Goal: Task Accomplishment & Management: Use online tool/utility

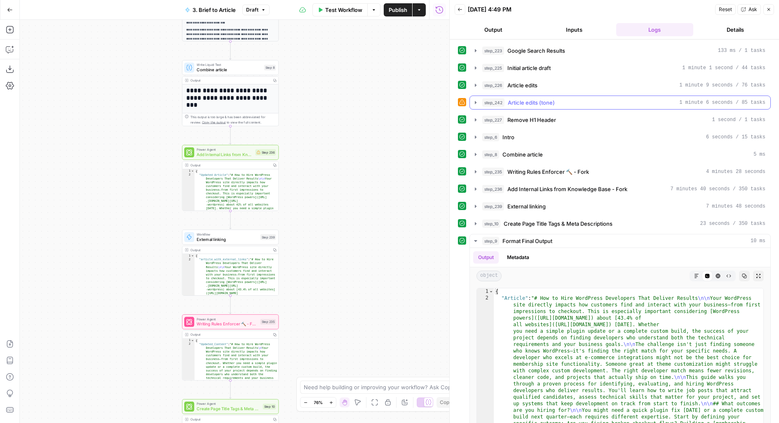
click at [522, 100] on span "Article edits (tone)" at bounding box center [531, 103] width 47 height 8
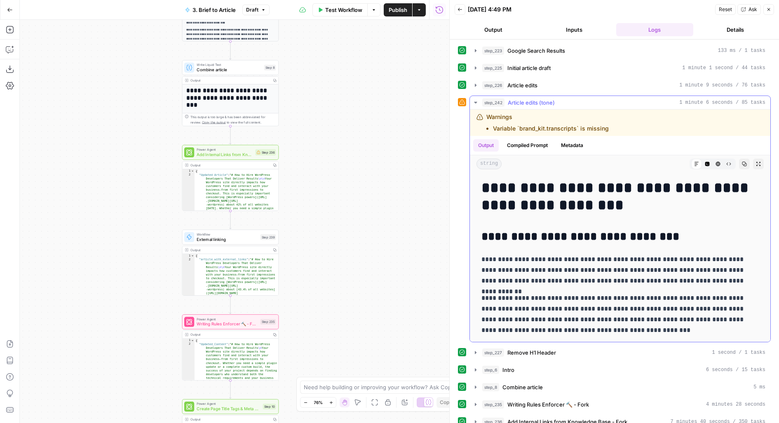
click at [522, 100] on span "Article edits (tone)" at bounding box center [531, 103] width 47 height 8
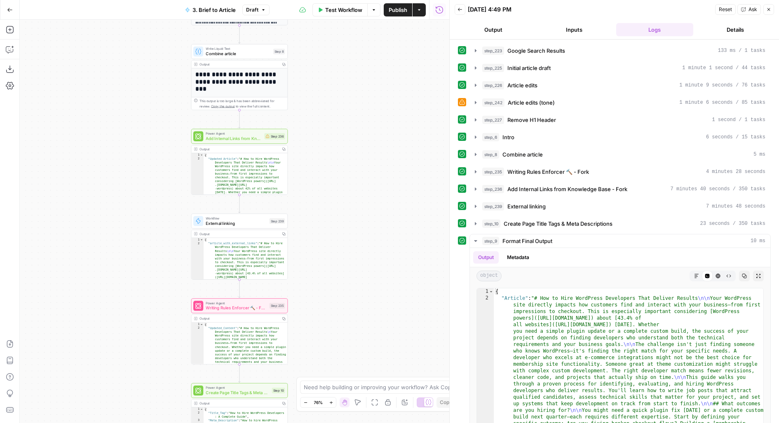
drag, startPoint x: 300, startPoint y: 217, endPoint x: 329, endPoint y: 164, distance: 60.5
click at [329, 165] on div "**********" at bounding box center [235, 222] width 430 height 404
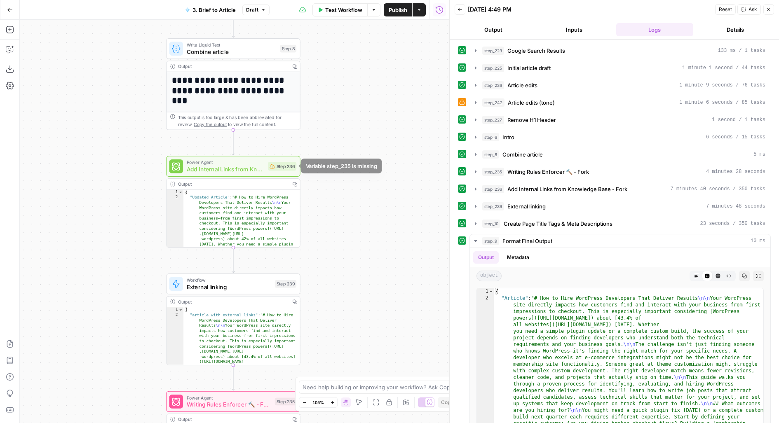
click at [266, 169] on div "Power Agent Add Internal Links from Knowledge Base - Fork Step 236 Copy step De…" at bounding box center [232, 166] width 127 height 15
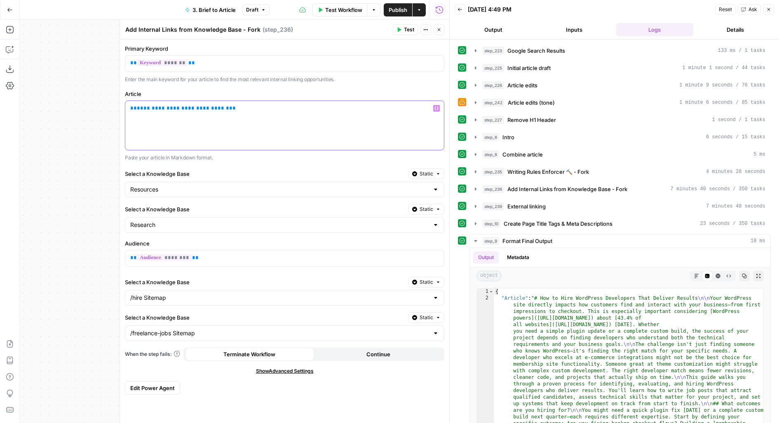
click at [156, 108] on span "**********" at bounding box center [183, 108] width 92 height 5
click at [436, 26] on button "Close" at bounding box center [439, 29] width 11 height 11
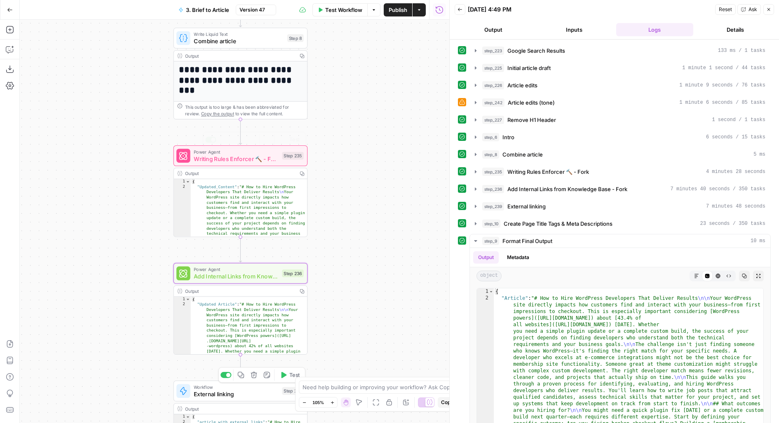
drag, startPoint x: 386, startPoint y: 200, endPoint x: 386, endPoint y: 52, distance: 148.9
click at [386, 54] on div "**********" at bounding box center [235, 222] width 430 height 404
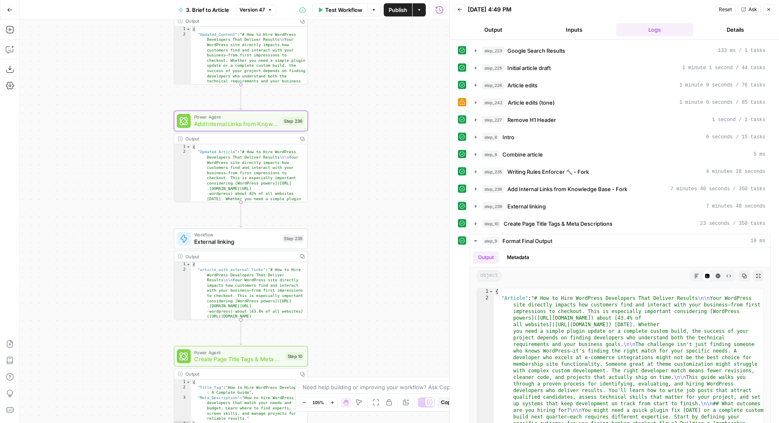
drag, startPoint x: 333, startPoint y: 205, endPoint x: 333, endPoint y: 88, distance: 117.1
click at [333, 89] on div "**********" at bounding box center [235, 222] width 430 height 404
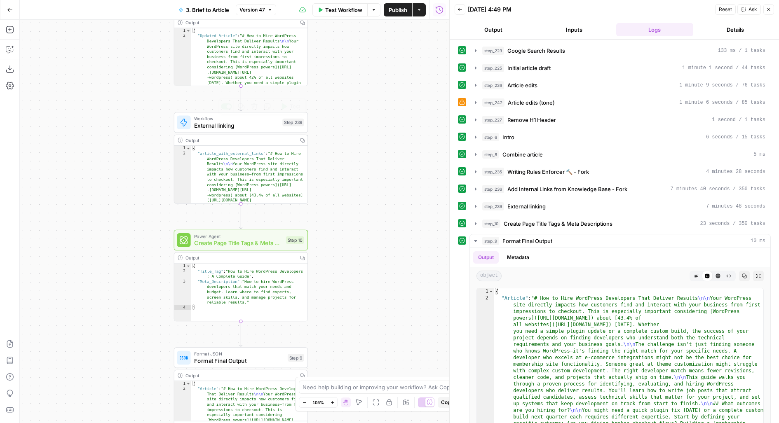
click at [205, 127] on span "External linking" at bounding box center [236, 125] width 85 height 9
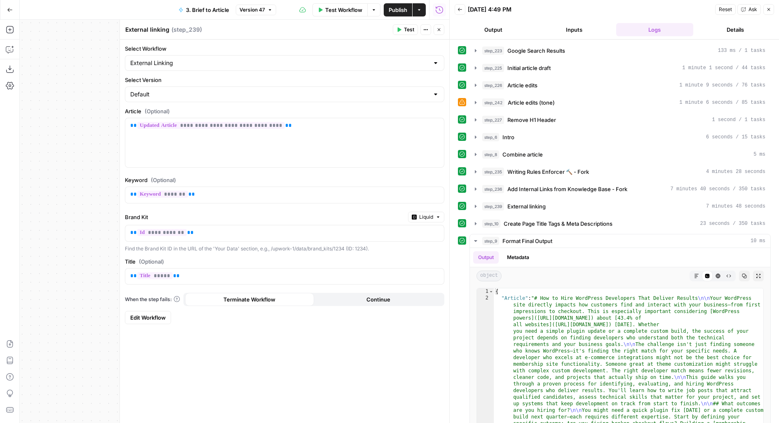
click at [156, 315] on span "Edit Workflow" at bounding box center [147, 318] width 35 height 8
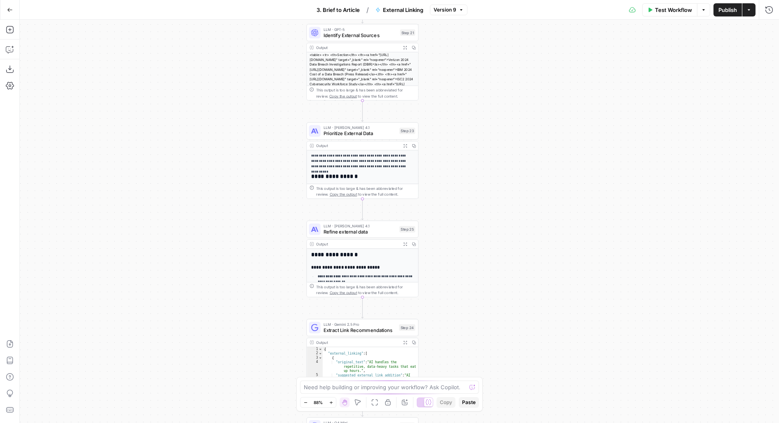
click at [406, 144] on icon "button" at bounding box center [405, 146] width 4 height 4
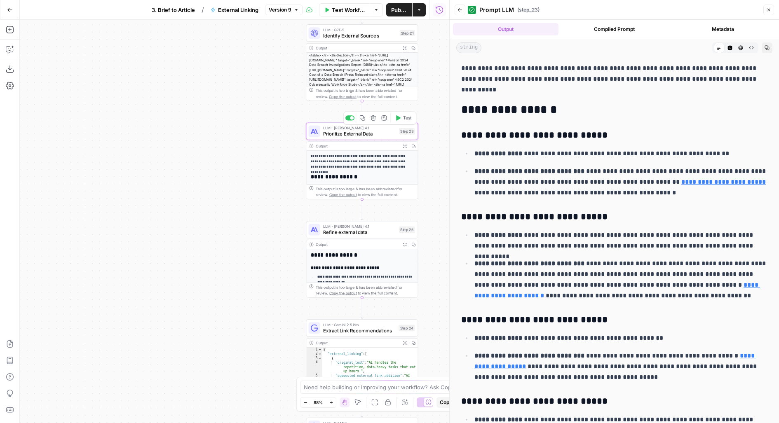
drag, startPoint x: 261, startPoint y: 162, endPoint x: 176, endPoint y: 232, distance: 109.3
click at [176, 232] on div "**********" at bounding box center [235, 222] width 430 height 404
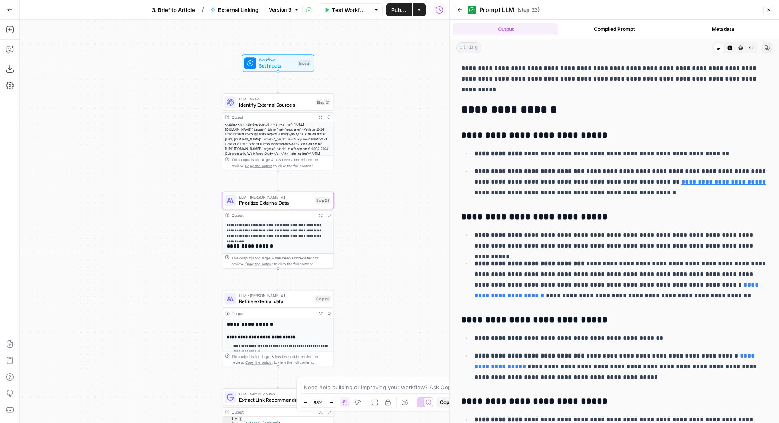
click at [255, 200] on span "Prioritize External Data" at bounding box center [275, 203] width 73 height 7
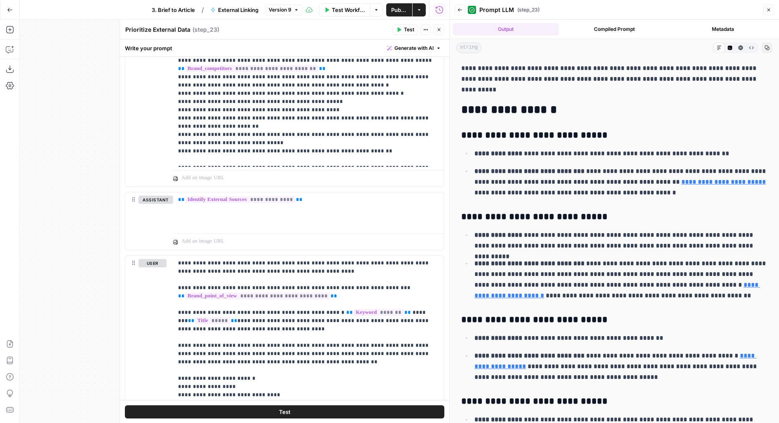
scroll to position [362, 0]
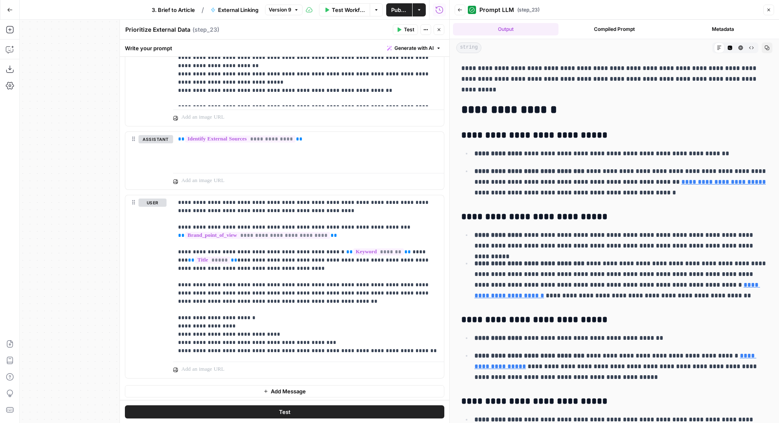
click at [443, 27] on div "Run History E" at bounding box center [439, 27] width 35 height 7
click at [438, 29] on icon "button" at bounding box center [439, 29] width 5 height 5
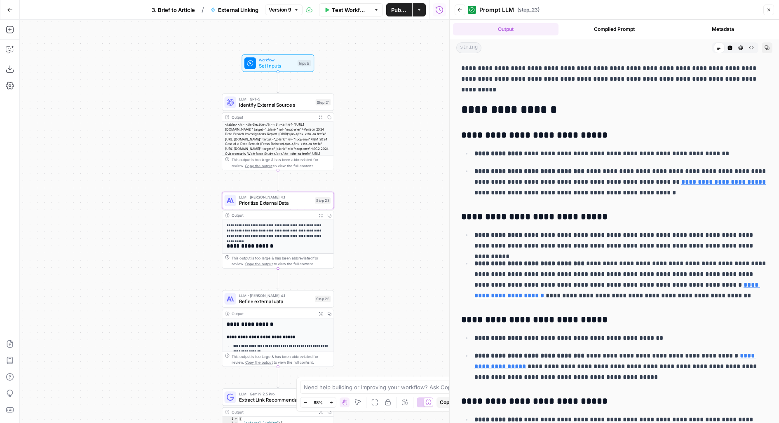
click at [282, 105] on span "Identify External Sources" at bounding box center [276, 104] width 74 height 7
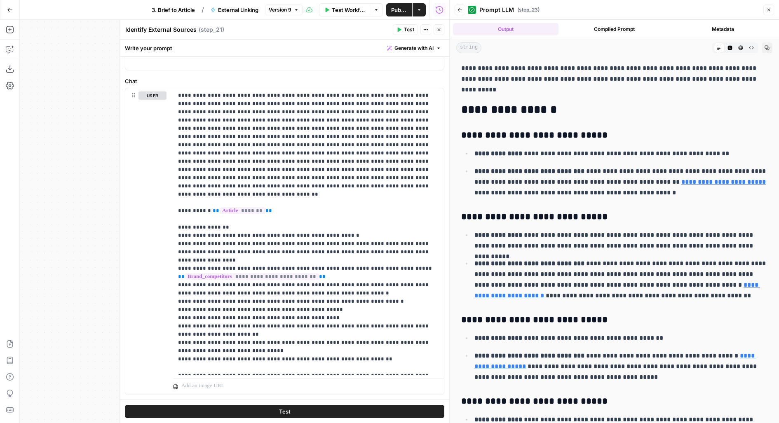
scroll to position [174, 0]
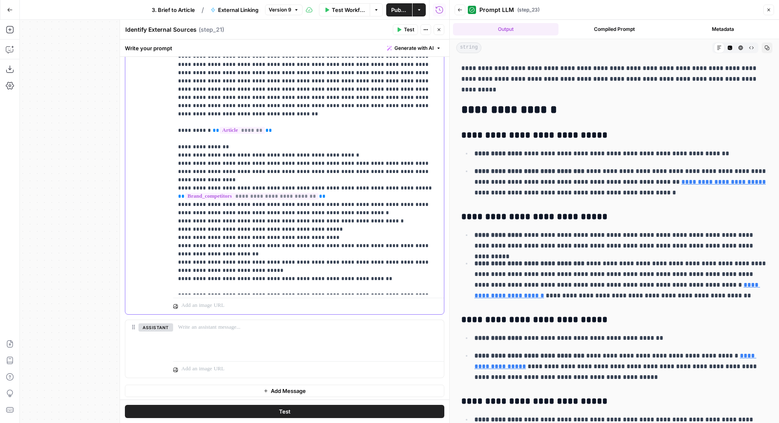
click at [366, 102] on p "**********" at bounding box center [308, 151] width 261 height 280
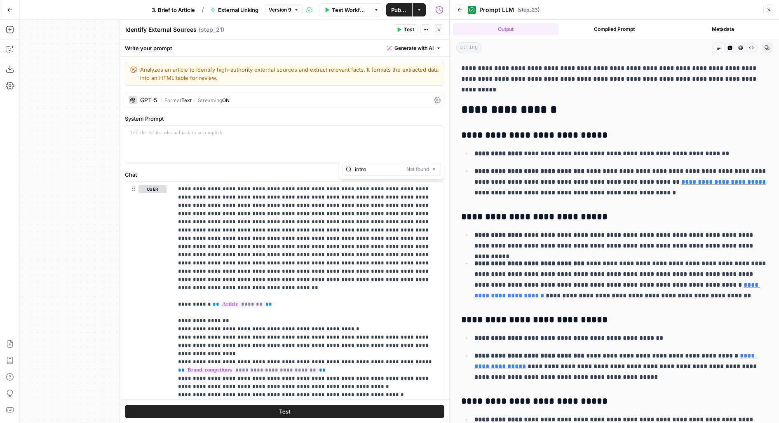
type input "intro"
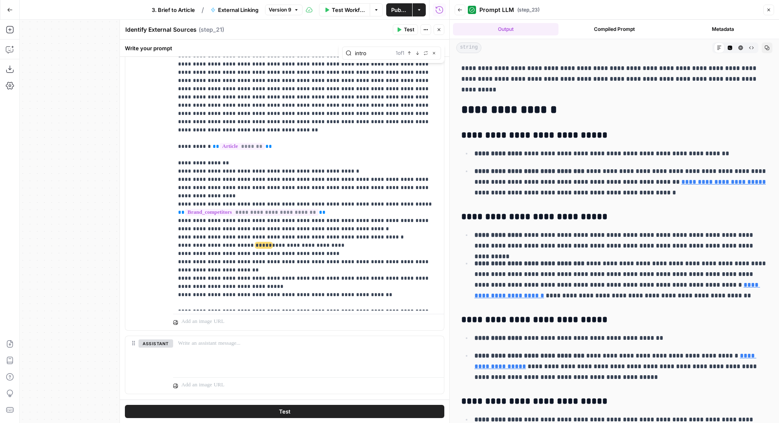
scroll to position [174, 0]
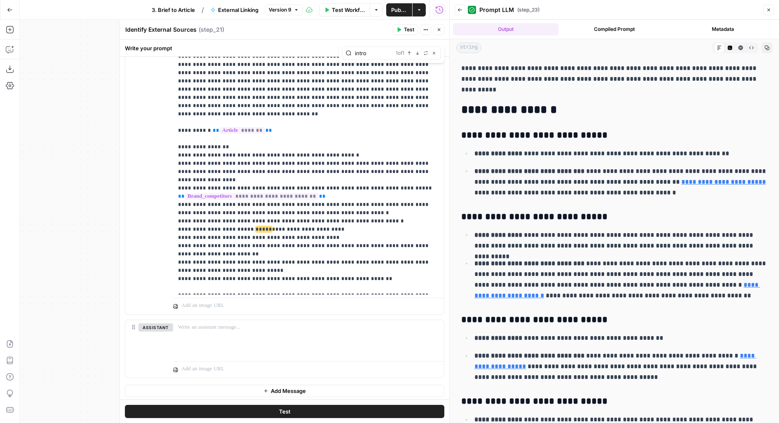
click at [440, 29] on icon "button" at bounding box center [439, 29] width 5 height 5
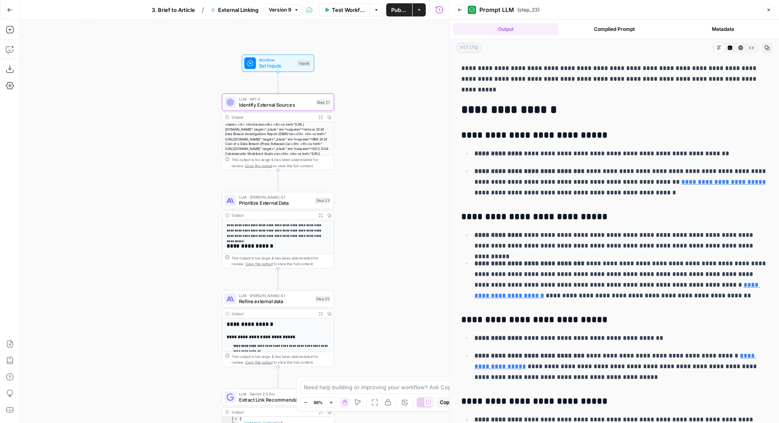
click at [263, 202] on span "Prioritize External Data" at bounding box center [275, 203] width 73 height 7
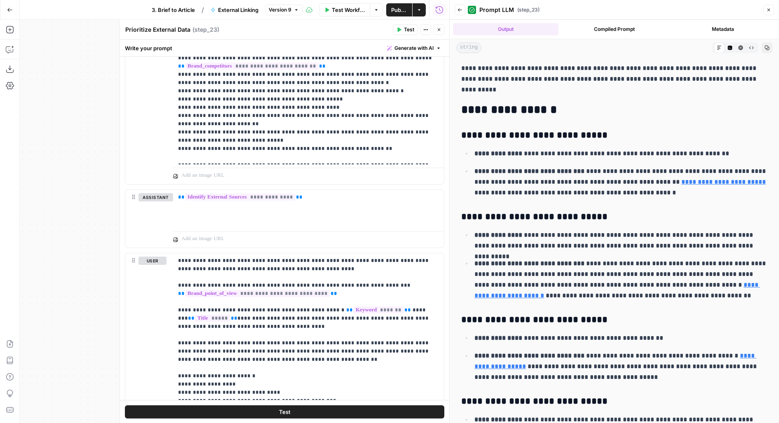
scroll to position [362, 0]
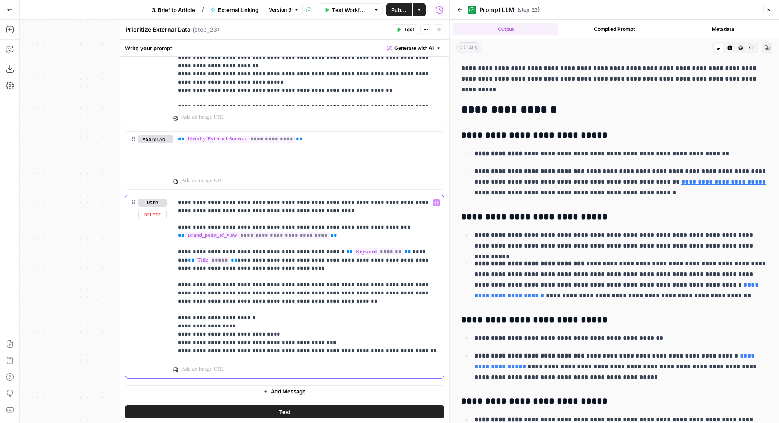
click at [280, 304] on p "**********" at bounding box center [308, 277] width 261 height 157
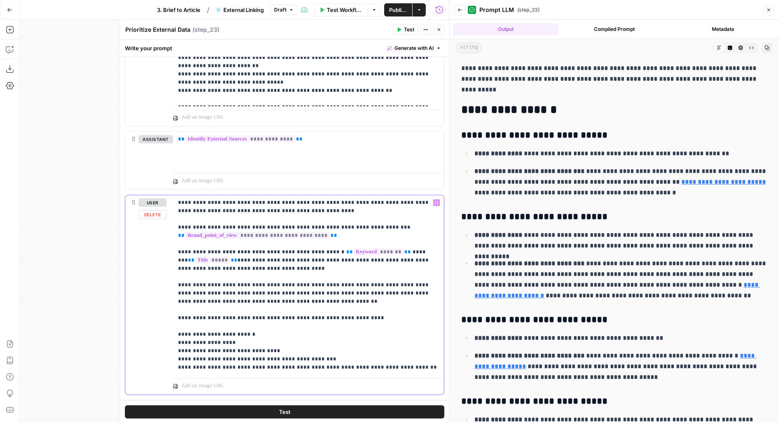
drag, startPoint x: 362, startPoint y: 316, endPoint x: 146, endPoint y: 315, distance: 216.1
click at [146, 315] on div "**********" at bounding box center [284, 295] width 319 height 200
copy p "**********"
click at [436, 29] on button "Close" at bounding box center [439, 29] width 11 height 11
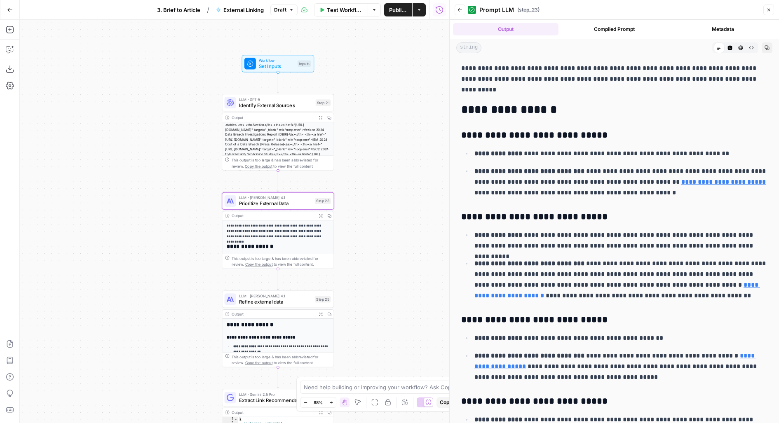
drag, startPoint x: 383, startPoint y: 284, endPoint x: 374, endPoint y: 183, distance: 101.8
click at [374, 183] on div "**********" at bounding box center [235, 222] width 430 height 404
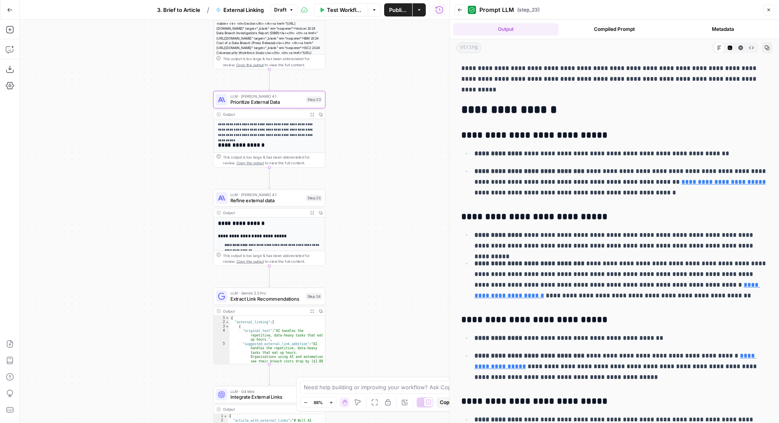
click at [287, 198] on span "Refine external data" at bounding box center [267, 200] width 73 height 7
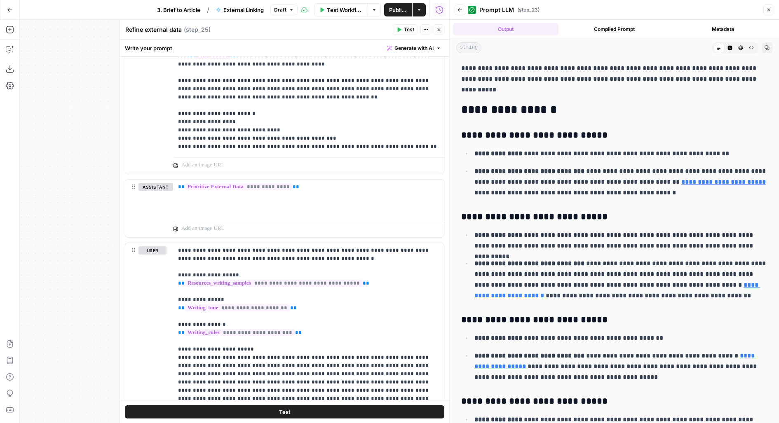
scroll to position [537, 0]
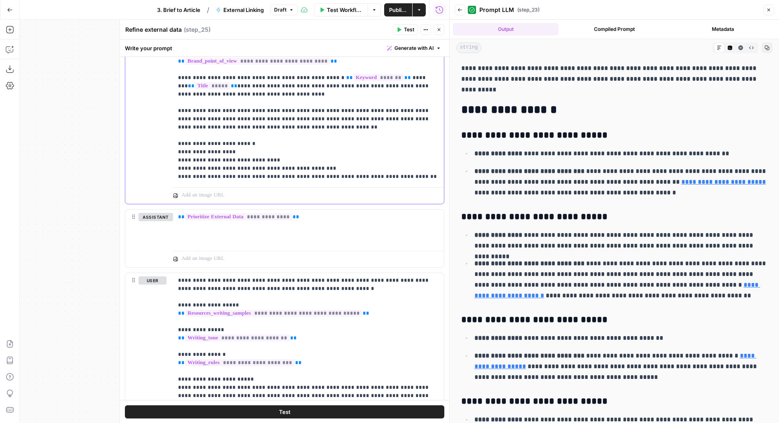
click at [308, 125] on p "**********" at bounding box center [308, 102] width 261 height 157
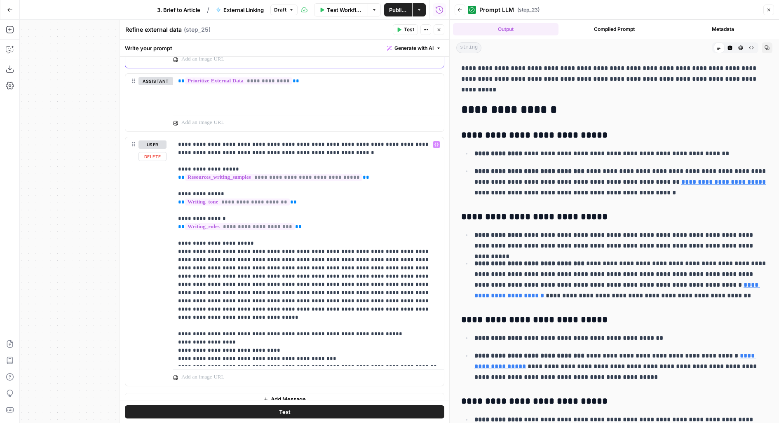
scroll to position [696, 0]
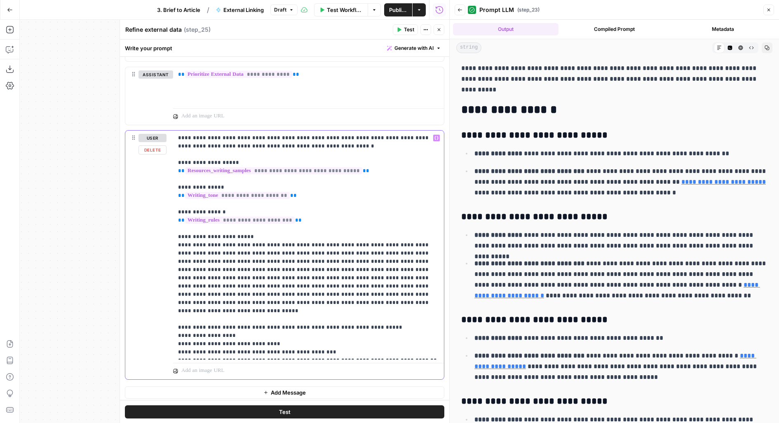
click at [277, 301] on p "**********" at bounding box center [308, 245] width 261 height 223
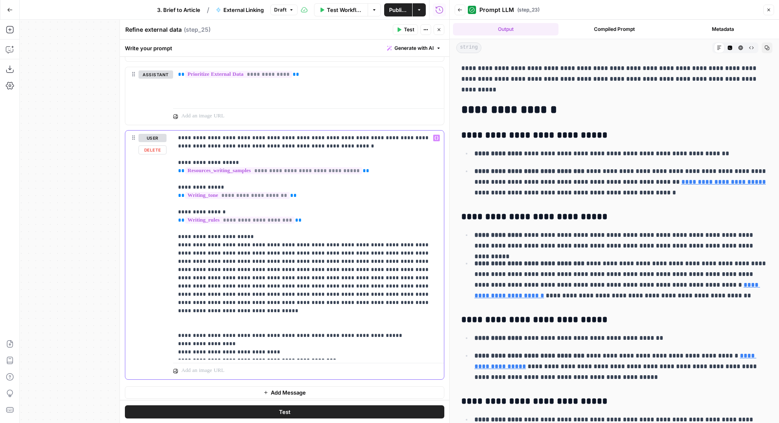
paste div
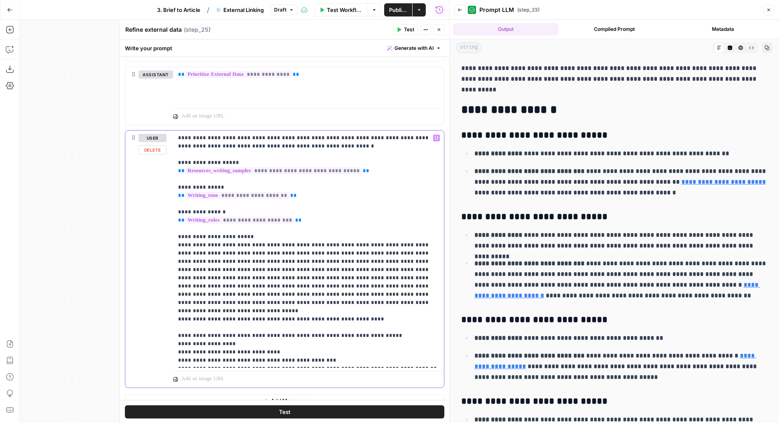
click at [176, 311] on div "**********" at bounding box center [308, 250] width 271 height 238
click at [442, 28] on button "Close" at bounding box center [439, 29] width 11 height 11
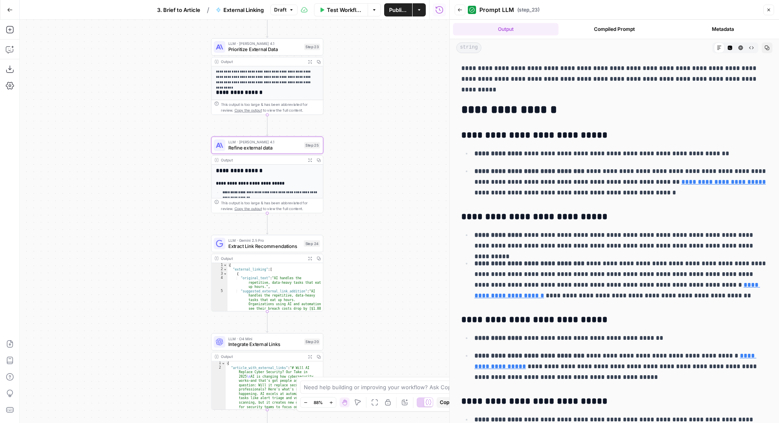
drag, startPoint x: 386, startPoint y: 158, endPoint x: 385, endPoint y: 137, distance: 21.1
click at [385, 137] on div "**********" at bounding box center [235, 222] width 430 height 404
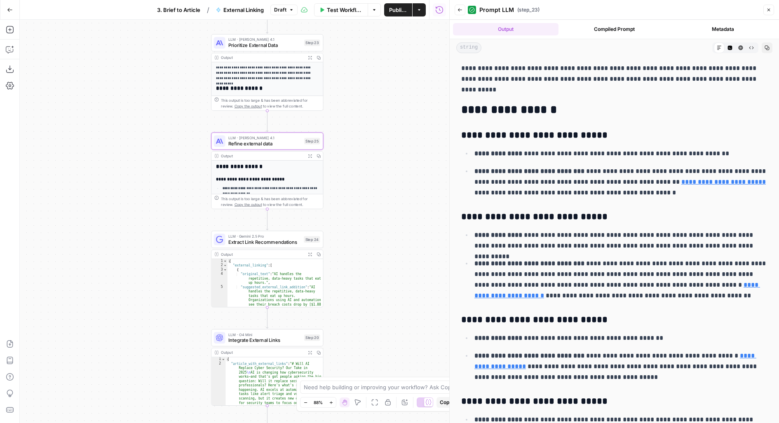
click at [405, 2] on div "Test Workflow Options Publish Actions Run History" at bounding box center [374, 9] width 152 height 19
click at [400, 12] on span "Publish" at bounding box center [398, 10] width 18 height 8
click at [399, 16] on button "Publish" at bounding box center [400, 9] width 26 height 13
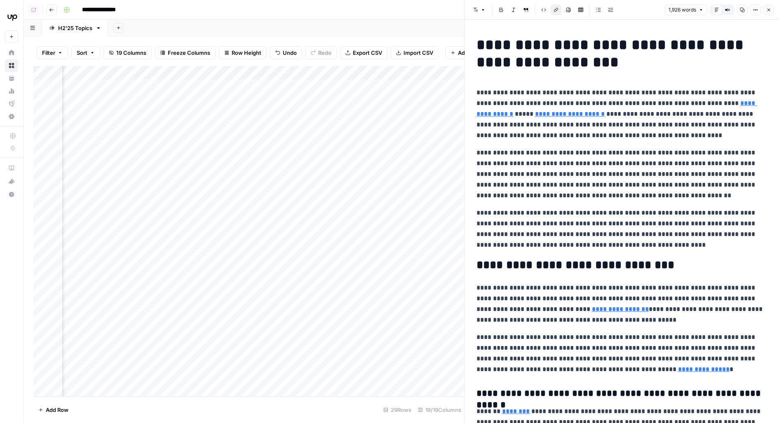
scroll to position [0, 994]
click at [247, 106] on div "Add Column" at bounding box center [248, 231] width 431 height 331
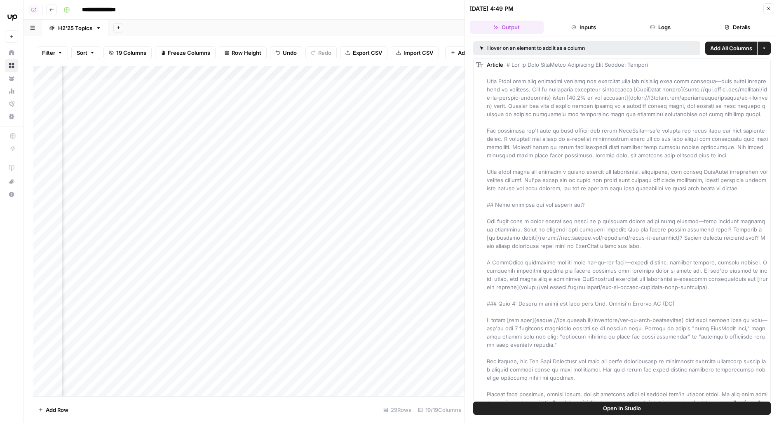
click at [677, 24] on button "Logs" at bounding box center [661, 27] width 74 height 13
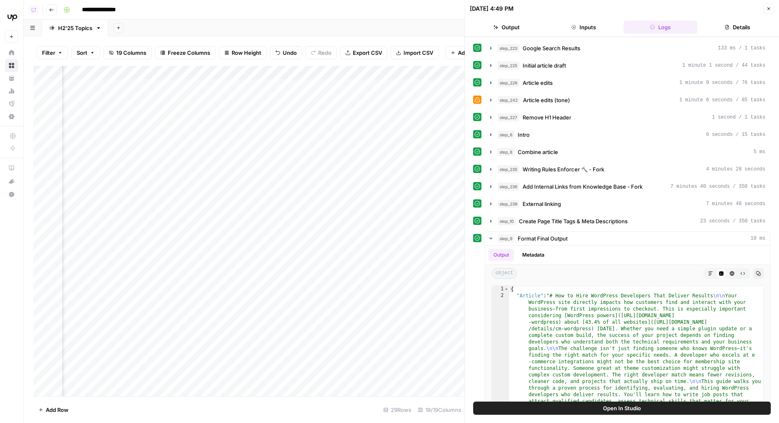
click at [332, 106] on div "Add Column" at bounding box center [248, 231] width 431 height 331
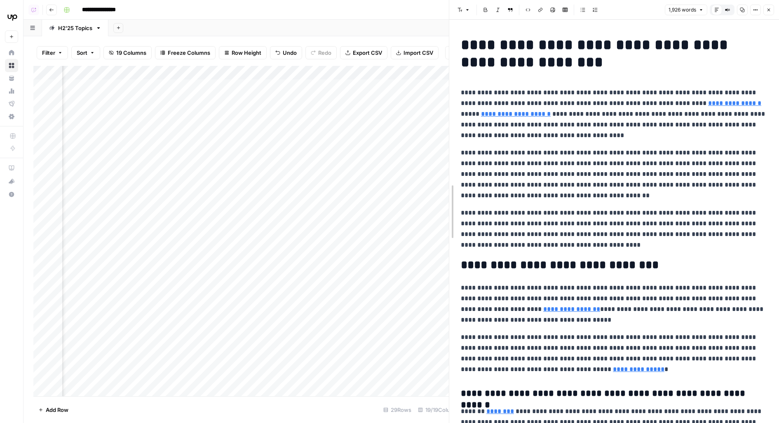
drag, startPoint x: 466, startPoint y: 178, endPoint x: 450, endPoint y: 179, distance: 15.8
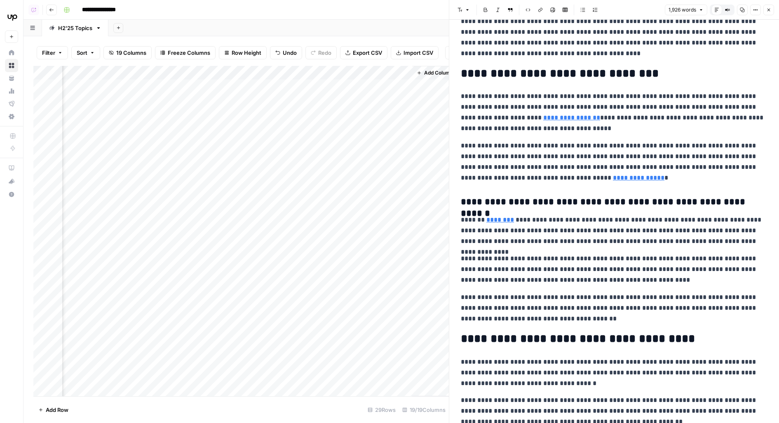
scroll to position [0, 1068]
click at [496, 222] on link "********" at bounding box center [501, 220] width 28 height 6
click at [506, 221] on link "********" at bounding box center [501, 220] width 28 height 6
click at [517, 231] on p "**********" at bounding box center [614, 231] width 307 height 32
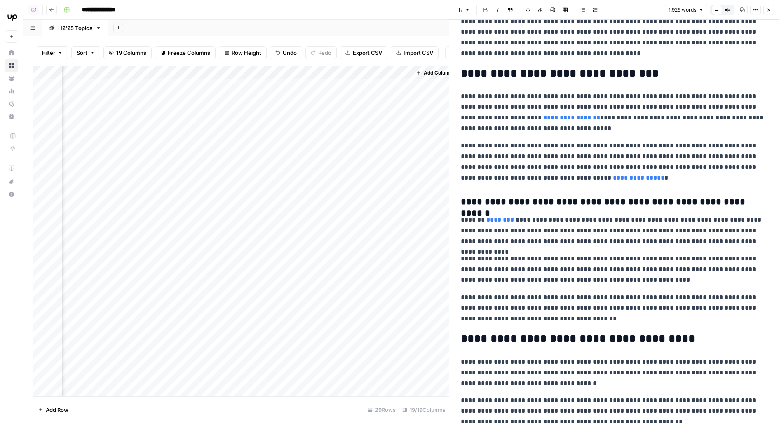
click at [504, 221] on link "********" at bounding box center [501, 220] width 28 height 6
click at [605, 210] on icon at bounding box center [605, 208] width 5 height 5
click at [561, 267] on p "**********" at bounding box center [614, 270] width 307 height 32
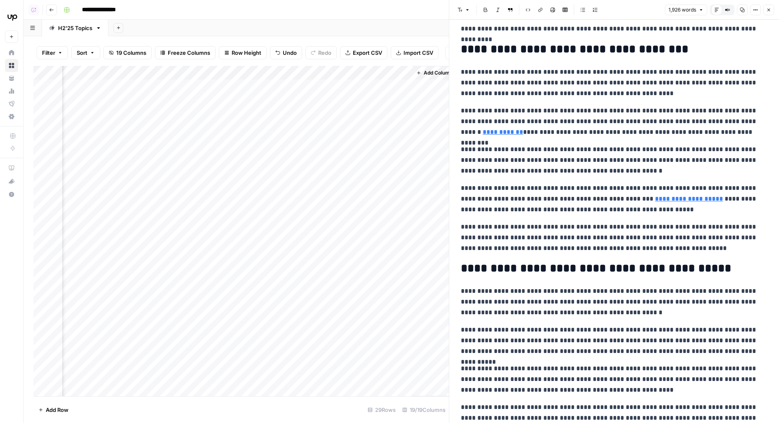
scroll to position [1870, 0]
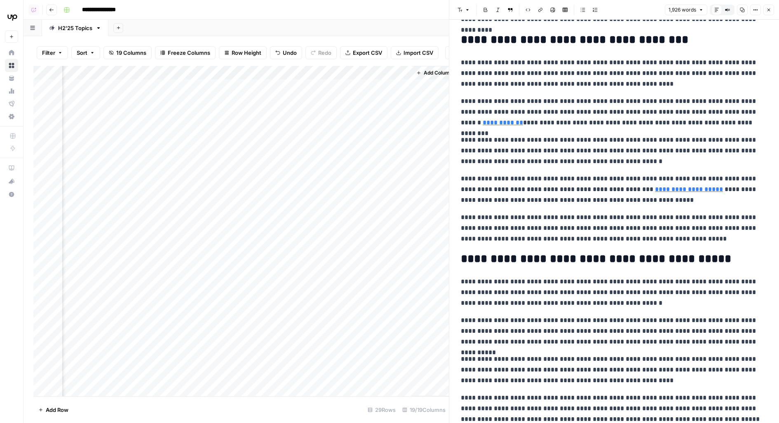
click at [257, 129] on div "Add Column" at bounding box center [241, 231] width 416 height 331
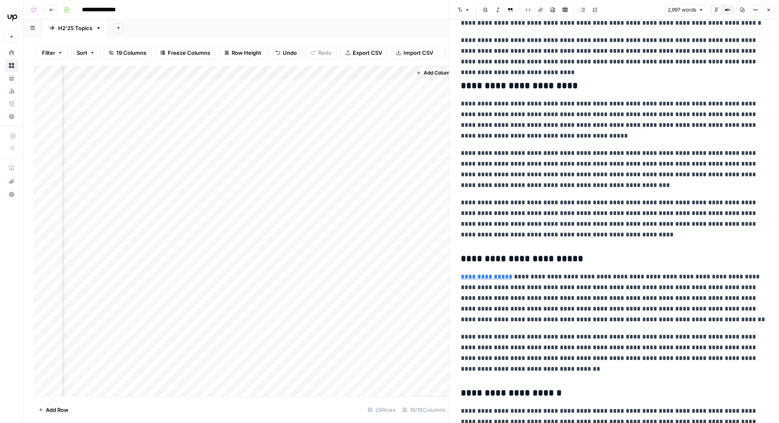
scroll to position [1989, 0]
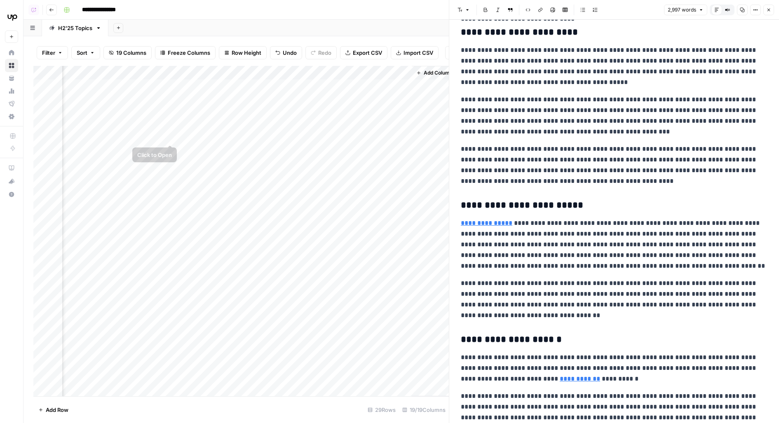
click at [171, 128] on div "Add Column" at bounding box center [241, 231] width 416 height 331
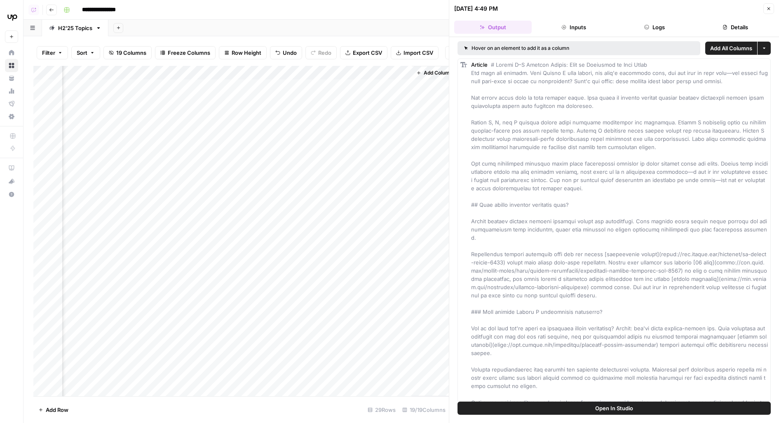
click at [668, 28] on button "Logs" at bounding box center [655, 27] width 78 height 13
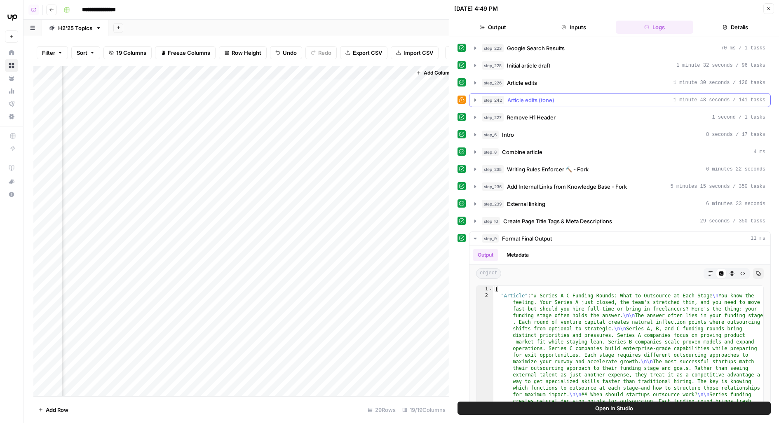
click at [603, 96] on div "step_242 Article edits (tone) 1 minute 48 seconds / 141 tasks" at bounding box center [624, 100] width 284 height 8
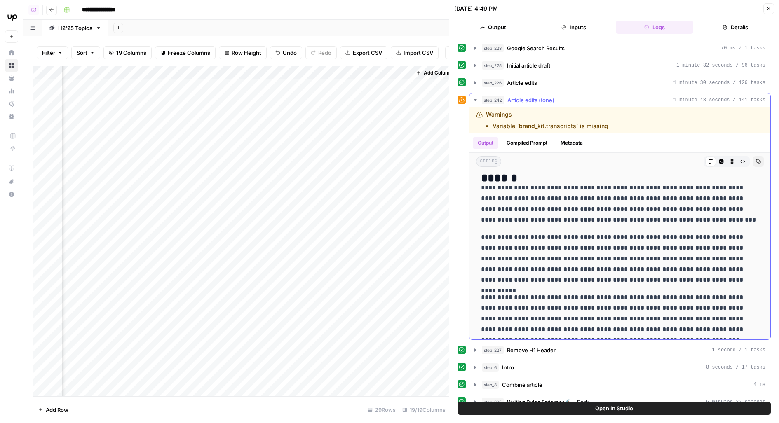
scroll to position [4018, 0]
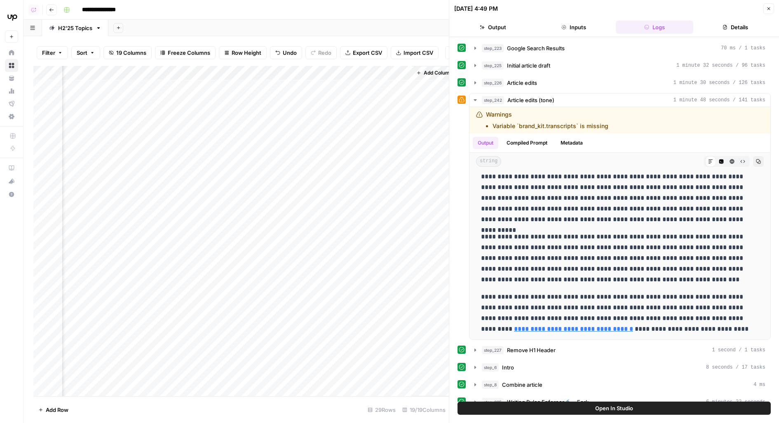
click at [256, 127] on div "Add Column" at bounding box center [241, 231] width 416 height 331
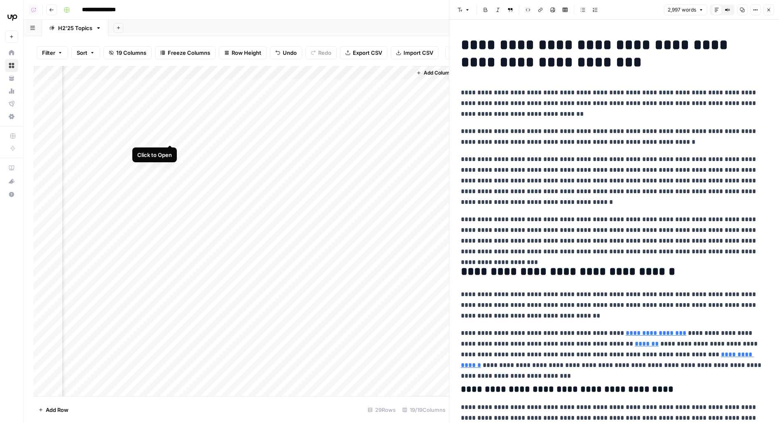
click at [170, 128] on div "Add Column" at bounding box center [241, 231] width 416 height 331
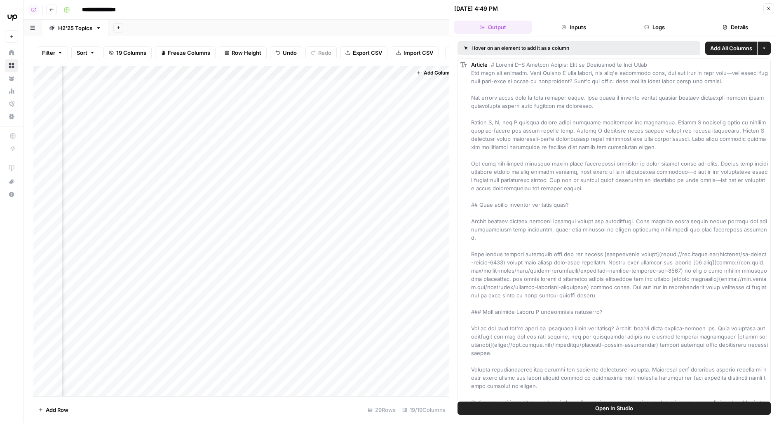
click at [558, 403] on button "Open In Studio" at bounding box center [614, 408] width 313 height 13
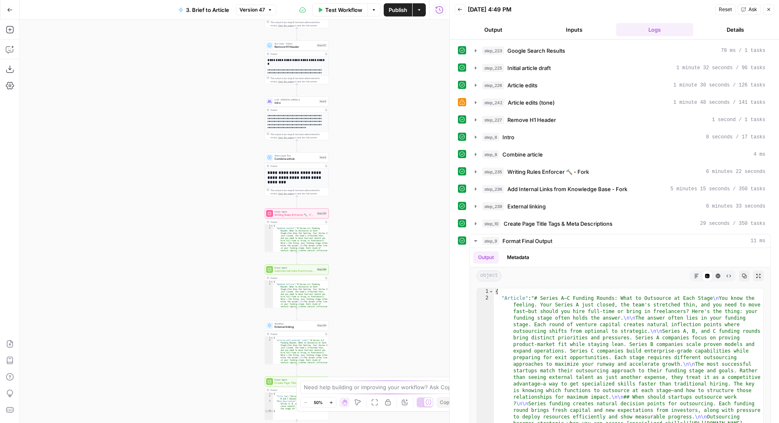
drag, startPoint x: 326, startPoint y: 284, endPoint x: 391, endPoint y: 205, distance: 102.2
click at [391, 205] on div "**********" at bounding box center [235, 222] width 430 height 404
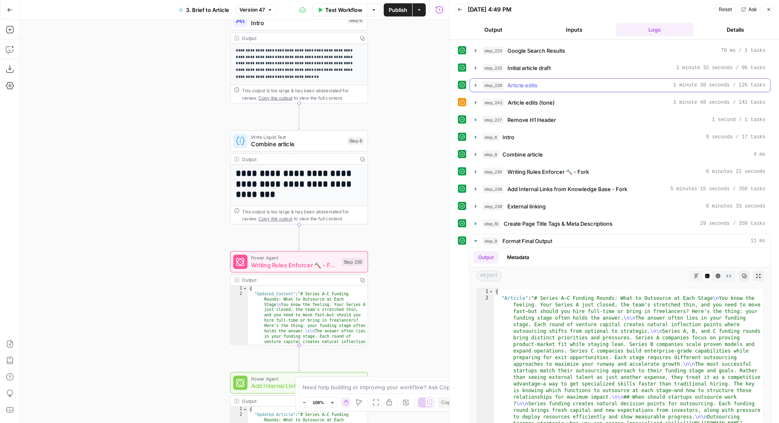
click at [554, 85] on div "step_226 Article edits 1 minute 30 seconds / 126 tasks" at bounding box center [623, 85] width 283 height 8
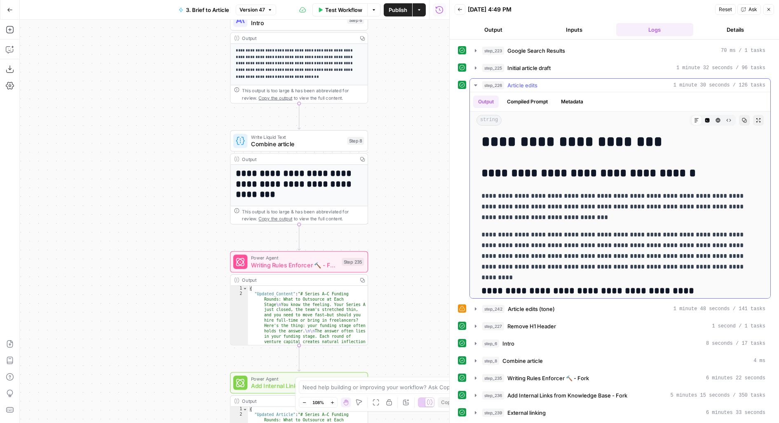
scroll to position [27, 0]
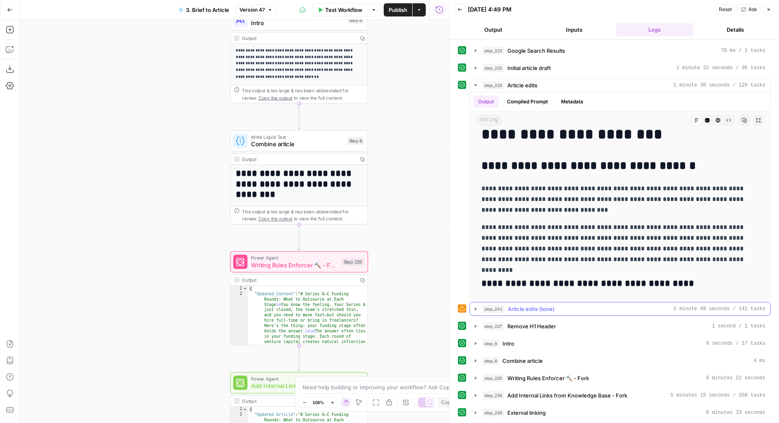
click at [523, 305] on span "Article edits (tone)" at bounding box center [531, 309] width 47 height 8
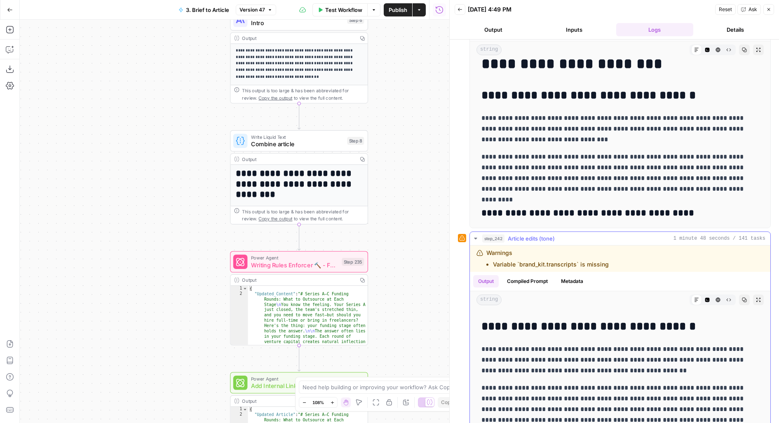
scroll to position [48, 0]
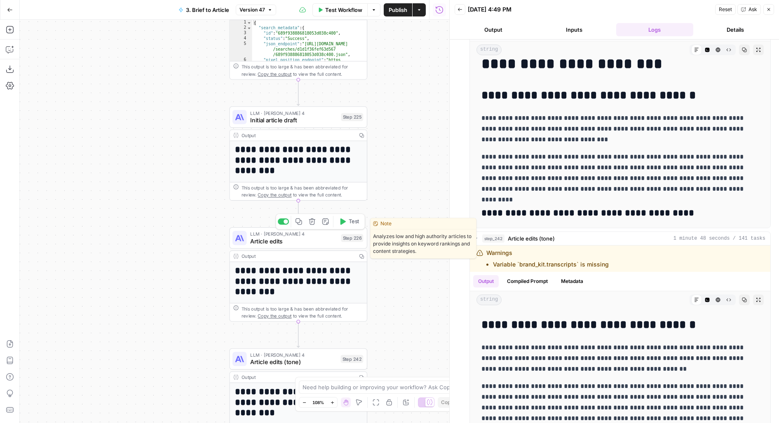
click at [323, 241] on span "Article edits" at bounding box center [293, 241] width 87 height 9
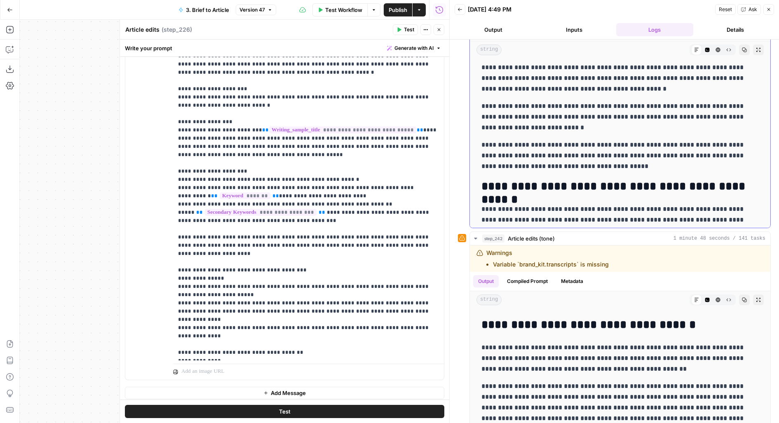
scroll to position [3321, 0]
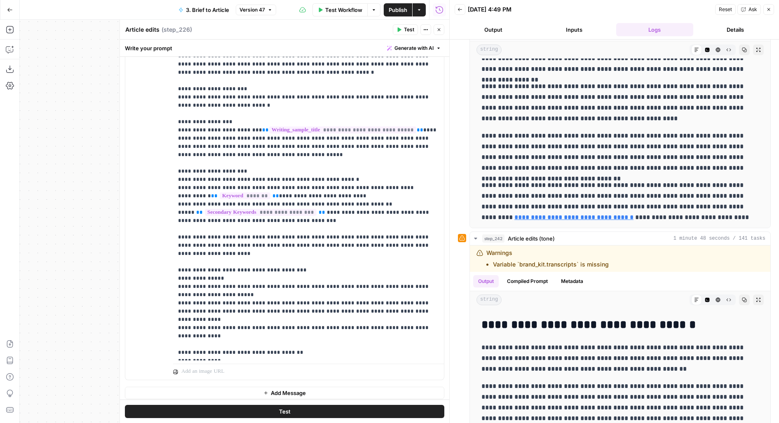
click at [441, 30] on icon "button" at bounding box center [439, 29] width 5 height 5
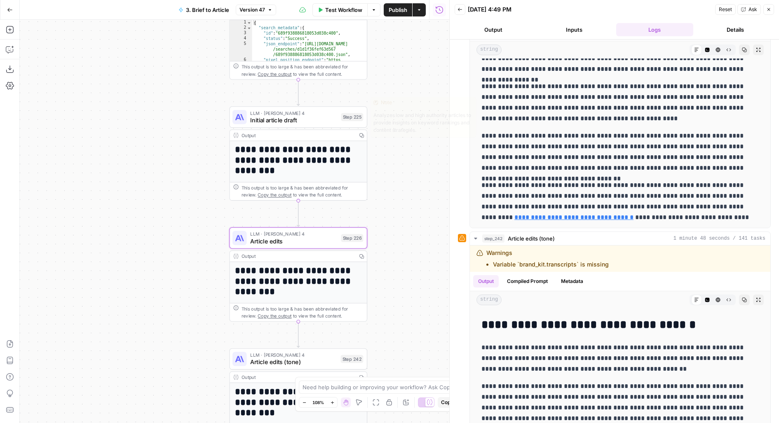
click at [338, 116] on div "LLM · Claude Sonnet 4 Initial article draft Step 225 Copy step Delete step Edit…" at bounding box center [298, 117] width 131 height 15
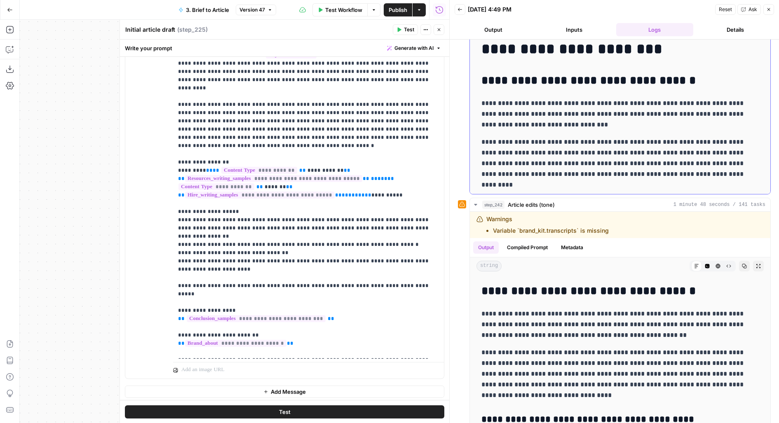
scroll to position [0, 0]
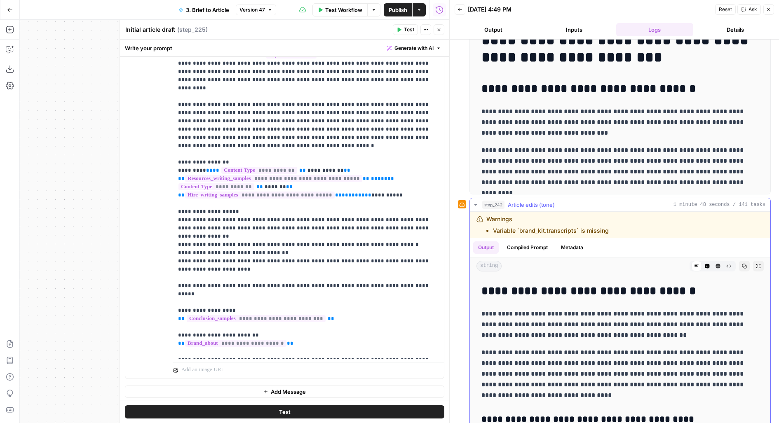
drag, startPoint x: 477, startPoint y: 314, endPoint x: 664, endPoint y: 327, distance: 187.3
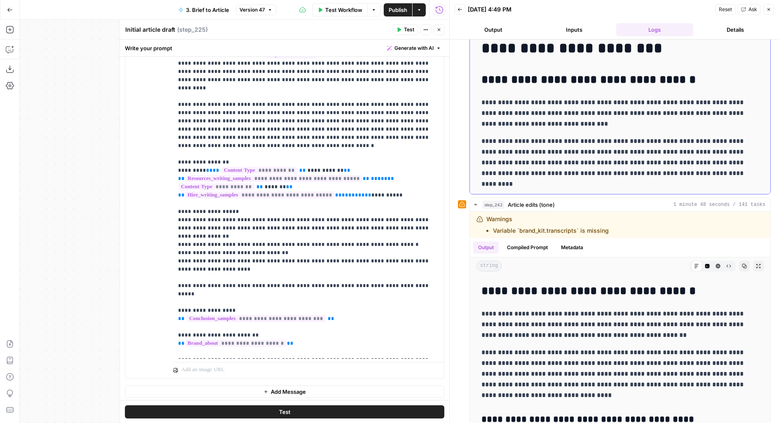
scroll to position [9, 0]
click at [438, 30] on div "Run History E" at bounding box center [440, 28] width 38 height 8
click at [437, 31] on icon "button" at bounding box center [439, 29] width 5 height 5
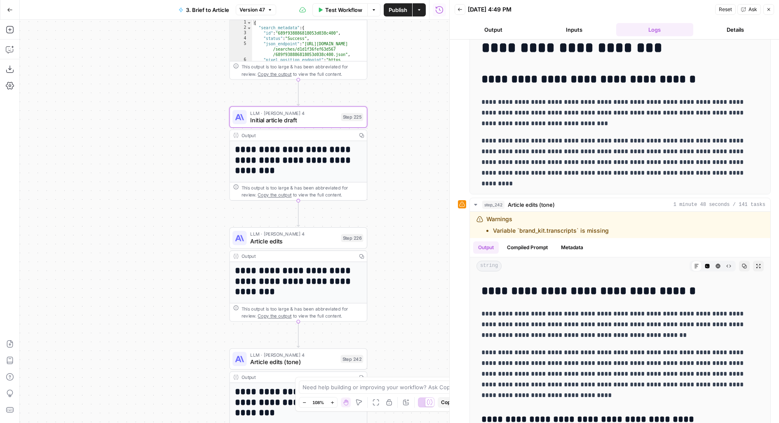
click at [271, 363] on span "Article edits (tone)" at bounding box center [293, 362] width 87 height 9
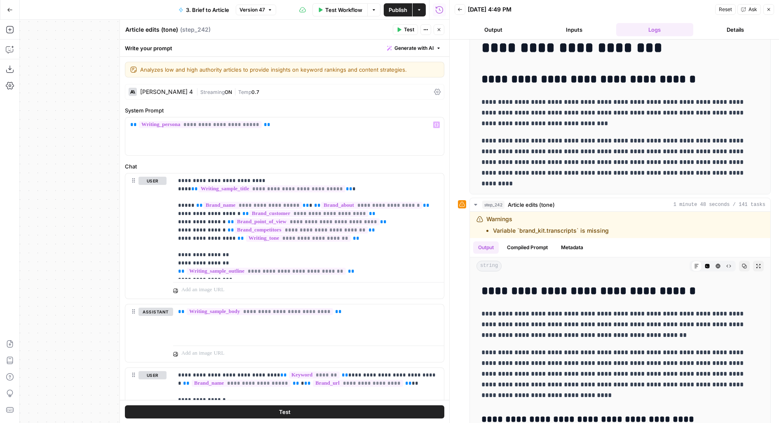
click at [266, 96] on div "Claude Sonnet 4 | Streaming ON | Temp 0.7" at bounding box center [285, 92] width 320 height 16
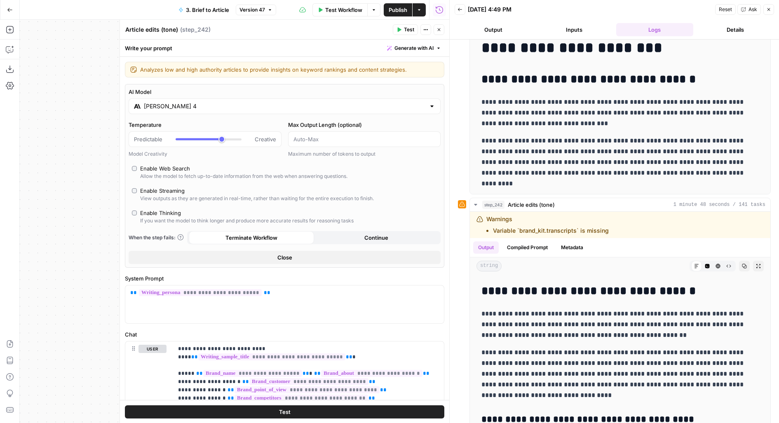
click at [201, 111] on div "[PERSON_NAME] 4" at bounding box center [285, 107] width 312 height 16
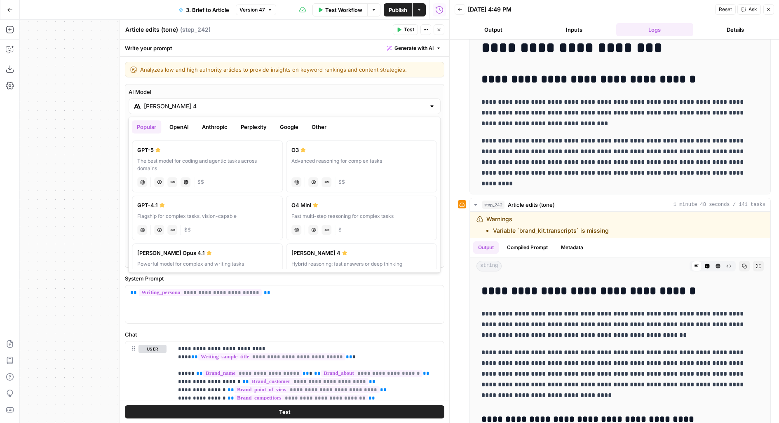
click at [280, 122] on button "Google" at bounding box center [289, 126] width 28 height 13
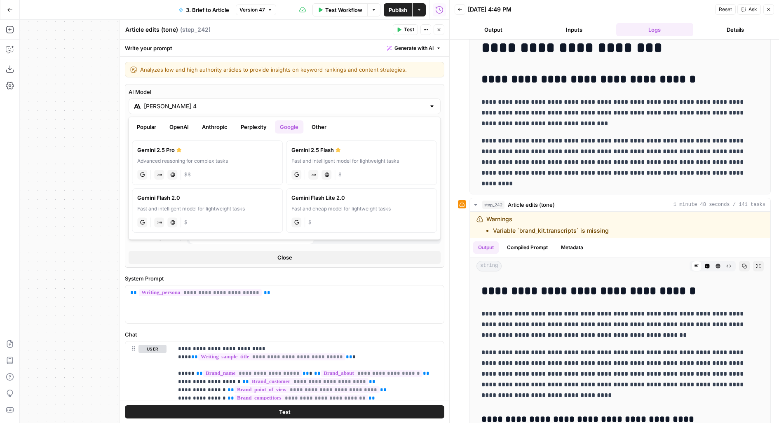
click at [221, 158] on div "Advanced reasoning for complex tasks" at bounding box center [207, 161] width 140 height 7
type input "Gemini 2.5 Pro"
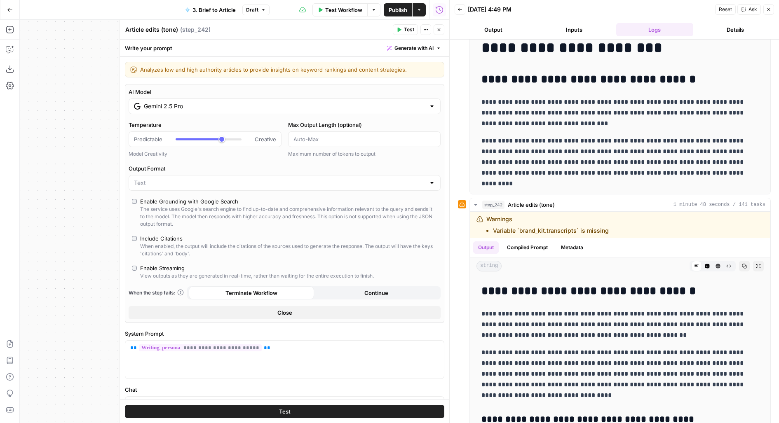
click at [213, 409] on button "Test" at bounding box center [285, 412] width 320 height 13
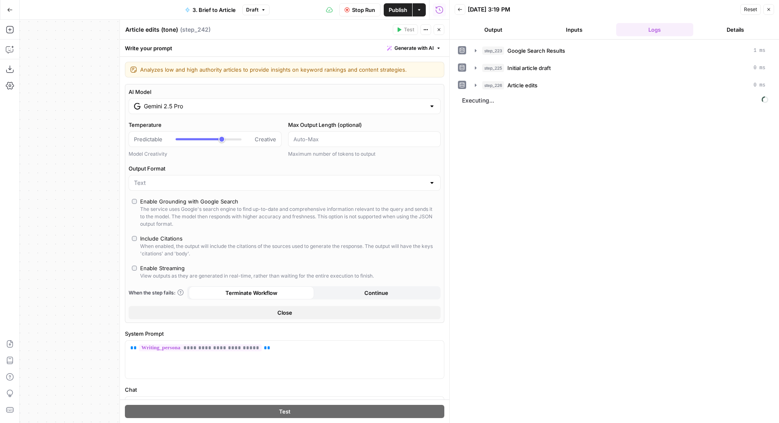
click at [478, 33] on button "Output" at bounding box center [494, 29] width 78 height 13
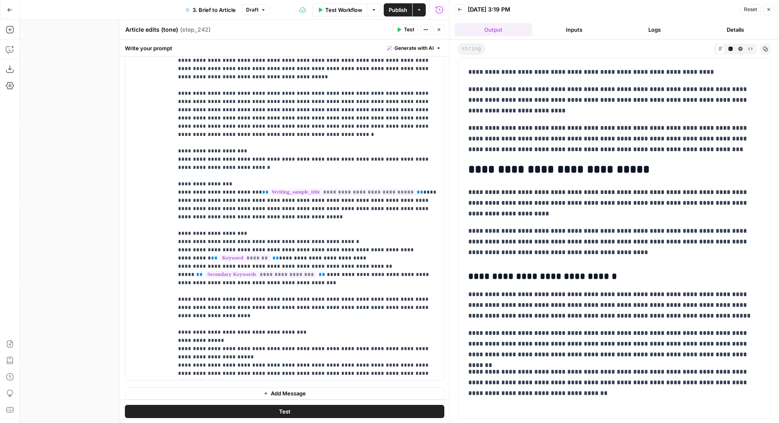
scroll to position [17, 0]
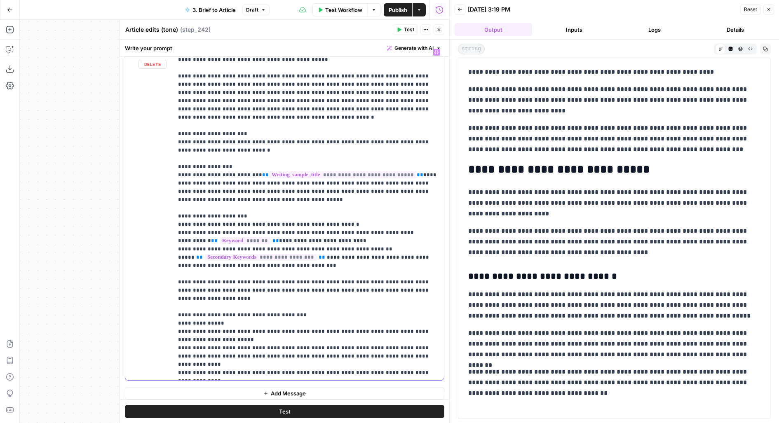
drag, startPoint x: 201, startPoint y: 171, endPoint x: 373, endPoint y: 168, distance: 172.4
click at [373, 168] on p "**********" at bounding box center [308, 332] width 261 height 602
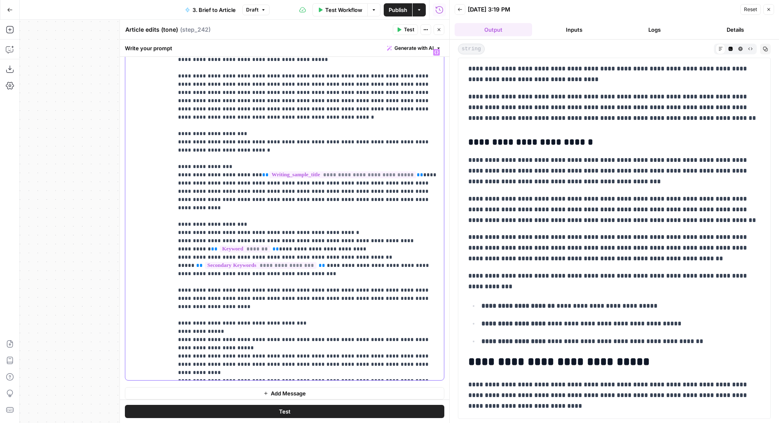
scroll to position [630, 0]
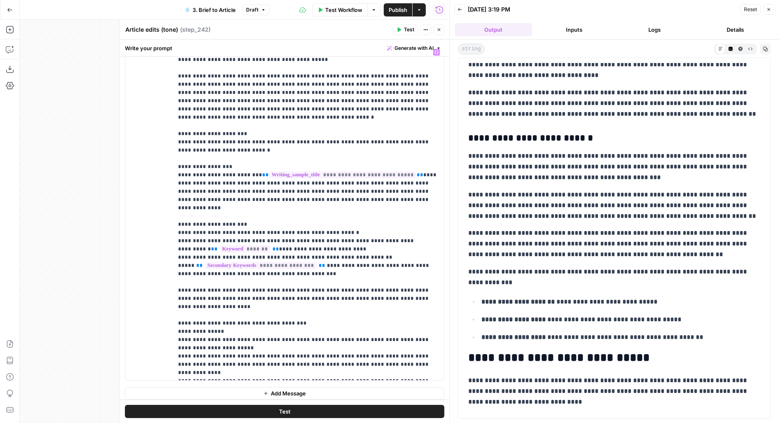
click at [271, 415] on button "Test" at bounding box center [285, 412] width 320 height 13
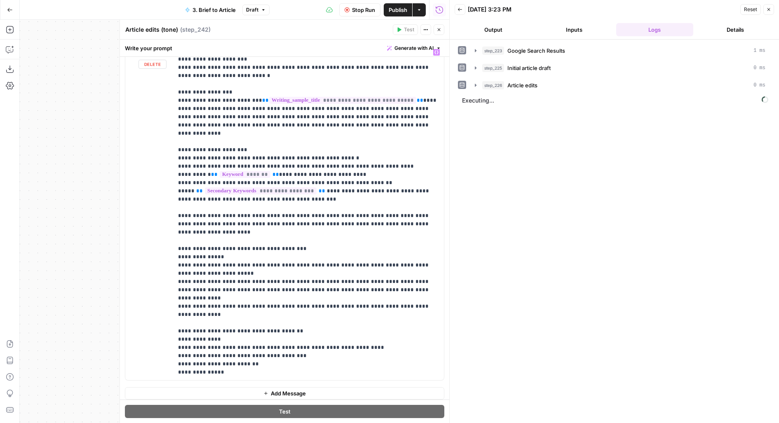
scroll to position [96, 0]
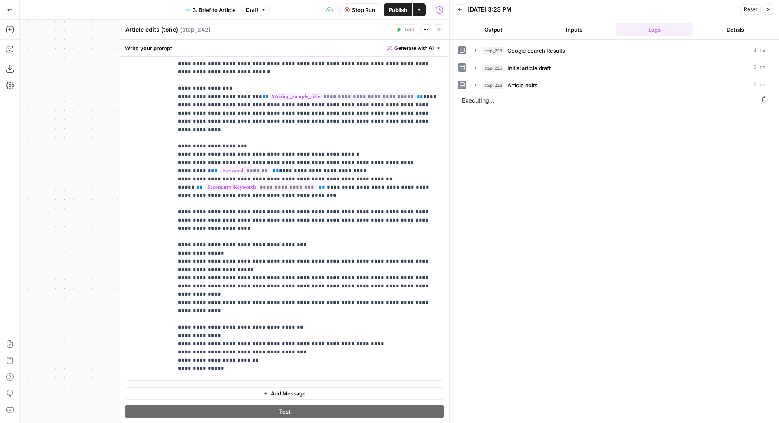
click at [567, 31] on button "Inputs" at bounding box center [575, 29] width 78 height 13
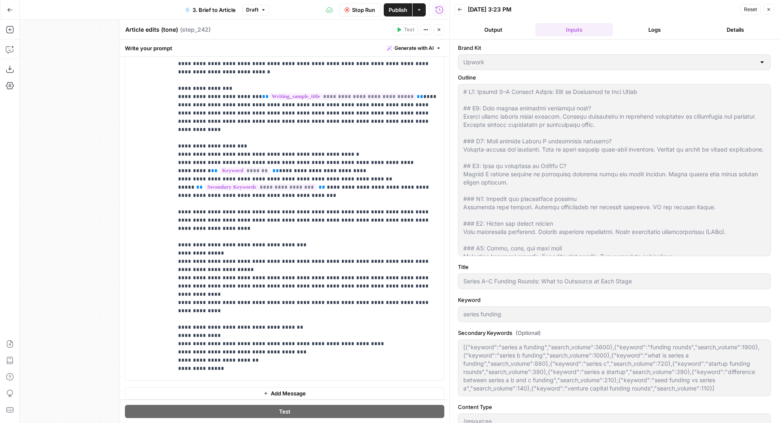
scroll to position [44, 0]
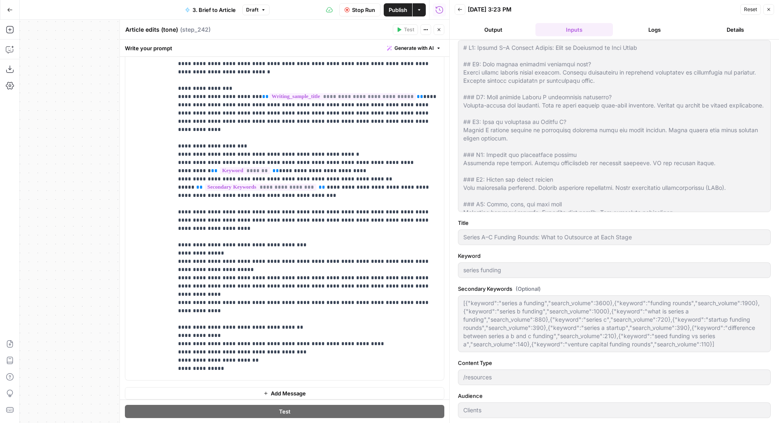
click at [636, 26] on button "Logs" at bounding box center [655, 29] width 78 height 13
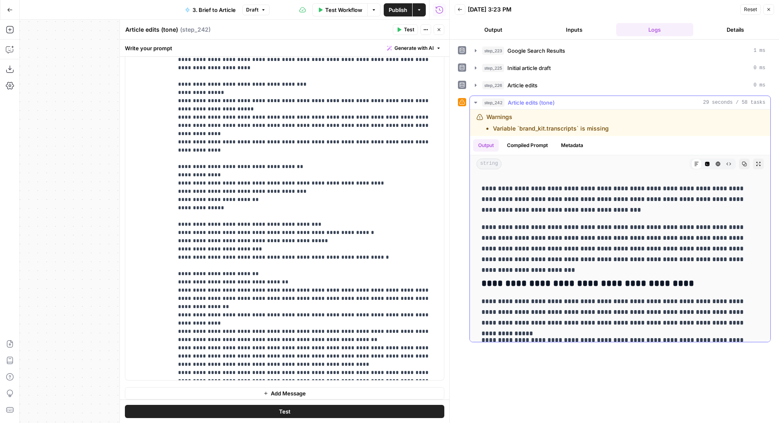
scroll to position [85, 0]
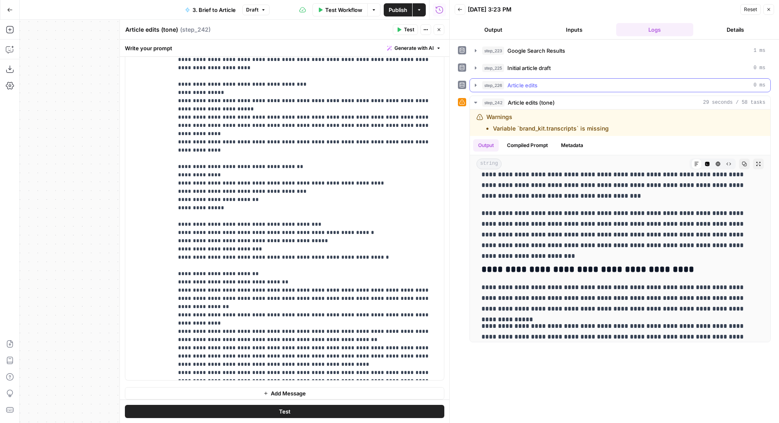
click at [524, 85] on span "Article edits" at bounding box center [523, 85] width 30 height 8
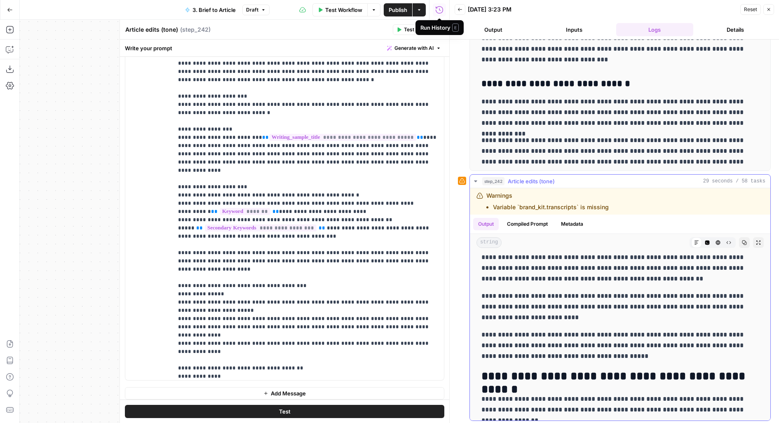
scroll to position [3252, 0]
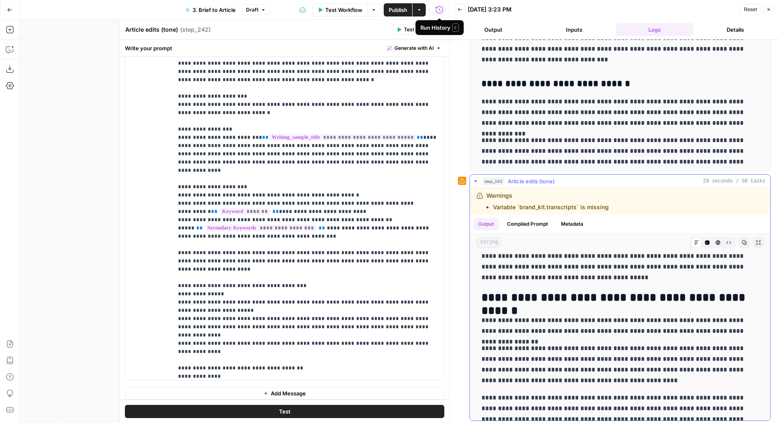
click at [710, 242] on button "Code Editor" at bounding box center [707, 243] width 11 height 11
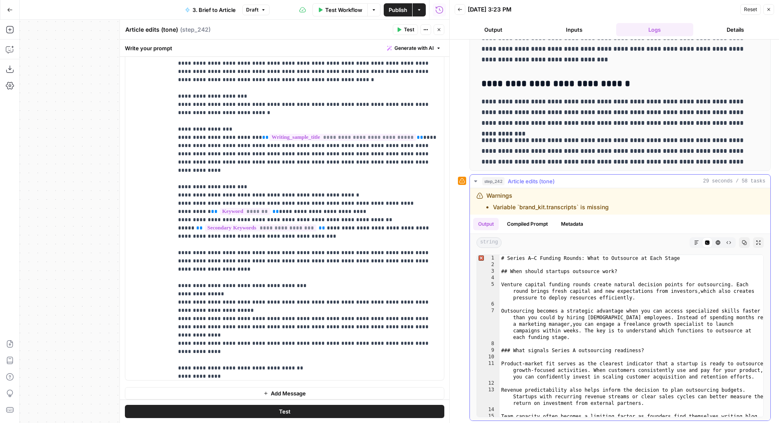
click at [697, 242] on icon "button" at bounding box center [696, 242] width 5 height 5
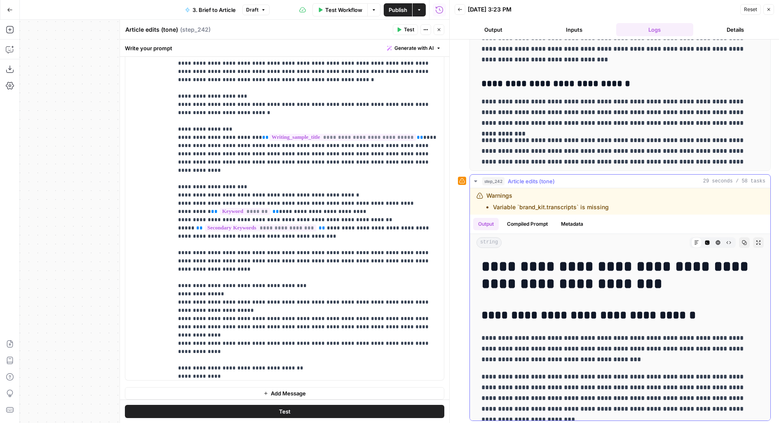
click at [756, 240] on icon "button" at bounding box center [758, 242] width 5 height 5
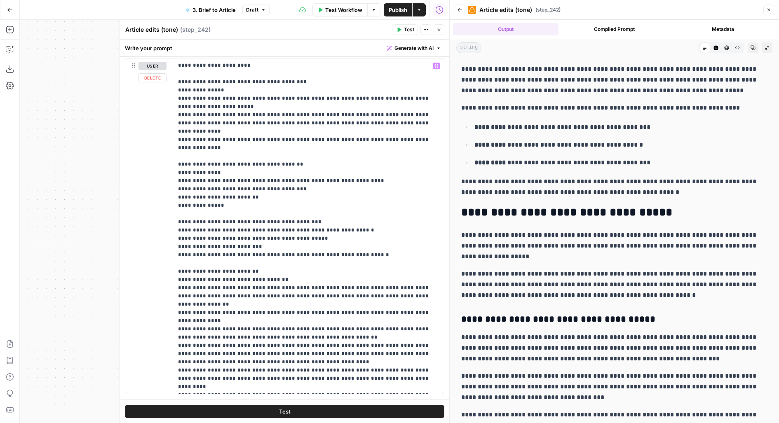
scroll to position [1656, 0]
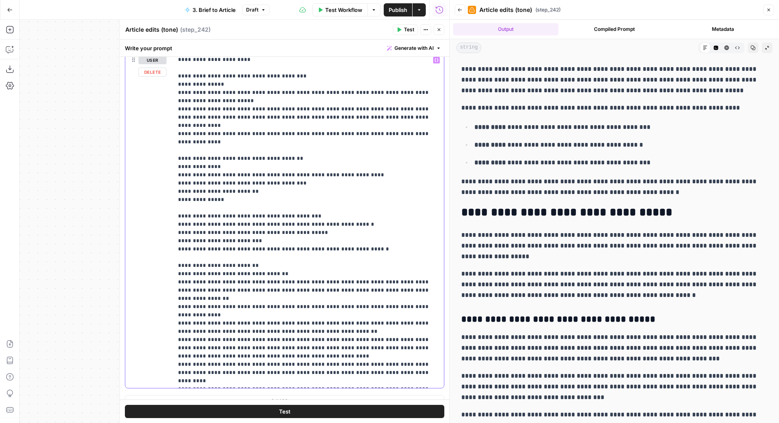
drag, startPoint x: 277, startPoint y: 231, endPoint x: 161, endPoint y: 227, distance: 115.9
click at [161, 227] on div "**********" at bounding box center [284, 221] width 319 height 336
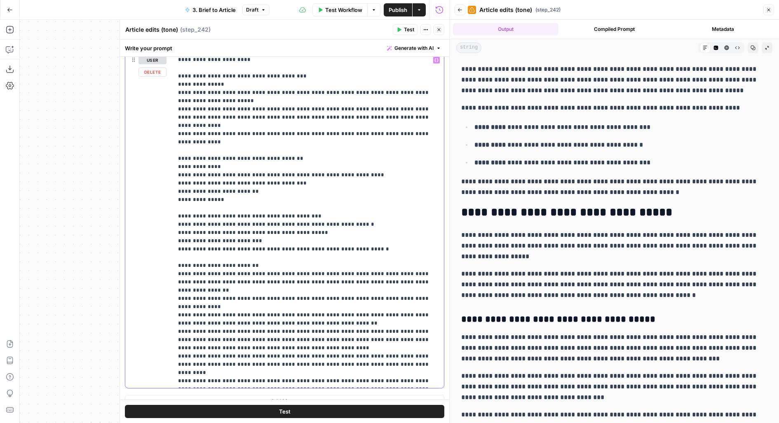
scroll to position [264, 0]
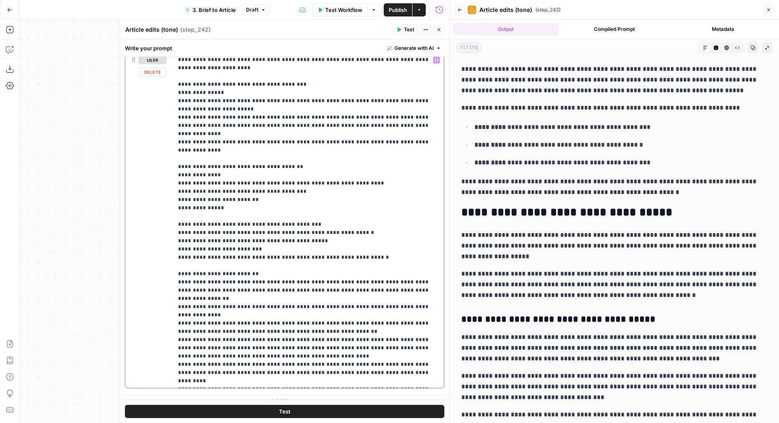
click at [264, 245] on p "**********" at bounding box center [308, 89] width 261 height 594
click at [258, 257] on p "**********" at bounding box center [308, 89] width 261 height 594
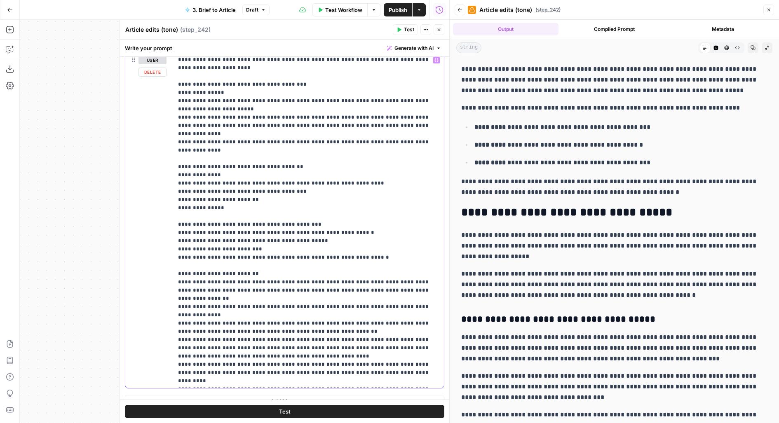
click at [258, 257] on p "**********" at bounding box center [308, 89] width 261 height 594
click at [243, 281] on p "**********" at bounding box center [308, 89] width 261 height 594
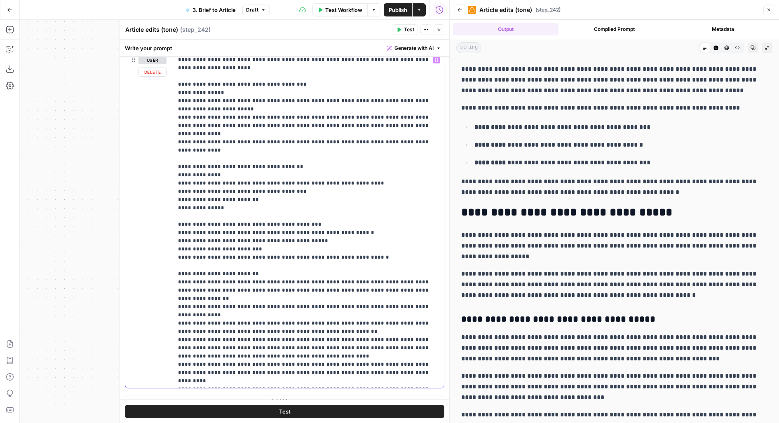
click at [243, 281] on p "**********" at bounding box center [308, 89] width 261 height 594
click at [245, 308] on p "**********" at bounding box center [308, 89] width 261 height 594
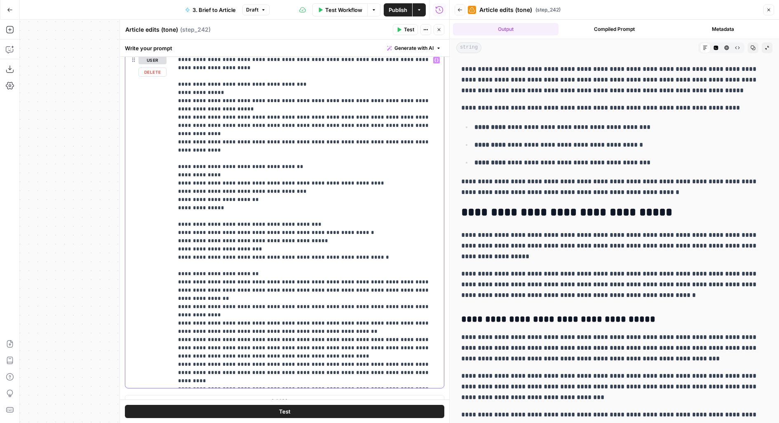
click at [245, 308] on p "**********" at bounding box center [308, 89] width 261 height 594
click at [242, 324] on p "**********" at bounding box center [308, 89] width 261 height 594
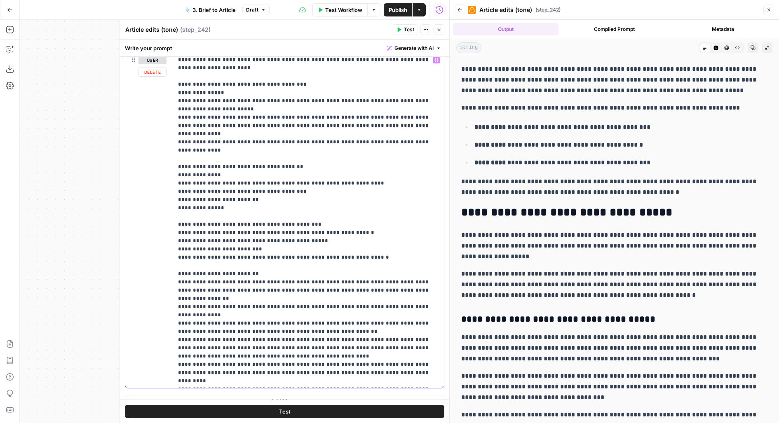
click at [267, 278] on p "**********" at bounding box center [308, 89] width 261 height 594
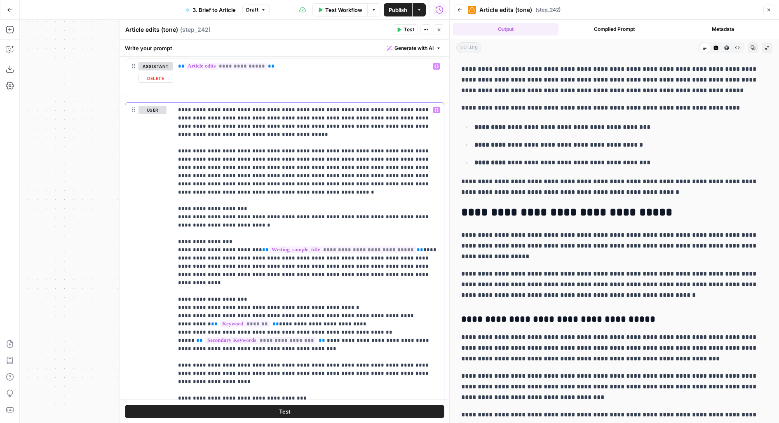
scroll to position [1629, 0]
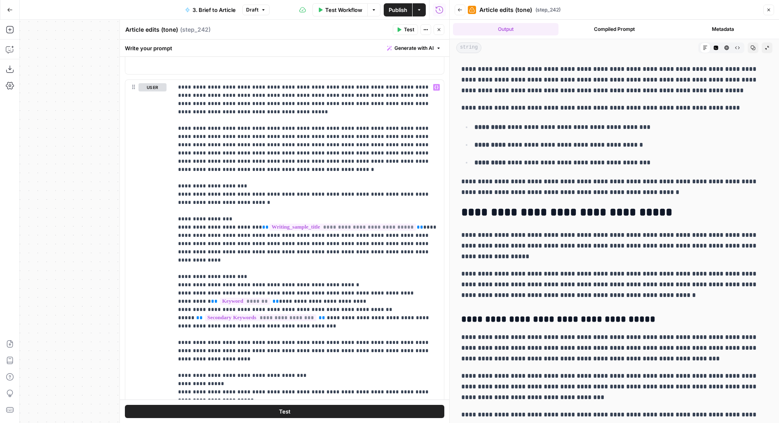
click at [404, 12] on span "Publish" at bounding box center [398, 10] width 19 height 8
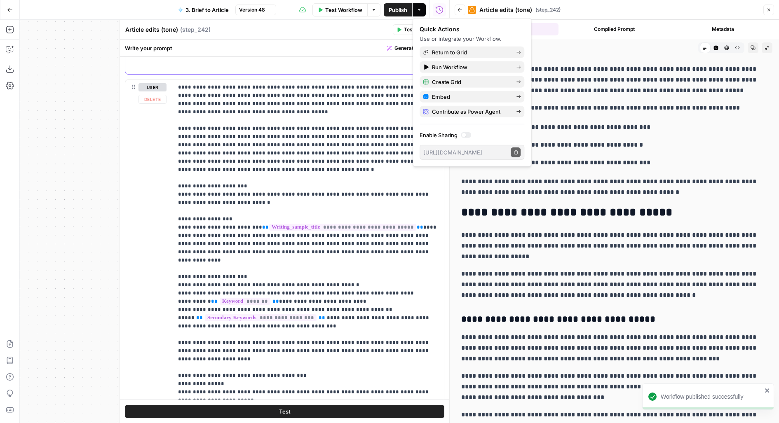
click at [358, 59] on div "**********" at bounding box center [308, 55] width 271 height 38
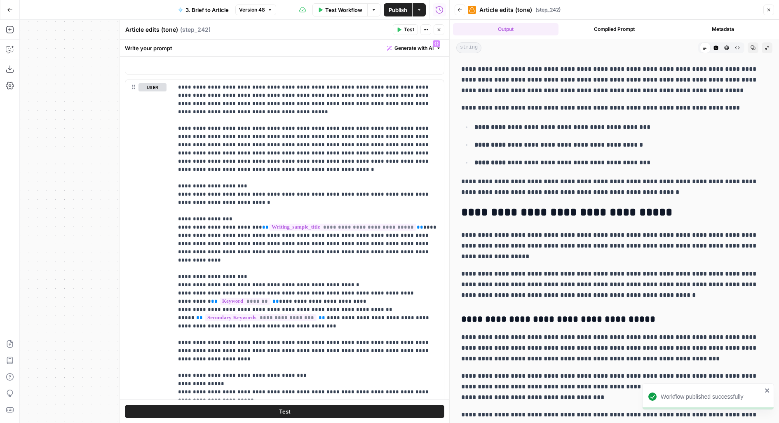
click at [441, 30] on icon "button" at bounding box center [439, 29] width 5 height 5
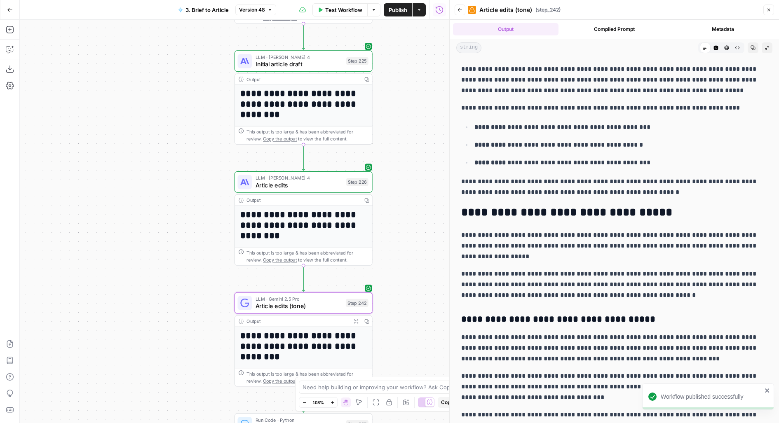
drag, startPoint x: 402, startPoint y: 208, endPoint x: 368, endPoint y: 35, distance: 176.8
click at [369, 40] on div "**********" at bounding box center [235, 222] width 430 height 404
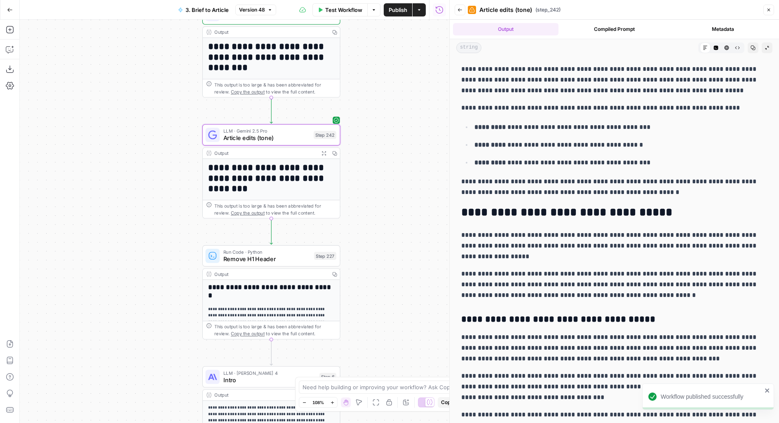
click at [388, 108] on div "**********" at bounding box center [235, 222] width 430 height 404
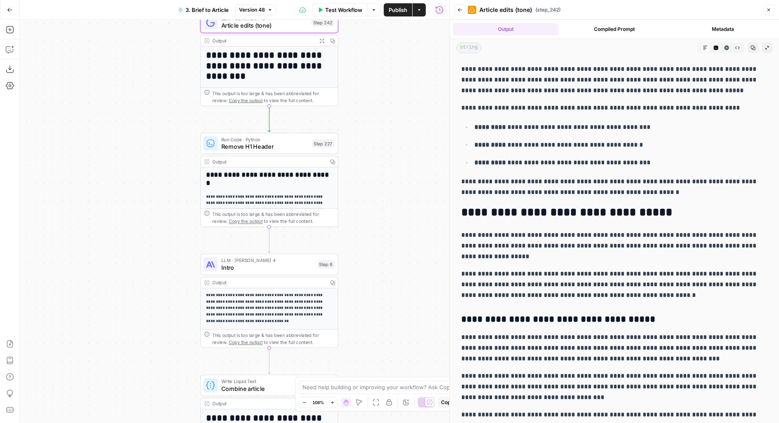
drag, startPoint x: 461, startPoint y: 290, endPoint x: 461, endPoint y: 108, distance: 181.8
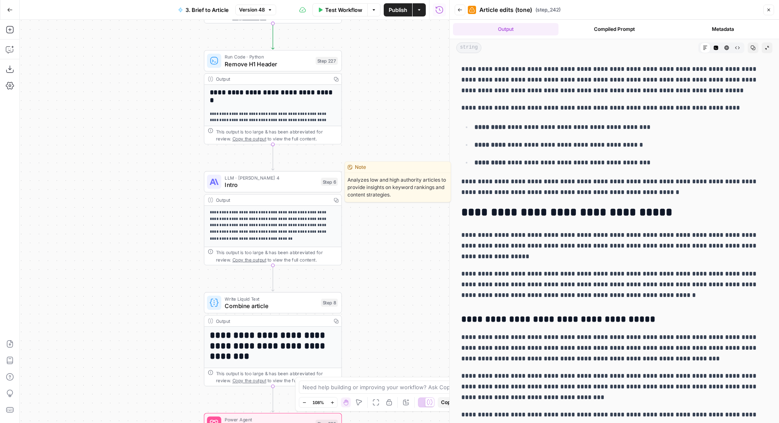
click at [308, 184] on span "Intro" at bounding box center [271, 185] width 93 height 9
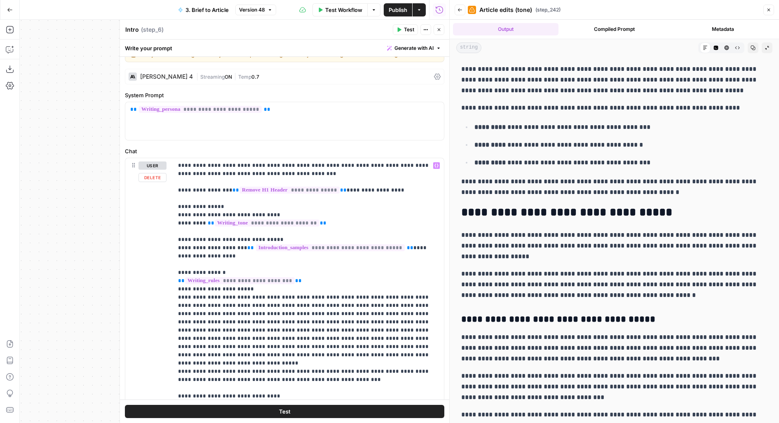
scroll to position [23, 0]
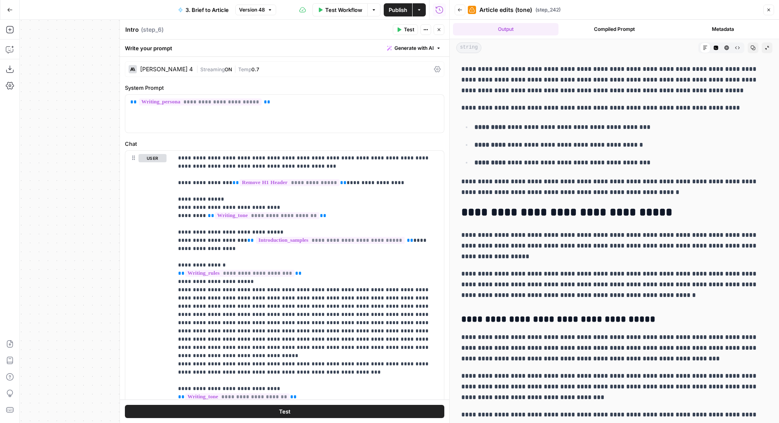
click at [287, 66] on div "| Streaming ON | Temp 0.7" at bounding box center [313, 70] width 235 height 8
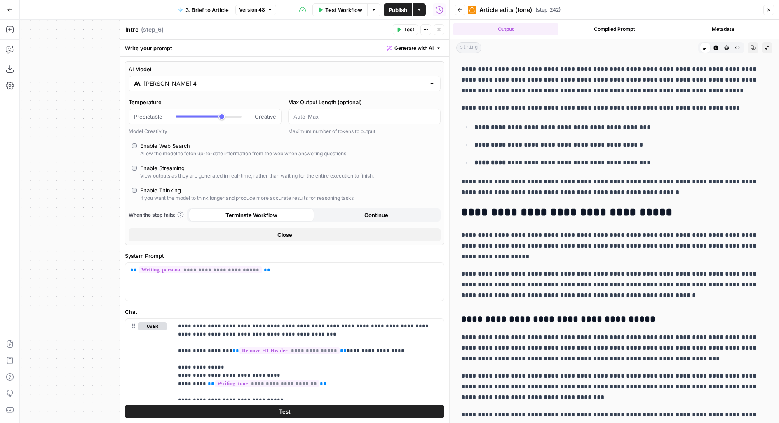
type input "***"
click at [208, 117] on div at bounding box center [209, 117] width 66 height 8
click at [221, 413] on button "Test" at bounding box center [285, 412] width 320 height 13
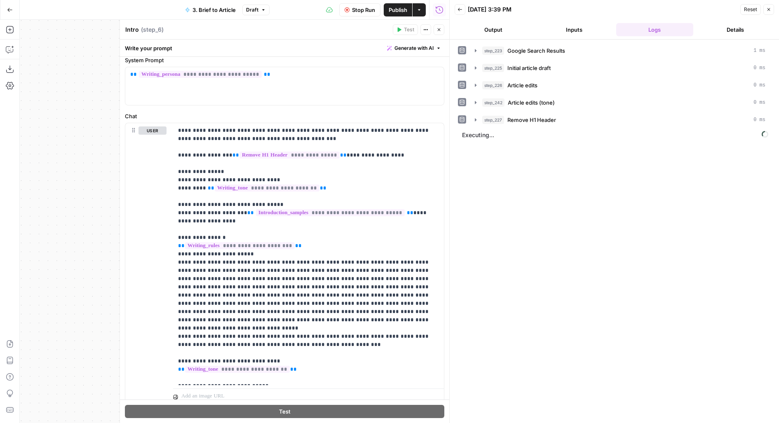
scroll to position [246, 0]
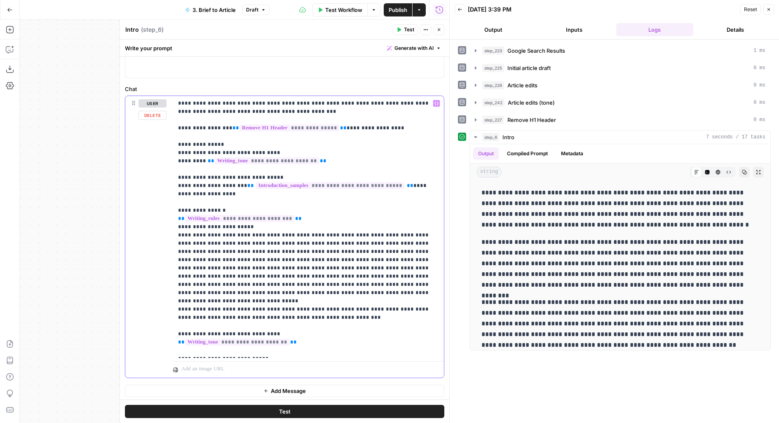
click at [298, 307] on p "**********" at bounding box center [308, 227] width 261 height 256
paste div
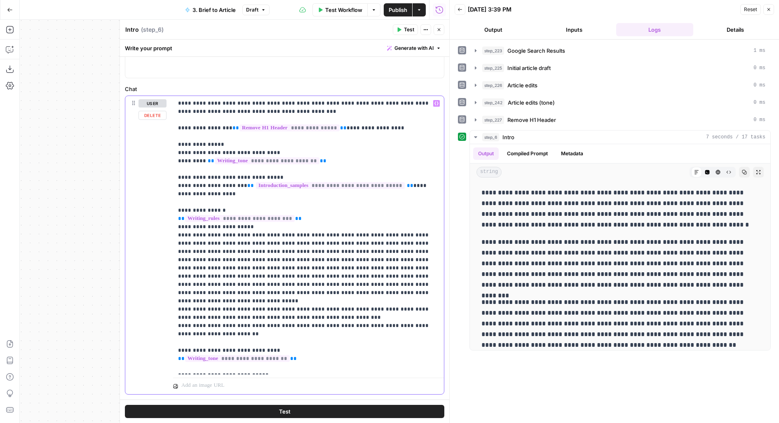
click at [180, 318] on p "**********" at bounding box center [308, 235] width 261 height 272
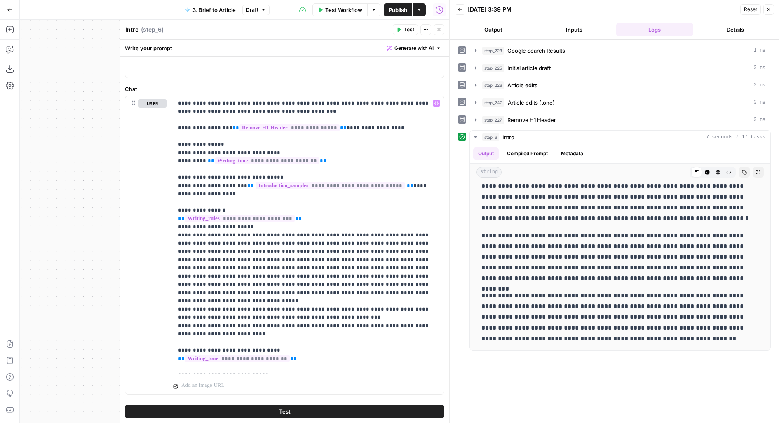
click at [296, 412] on button "Test" at bounding box center [285, 412] width 320 height 13
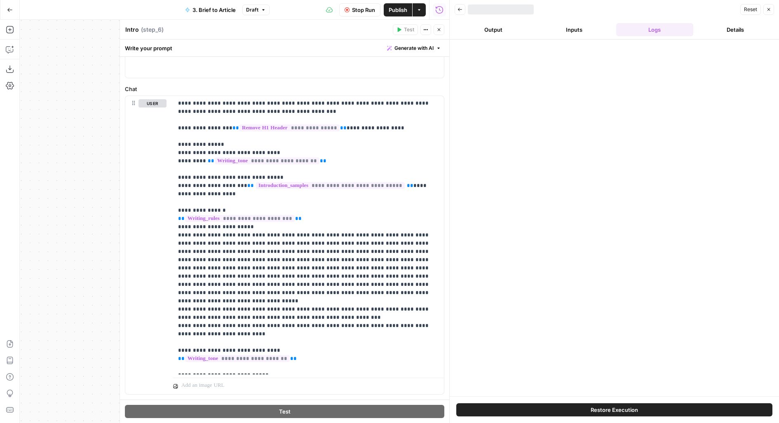
scroll to position [0, 0]
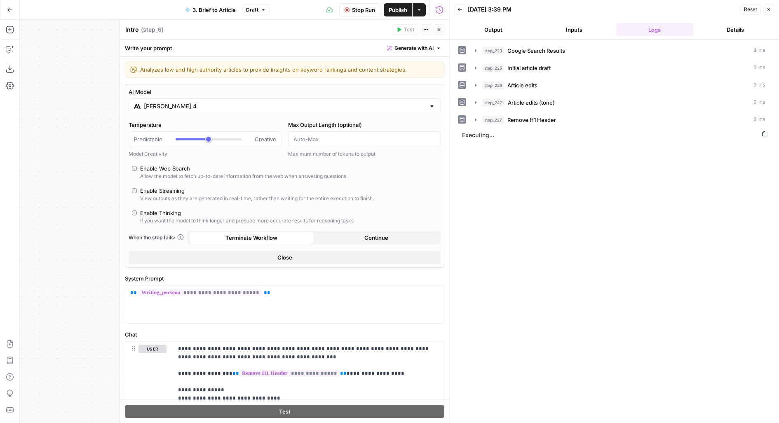
click at [479, 18] on header "Back 08/16/25 at 3:39 PM Reset Close Output Inputs Logs Details" at bounding box center [614, 20] width 329 height 40
click at [493, 25] on button "Output" at bounding box center [494, 29] width 78 height 13
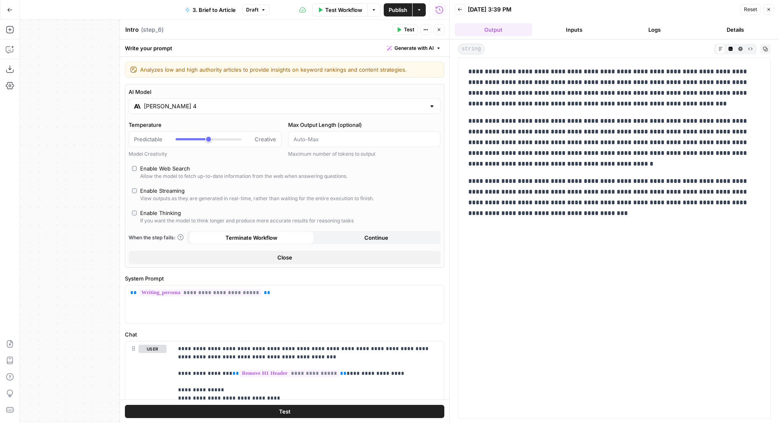
click at [197, 110] on div "[PERSON_NAME] 4" at bounding box center [285, 107] width 312 height 16
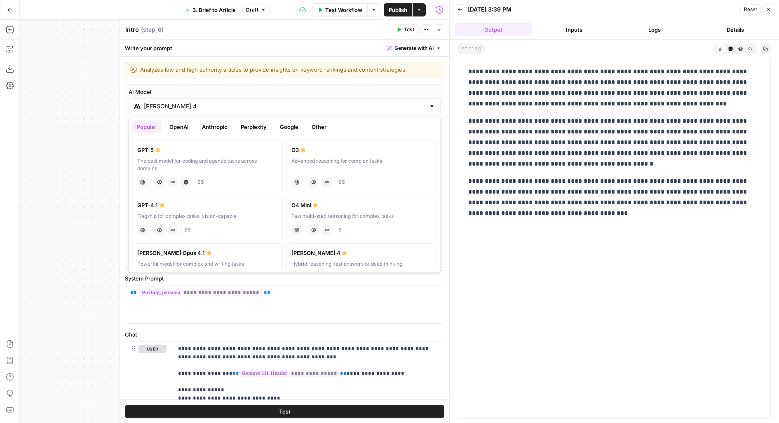
click at [283, 127] on button "Google" at bounding box center [289, 126] width 28 height 13
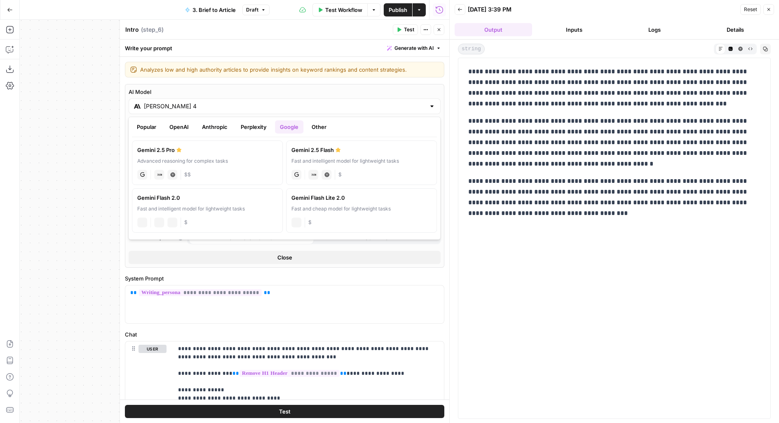
click at [199, 146] on div "Gemini 2.5 Pro" at bounding box center [207, 150] width 140 height 8
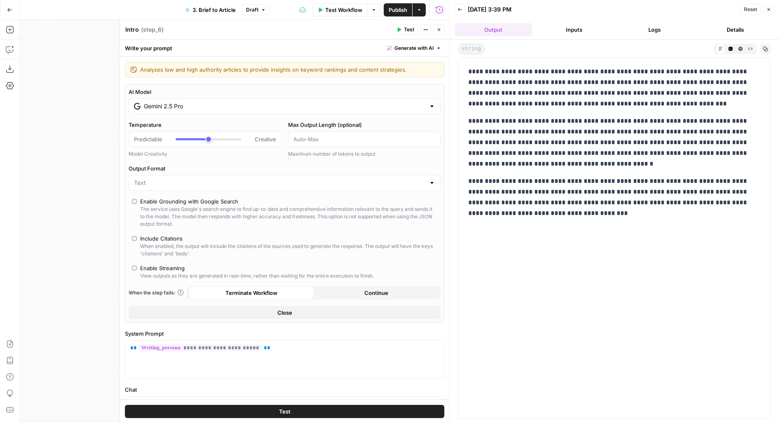
click at [254, 416] on button "Test" at bounding box center [285, 412] width 320 height 13
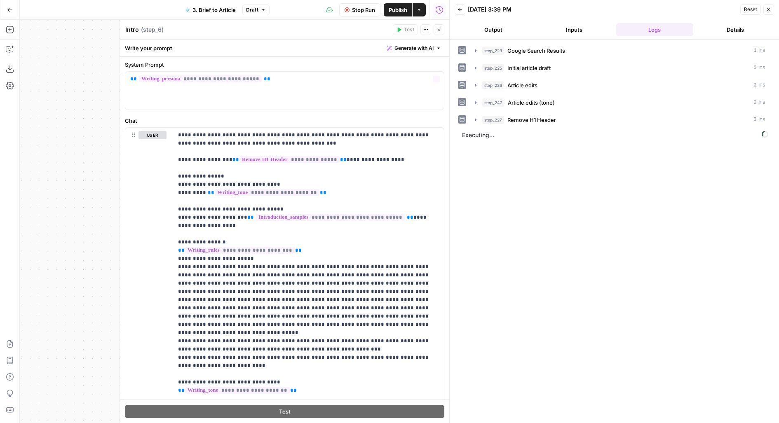
scroll to position [297, 0]
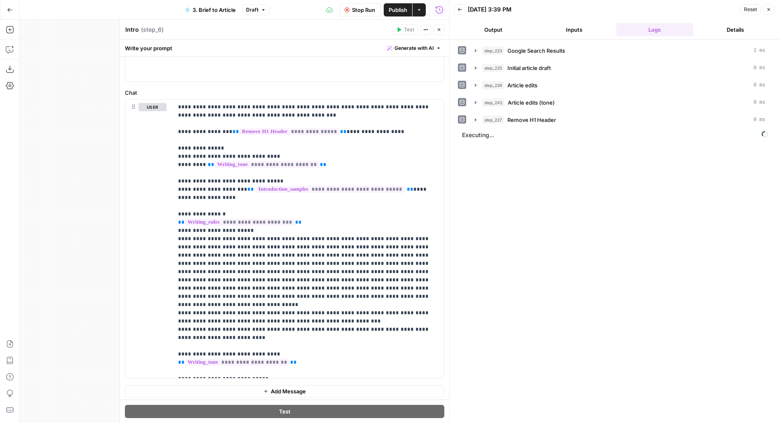
click at [495, 25] on button "Output" at bounding box center [494, 29] width 78 height 13
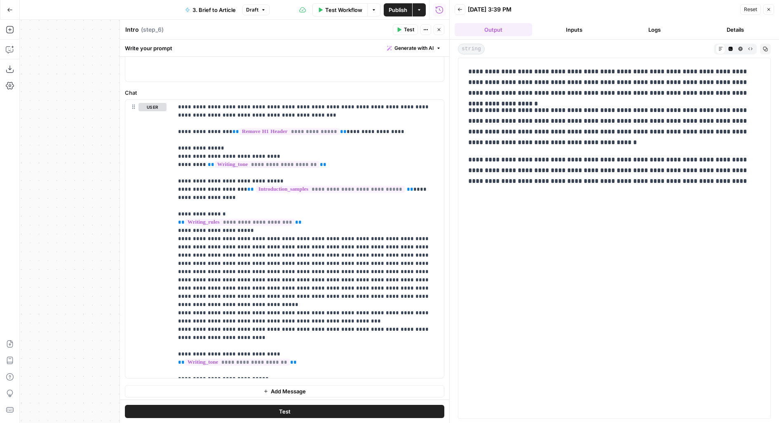
drag, startPoint x: 468, startPoint y: 77, endPoint x: 567, endPoint y: 151, distance: 123.1
click at [567, 152] on div "**********" at bounding box center [614, 126] width 302 height 127
click at [567, 153] on div "**********" at bounding box center [614, 126] width 302 height 127
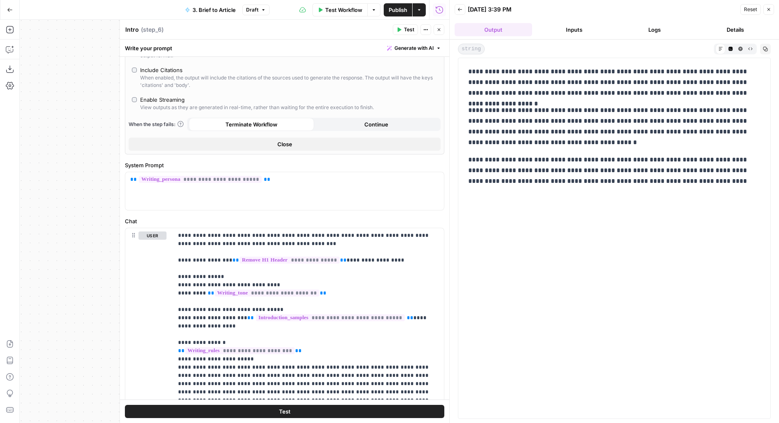
scroll to position [37, 0]
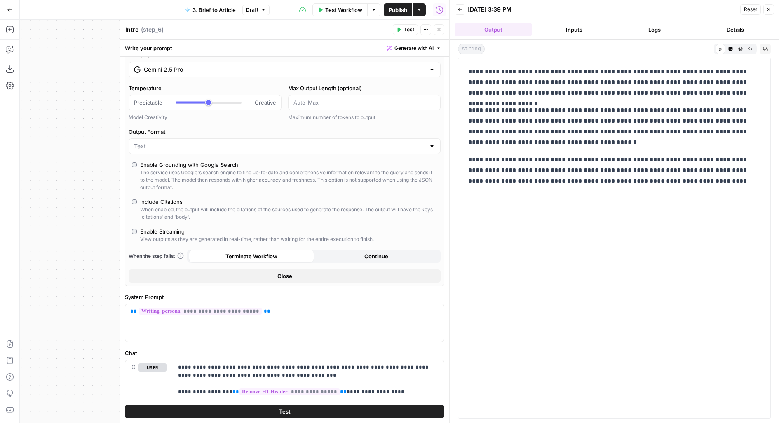
click at [195, 66] on input "Gemini 2.5 Pro" at bounding box center [285, 70] width 282 height 8
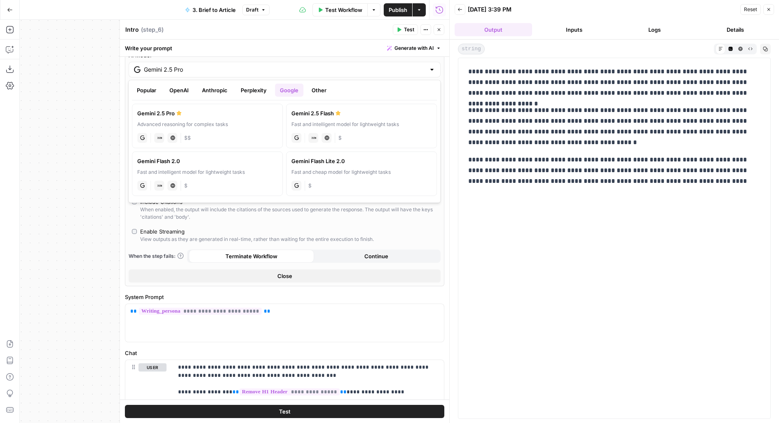
click at [174, 87] on button "OpenAI" at bounding box center [179, 90] width 29 height 13
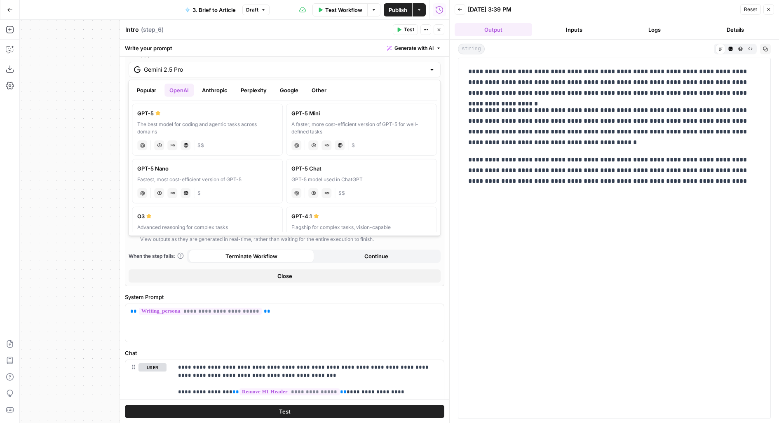
click at [155, 122] on div "The best model for coding and agentic tasks across domains" at bounding box center [207, 128] width 140 height 15
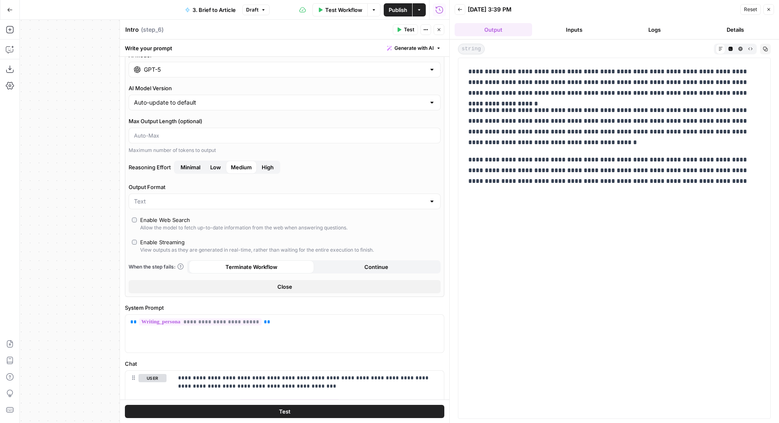
click at [182, 416] on button "Test" at bounding box center [285, 412] width 320 height 13
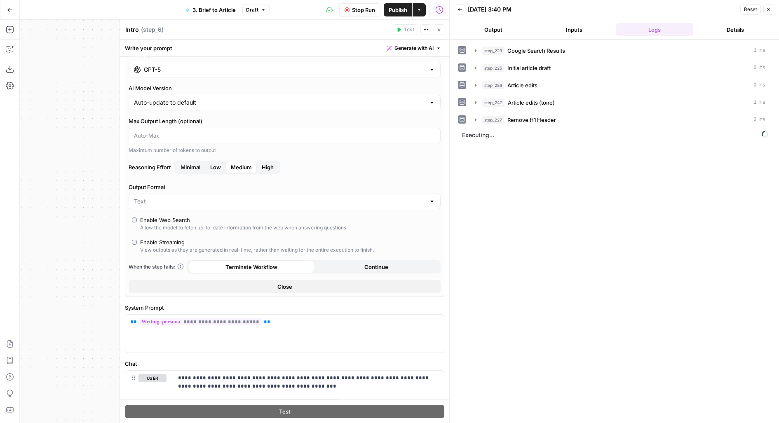
click at [516, 19] on header "Back 08/16/25 at 3:40 PM Reset Close Output Inputs Logs Details" at bounding box center [614, 20] width 329 height 40
click at [513, 23] on button "Output" at bounding box center [494, 29] width 78 height 13
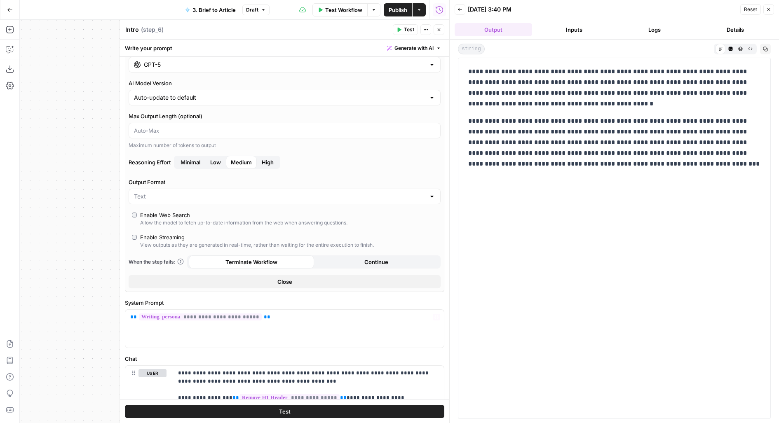
scroll to position [0, 0]
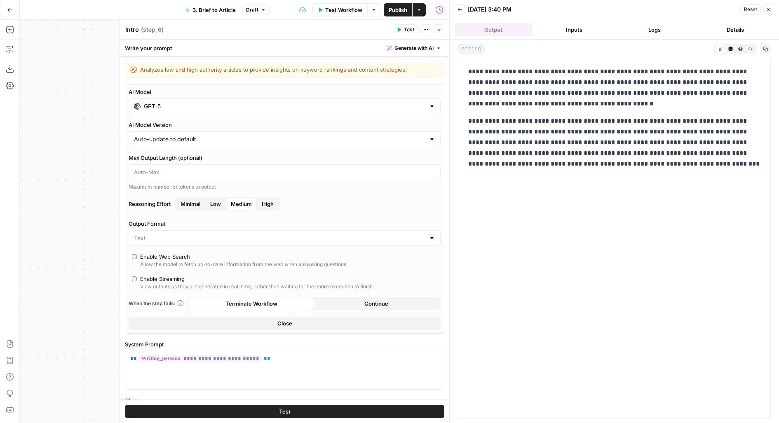
click at [147, 114] on div "AI Model GPT-5 AI Model Version Auto-update to default Max Output Length (optio…" at bounding box center [285, 209] width 320 height 250
click at [140, 109] on div "GPT-5" at bounding box center [285, 107] width 312 height 16
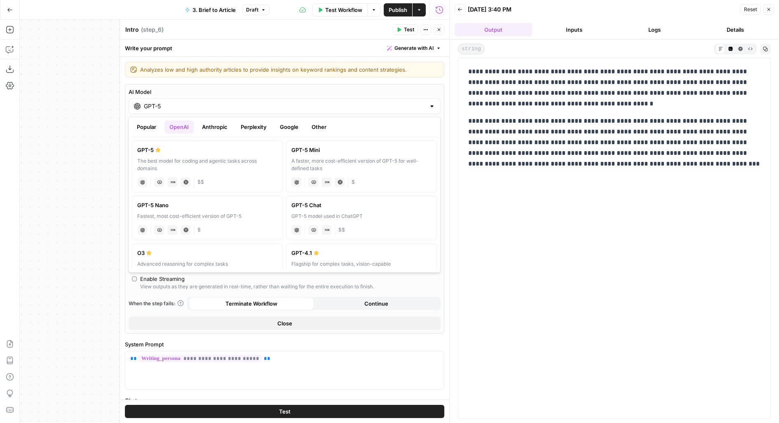
click at [148, 133] on button "Popular" at bounding box center [146, 126] width 29 height 13
click at [214, 261] on div "Powerful model for complex and writing tasks" at bounding box center [207, 264] width 140 height 7
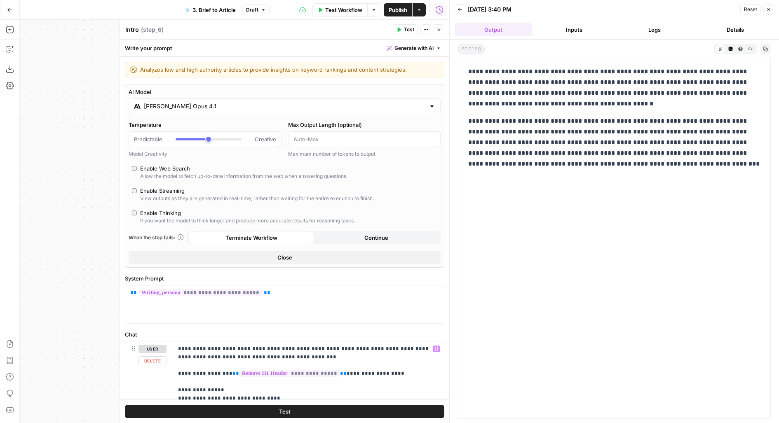
click at [194, 412] on button "Test" at bounding box center [285, 412] width 320 height 13
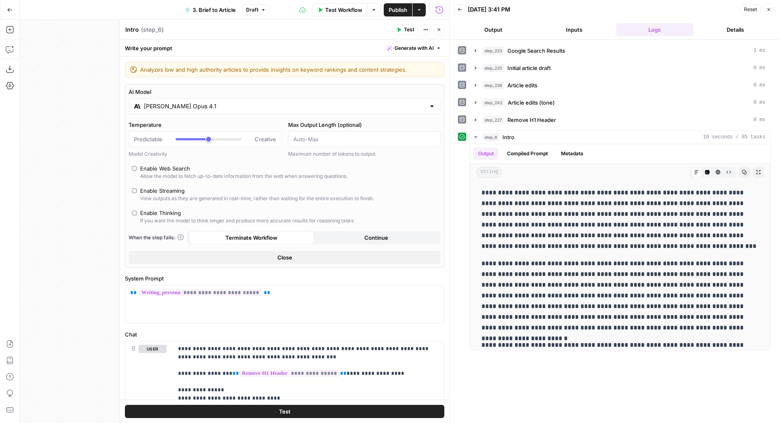
click at [247, 99] on div "Claude Opus 4.1" at bounding box center [285, 107] width 312 height 16
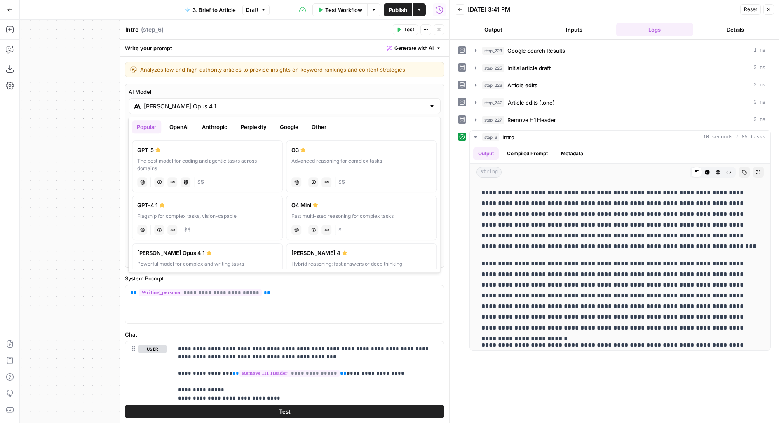
click at [210, 125] on button "Anthropic" at bounding box center [214, 126] width 35 height 13
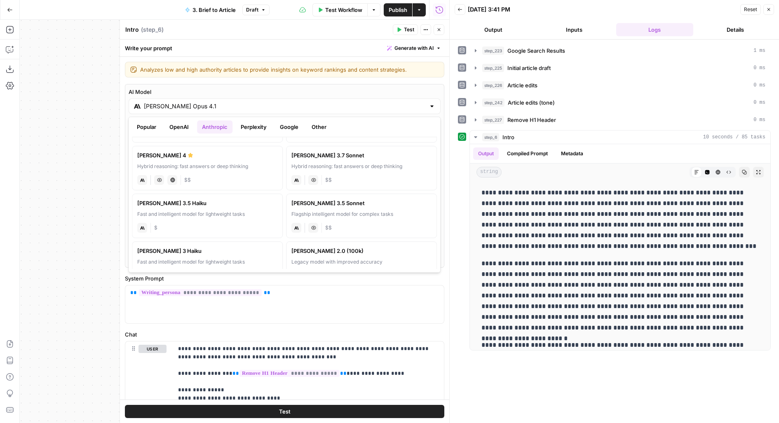
scroll to position [108, 0]
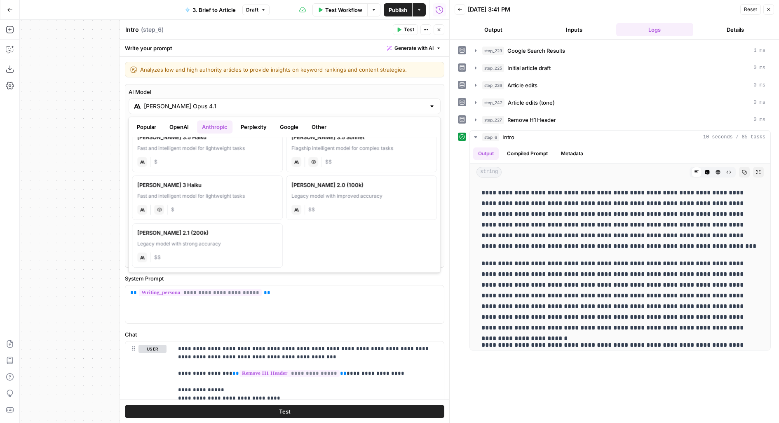
click at [252, 132] on button "Perplexity" at bounding box center [254, 126] width 36 height 13
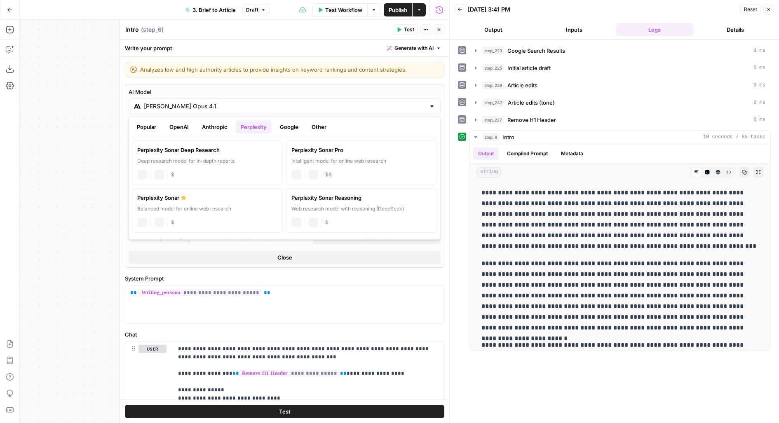
scroll to position [0, 0]
click at [289, 132] on button "Google" at bounding box center [289, 126] width 28 height 13
click at [314, 134] on div "Popular OpenAI Anthropic Perplexity Google Other" at bounding box center [284, 128] width 305 height 17
click at [320, 126] on button "Other" at bounding box center [319, 126] width 25 height 13
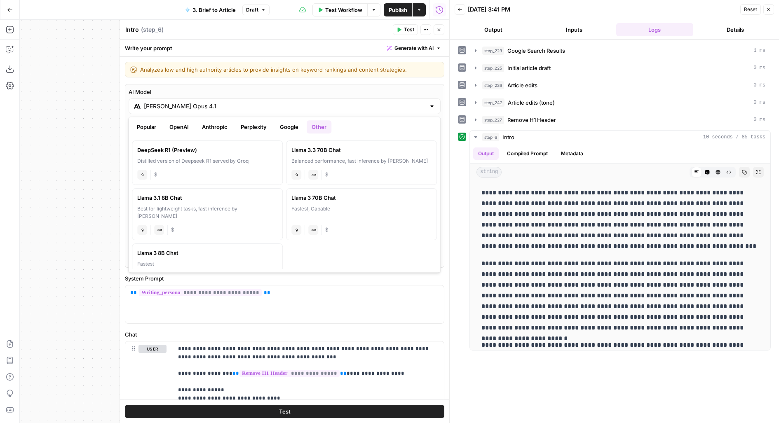
click at [185, 132] on button "OpenAI" at bounding box center [179, 126] width 29 height 13
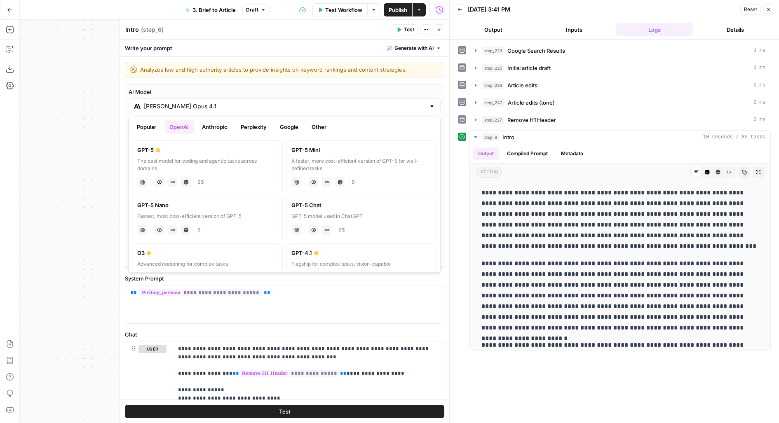
click at [318, 131] on button "Other" at bounding box center [319, 126] width 25 height 13
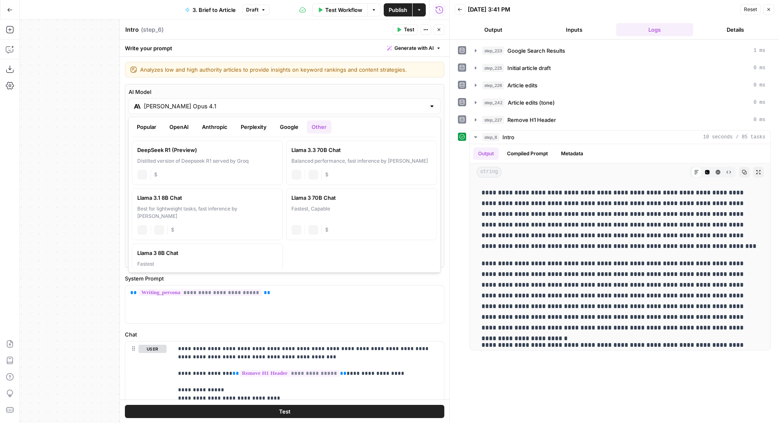
click at [208, 163] on div "Distilled version of Deepseek R1 served by Groq" at bounding box center [207, 161] width 140 height 7
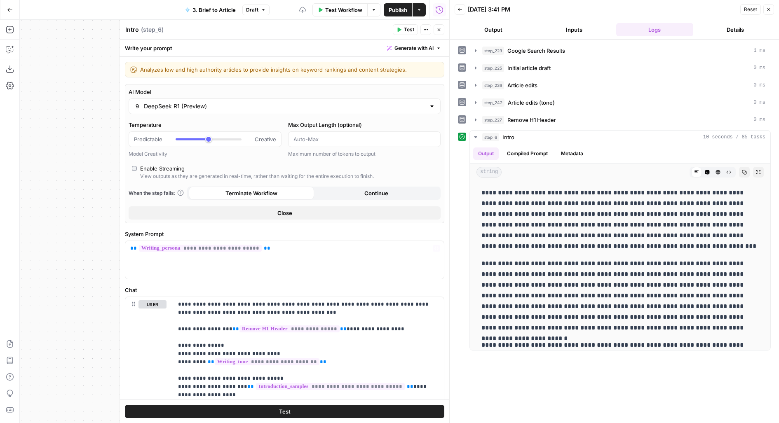
click at [268, 109] on input "DeepSeek R1 (Preview)" at bounding box center [285, 106] width 282 height 8
click at [171, 414] on button "Test" at bounding box center [285, 412] width 320 height 13
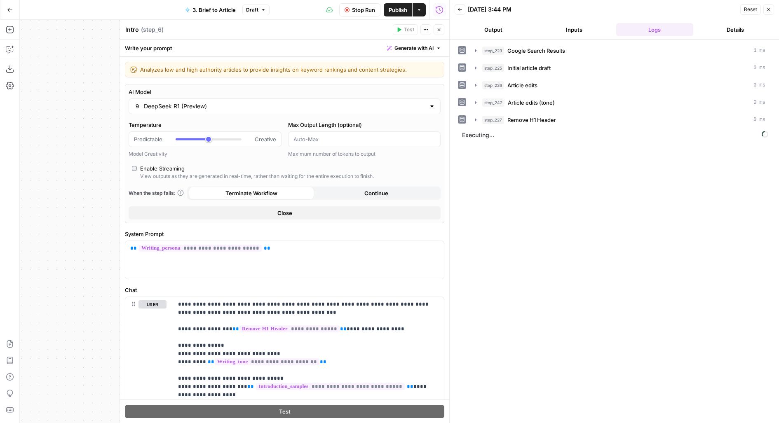
scroll to position [7, 0]
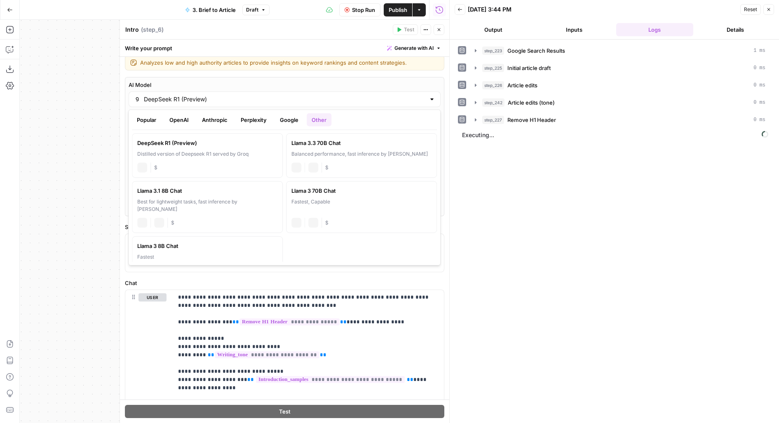
click at [249, 95] on input "DeepSeek R1 (Preview)" at bounding box center [285, 99] width 282 height 8
click at [188, 118] on button "OpenAI" at bounding box center [179, 119] width 29 height 13
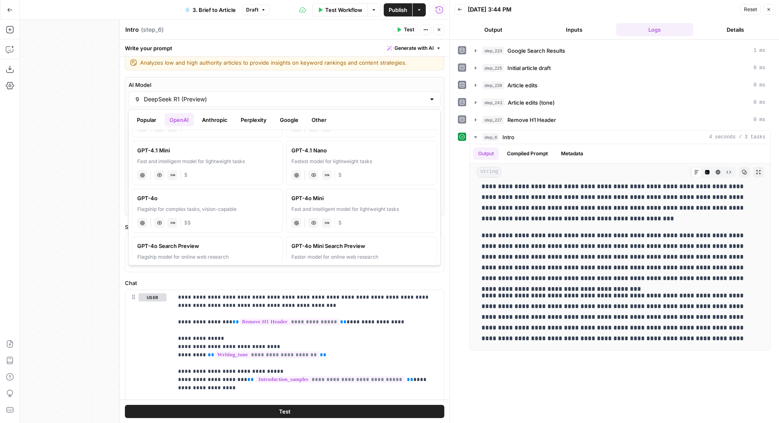
scroll to position [142, 0]
click at [224, 200] on div "GPT-4o" at bounding box center [207, 199] width 140 height 8
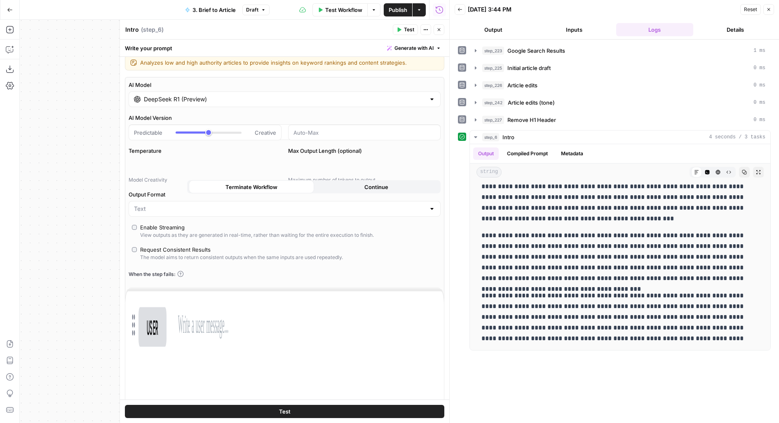
type input "GPT-4o"
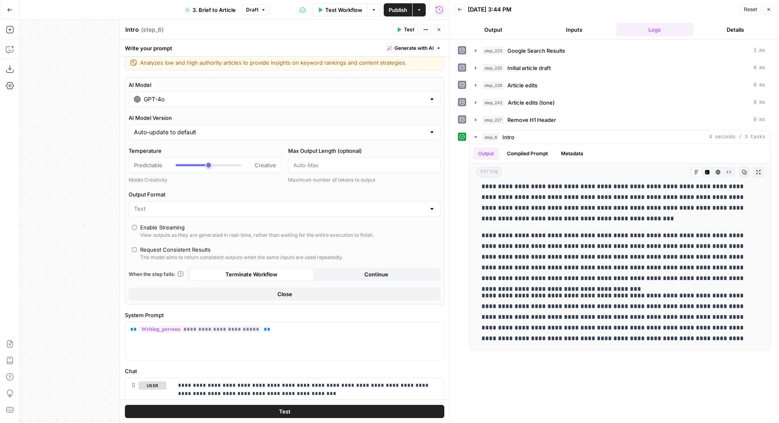
click at [163, 413] on button "Test" at bounding box center [285, 412] width 320 height 13
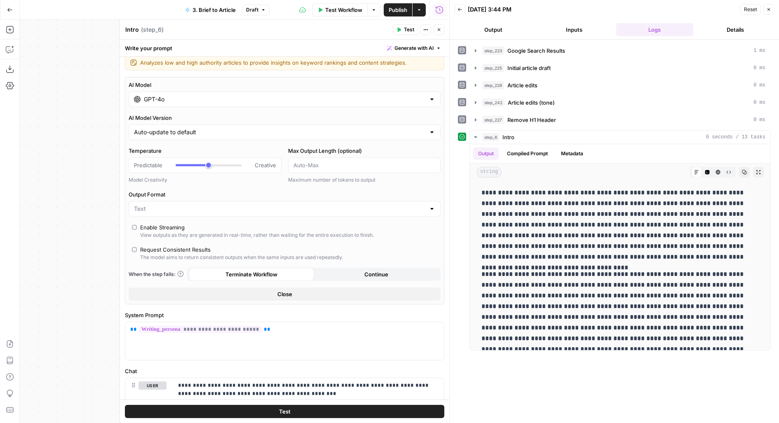
click at [191, 99] on input "GPT-4o" at bounding box center [285, 99] width 282 height 8
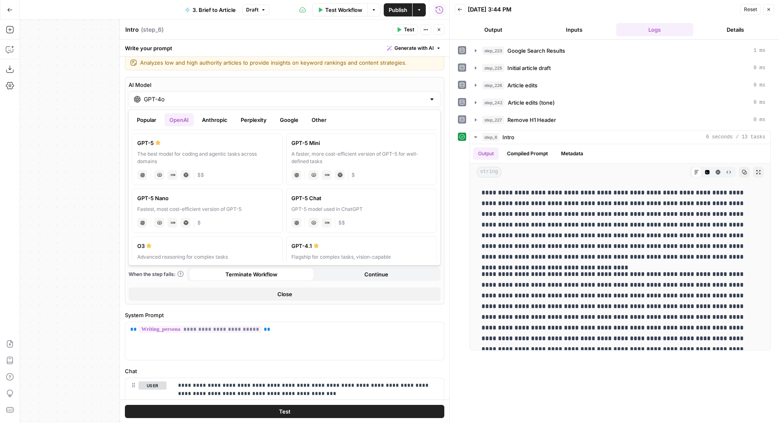
click at [220, 121] on button "Anthropic" at bounding box center [214, 119] width 35 height 13
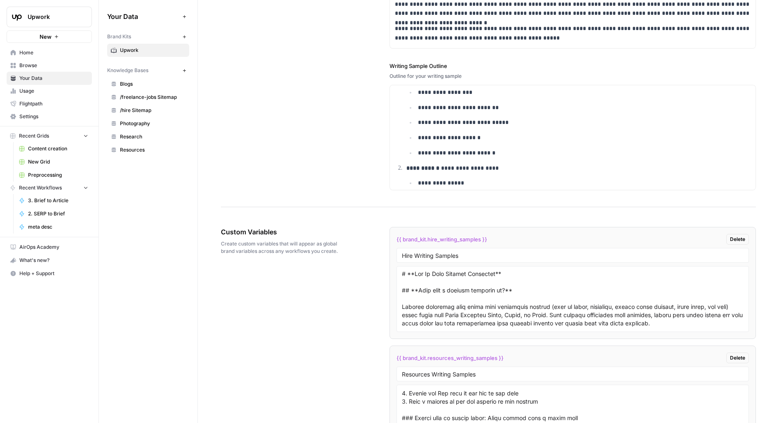
scroll to position [1227, 0]
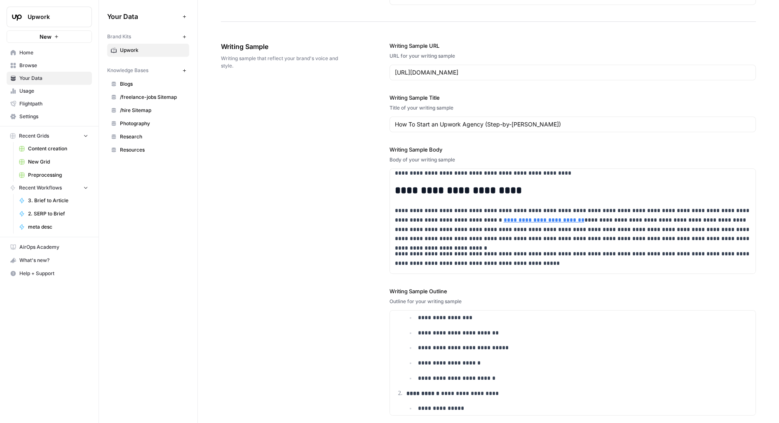
click at [280, 240] on div "**********" at bounding box center [488, 229] width 535 height 408
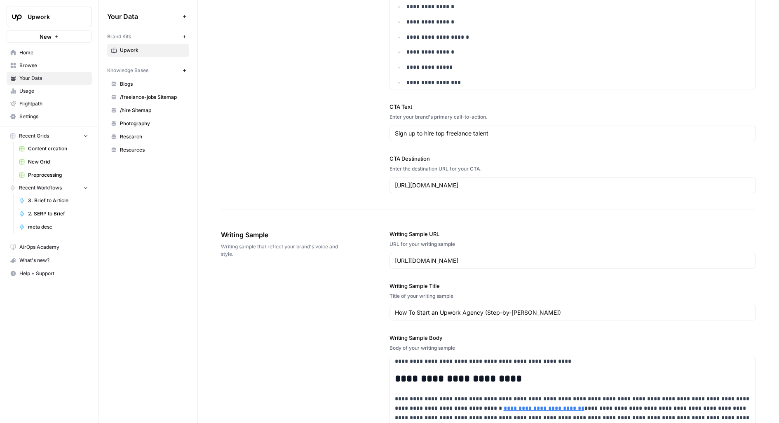
scroll to position [1250, 0]
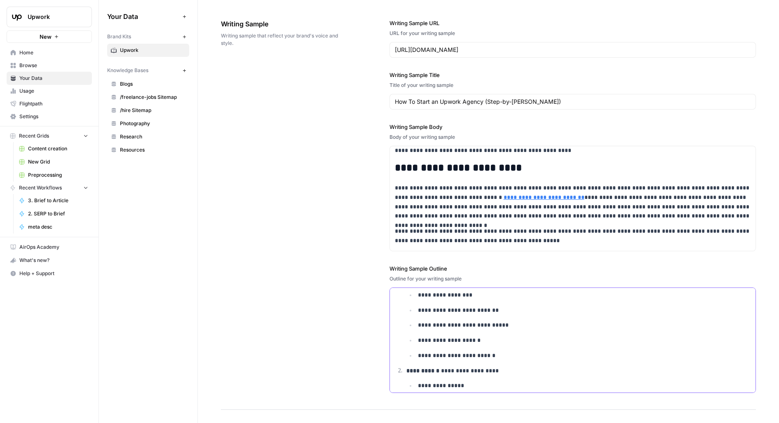
click at [415, 339] on ul "**********" at bounding box center [579, 326] width 345 height 70
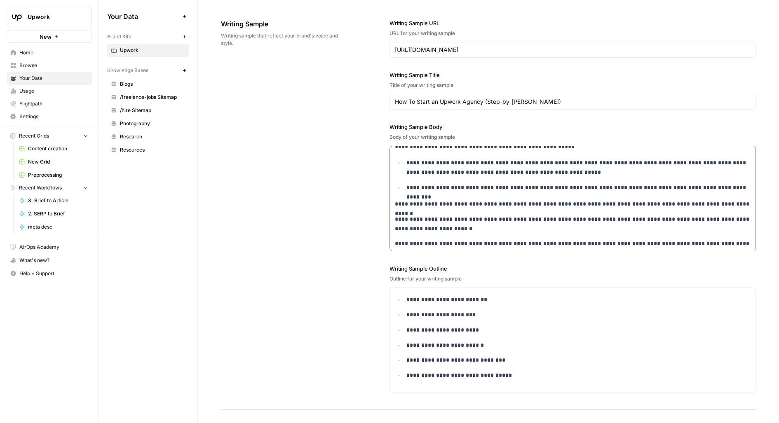
scroll to position [0, 0]
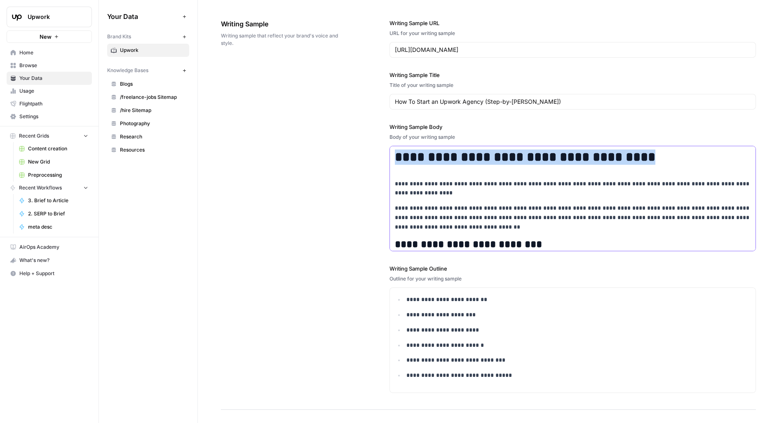
drag, startPoint x: 651, startPoint y: 153, endPoint x: 381, endPoint y: 151, distance: 270.1
click at [381, 151] on div "**********" at bounding box center [488, 206] width 535 height 408
copy h1 "**********"
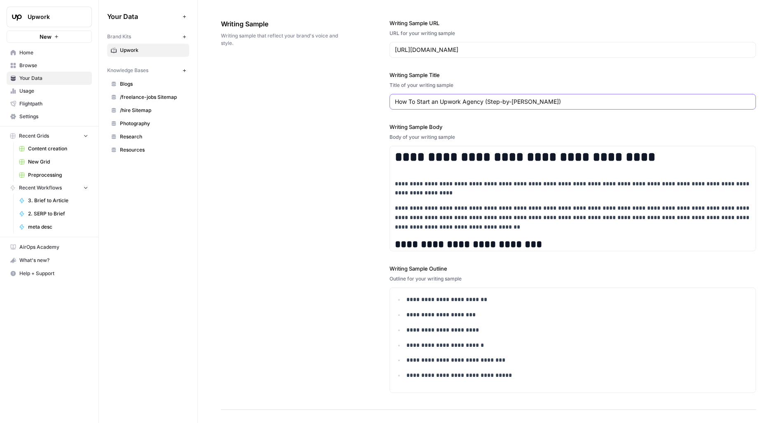
drag, startPoint x: 566, startPoint y: 99, endPoint x: 372, endPoint y: 96, distance: 193.8
click at [373, 96] on div "**********" at bounding box center [488, 206] width 535 height 408
paste input "What is Generative Engine Optimization?"
type input "What is Generative Engine Optimization?"
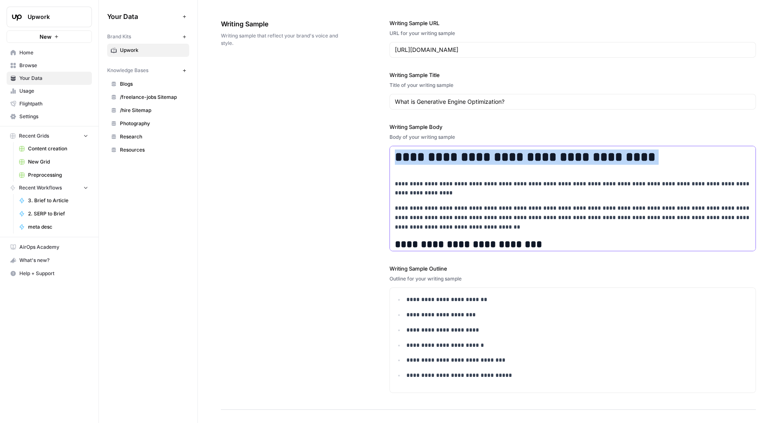
drag, startPoint x: 394, startPoint y: 177, endPoint x: 394, endPoint y: 147, distance: 30.1
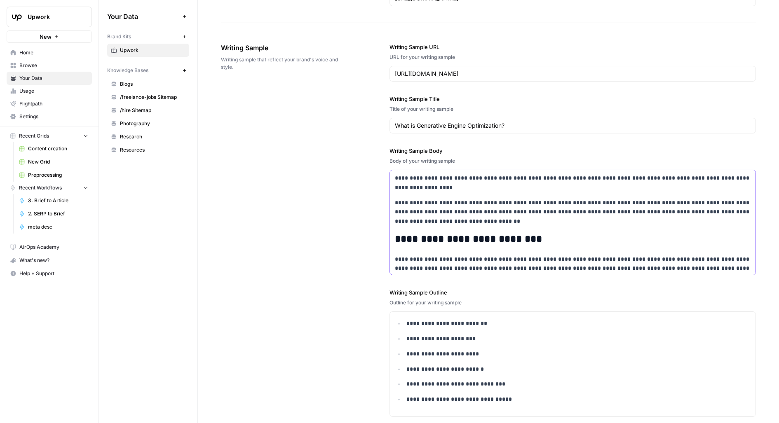
scroll to position [1215, 0]
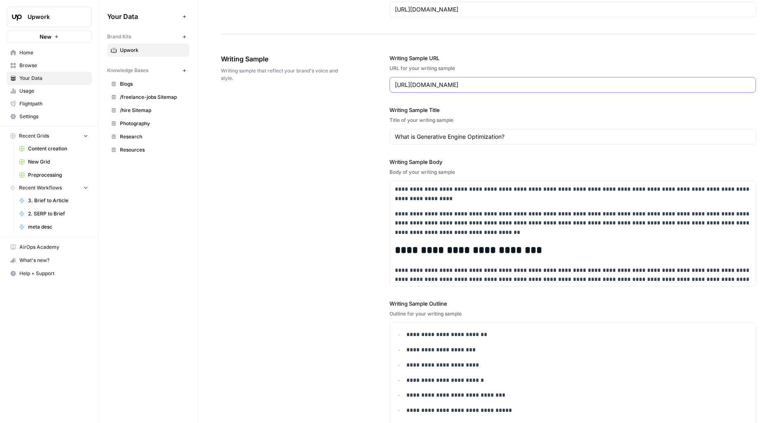
click at [431, 82] on input "https://www.upwork.com/resources/ways-to-grow-upwork-agency" at bounding box center [573, 85] width 356 height 8
paste input "hat-is-geo"
type input "https://www.upwork.com/resources/what-is-geo"
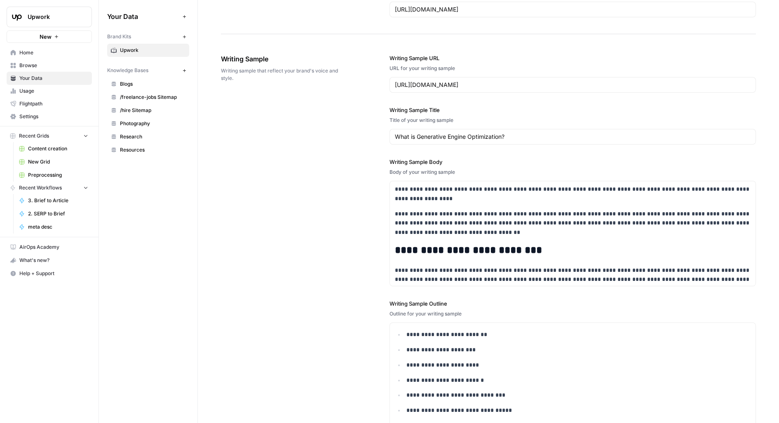
click at [456, 177] on div "**********" at bounding box center [573, 222] width 367 height 129
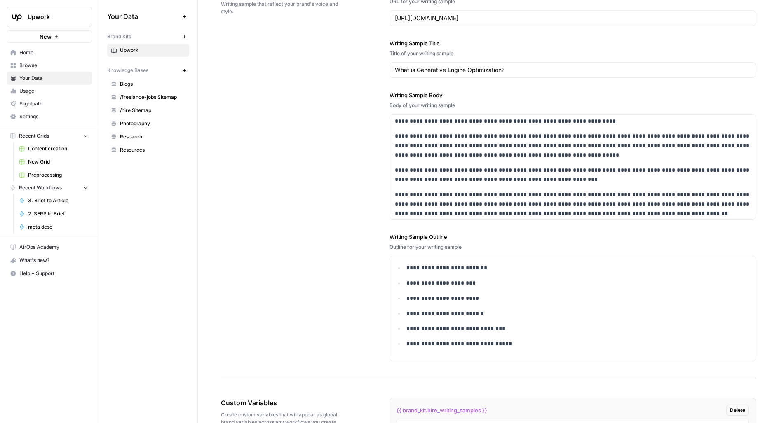
scroll to position [1292, 0]
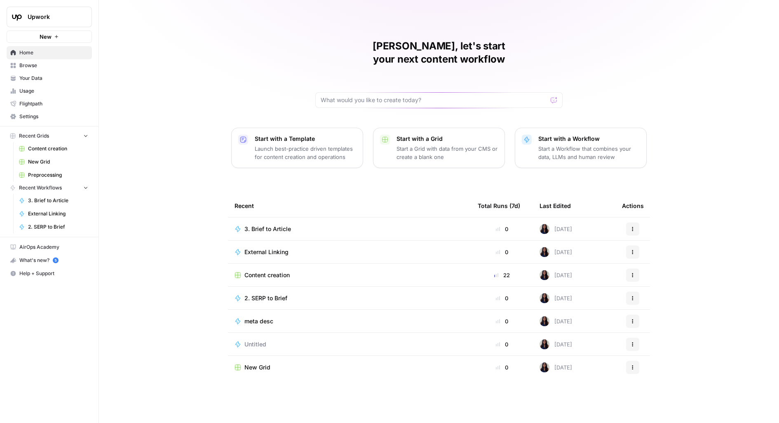
click at [19, 25] on button "Upwork" at bounding box center [49, 17] width 85 height 21
type input "melan"
click button "m [PERSON_NAME] aircraft tests" at bounding box center [75, 61] width 132 height 13
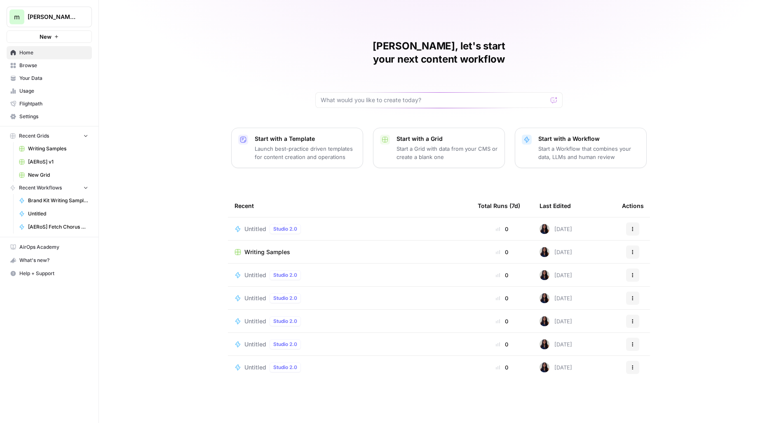
click at [34, 115] on span "Settings" at bounding box center [53, 116] width 69 height 7
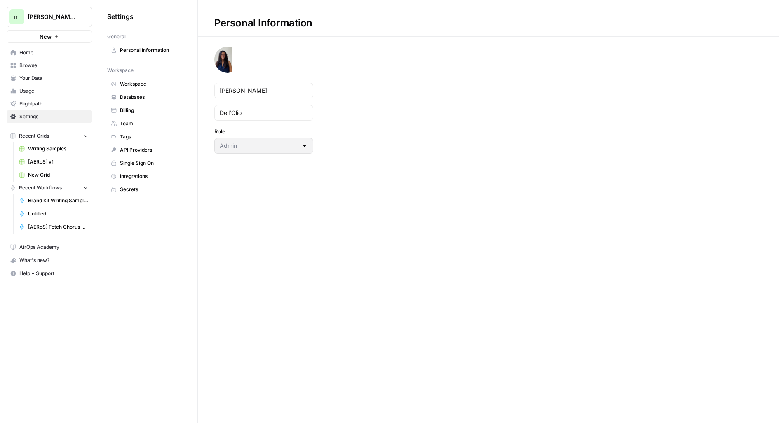
click at [61, 64] on span "Browse" at bounding box center [53, 65] width 69 height 7
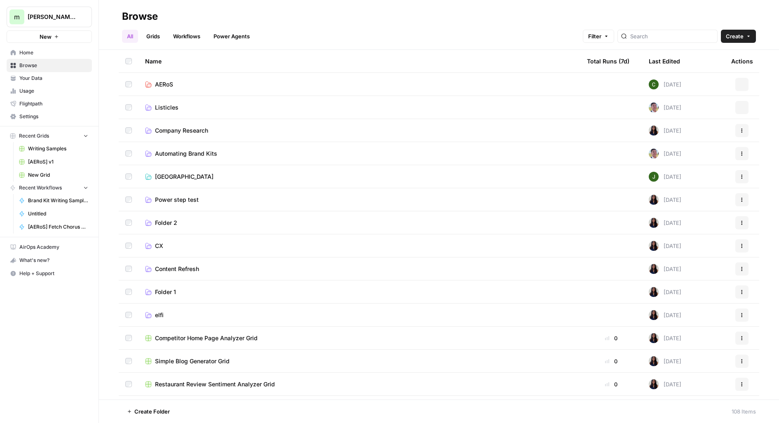
click at [57, 153] on link "Writing Samples" at bounding box center [53, 148] width 77 height 13
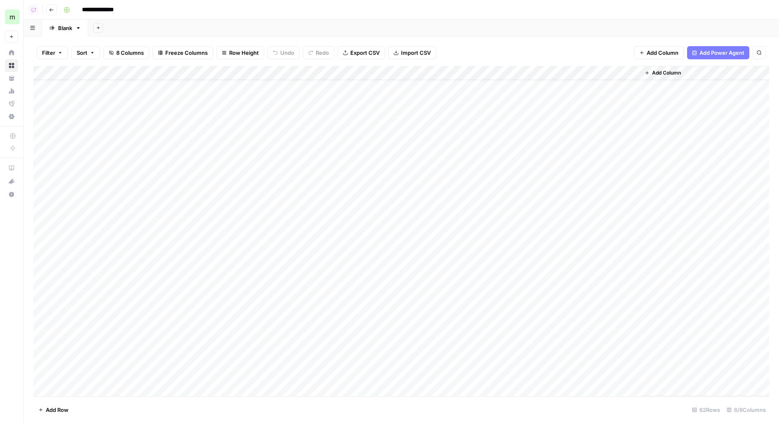
scroll to position [565, 0]
click at [93, 386] on div "Add Column" at bounding box center [401, 231] width 736 height 331
click at [228, 382] on div "Add Column" at bounding box center [401, 231] width 736 height 331
click at [235, 381] on div "Add Column" at bounding box center [401, 231] width 736 height 331
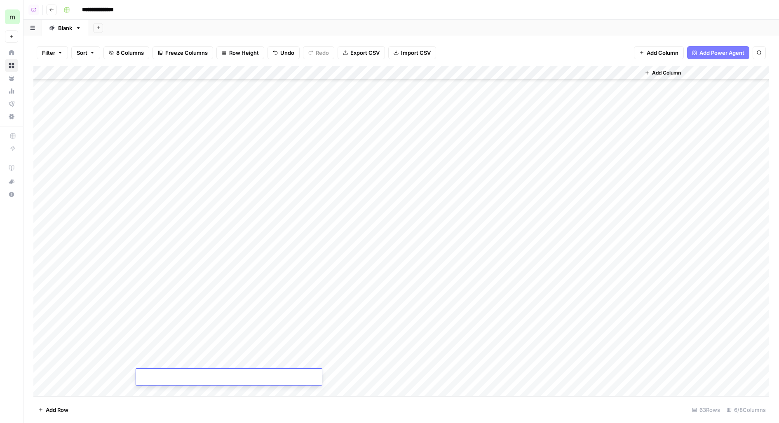
type input "**********"
click at [126, 376] on div "Add Column" at bounding box center [401, 231] width 736 height 331
type textarea "******"
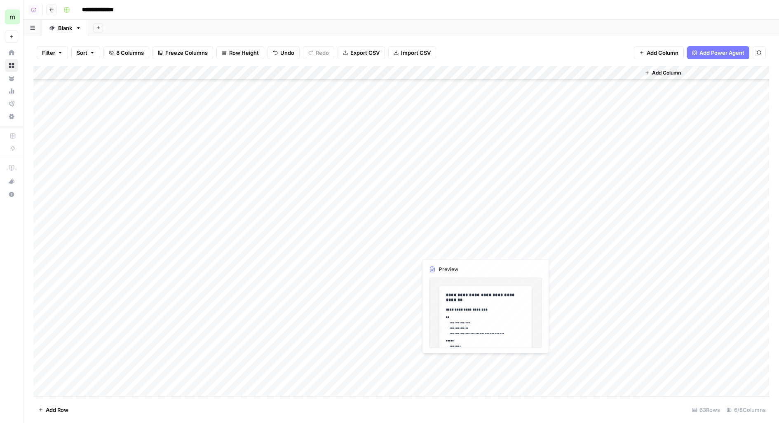
click at [379, 379] on div "Add Column" at bounding box center [401, 231] width 736 height 331
click at [484, 378] on div "Add Column" at bounding box center [401, 231] width 736 height 331
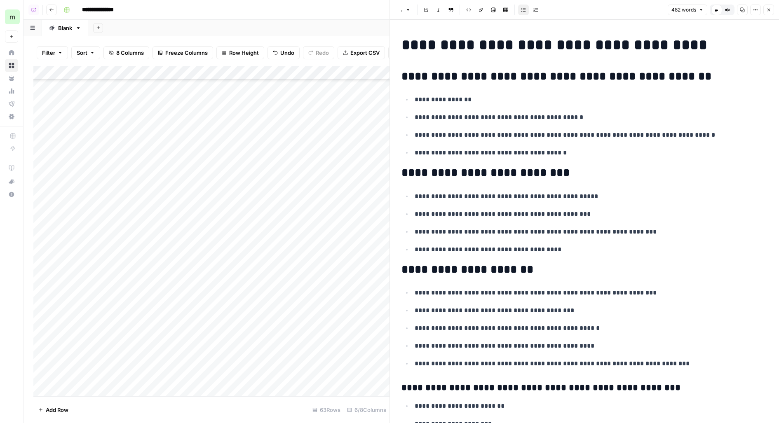
click at [760, 9] on button "Options" at bounding box center [755, 10] width 11 height 11
click at [746, 89] on span "Code" at bounding box center [732, 87] width 40 height 8
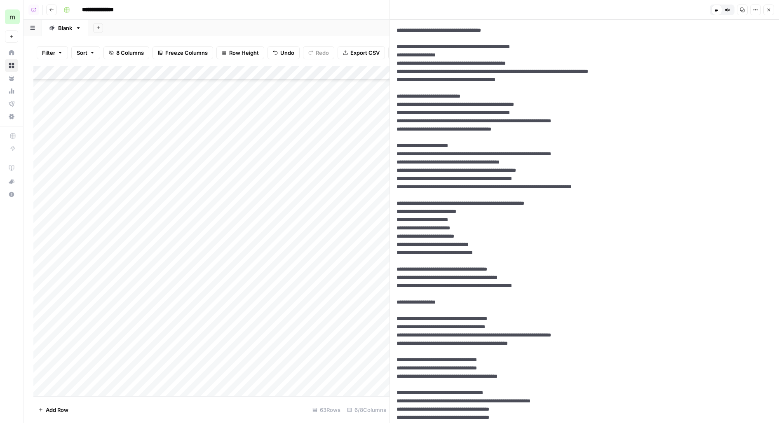
click at [743, 10] on icon "button" at bounding box center [742, 9] width 5 height 5
click at [770, 8] on icon "button" at bounding box center [769, 9] width 5 height 5
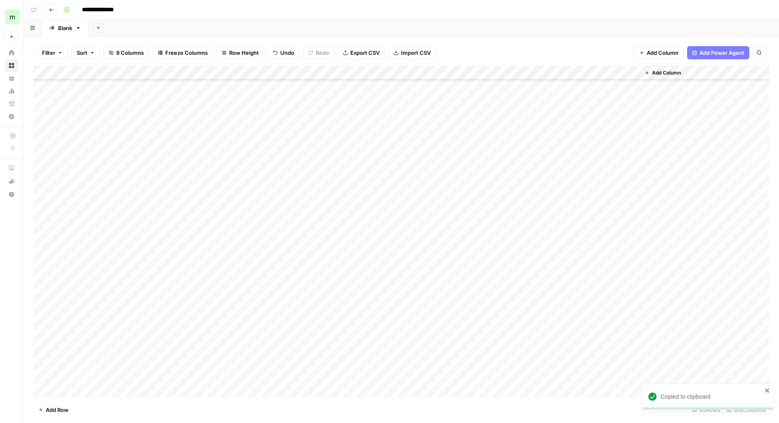
click at [561, 376] on div "Add Column" at bounding box center [401, 231] width 736 height 331
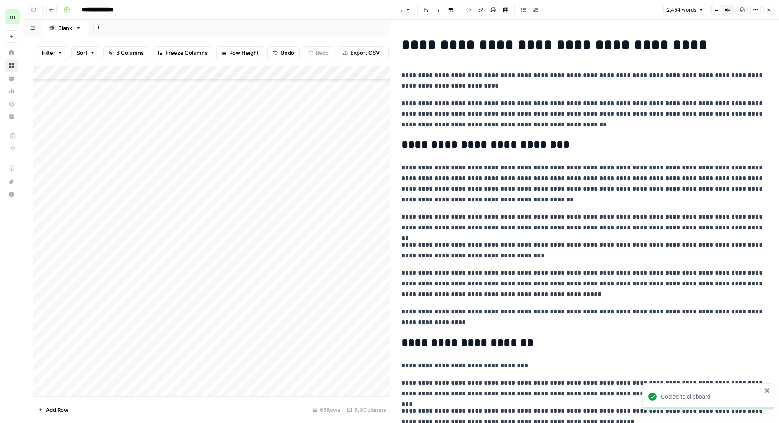
click at [749, 9] on div "2,454 words Default Editor Compare Old vs New Content Copy Options Close" at bounding box center [718, 10] width 111 height 11
click at [755, 7] on icon "button" at bounding box center [755, 9] width 5 height 5
click at [712, 86] on span "Code" at bounding box center [732, 87] width 40 height 8
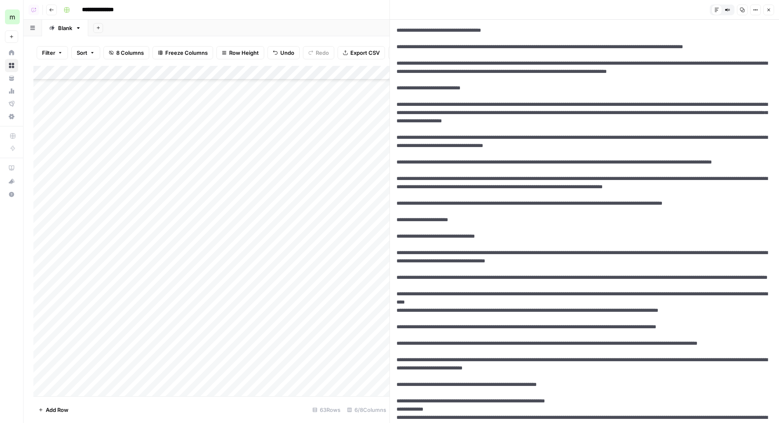
click at [745, 7] on icon "button" at bounding box center [742, 9] width 5 height 5
click at [315, 375] on div "Add Column" at bounding box center [211, 231] width 356 height 331
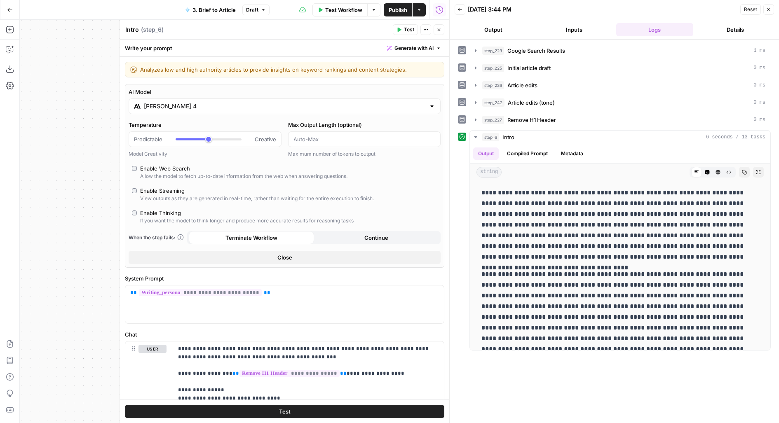
scroll to position [7, 0]
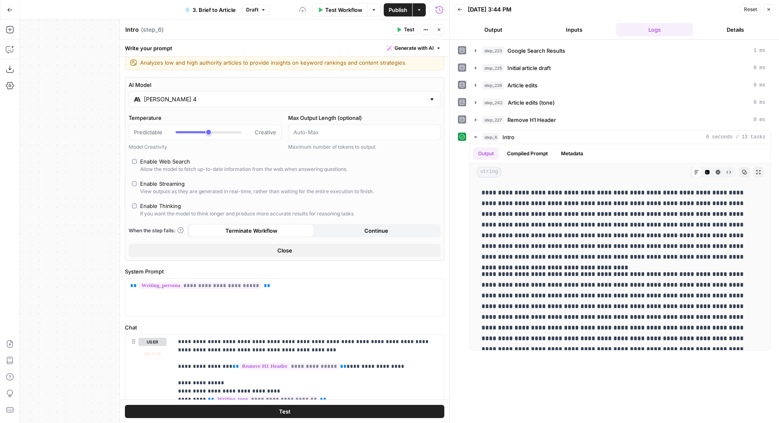
click at [152, 412] on button "Test" at bounding box center [285, 412] width 320 height 13
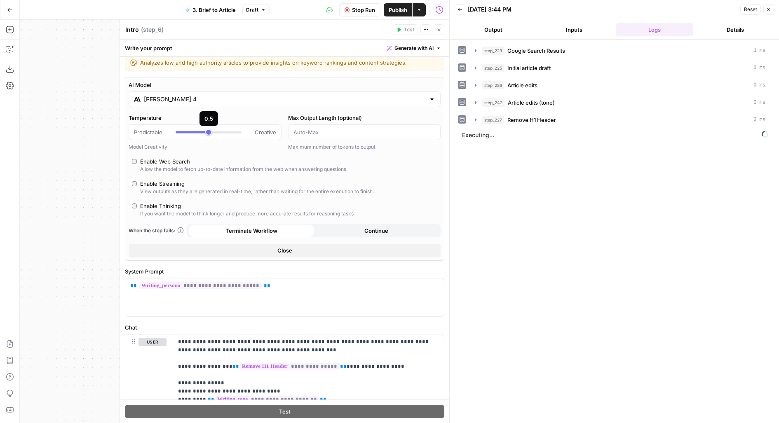
type input "***"
click at [219, 131] on div at bounding box center [209, 132] width 66 height 8
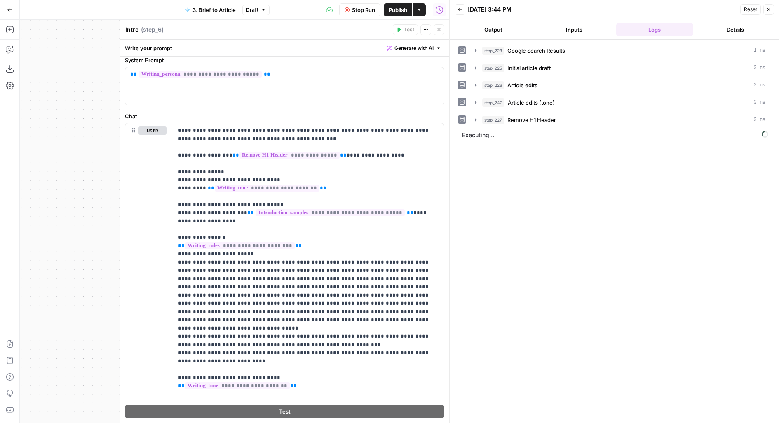
scroll to position [262, 0]
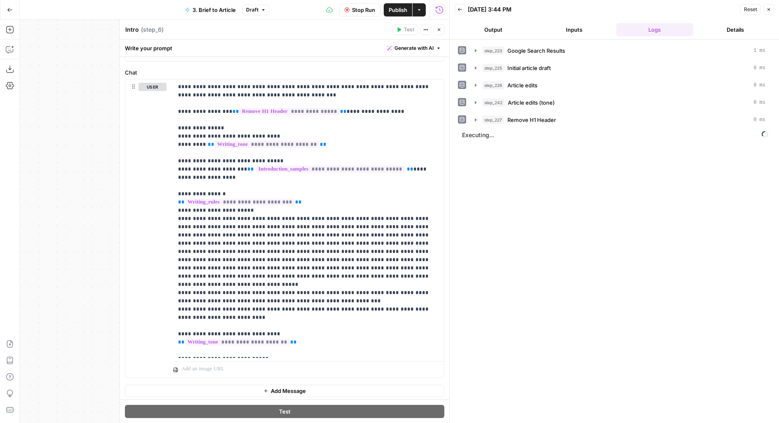
click at [370, 14] on span "Stop Run" at bounding box center [363, 10] width 23 height 8
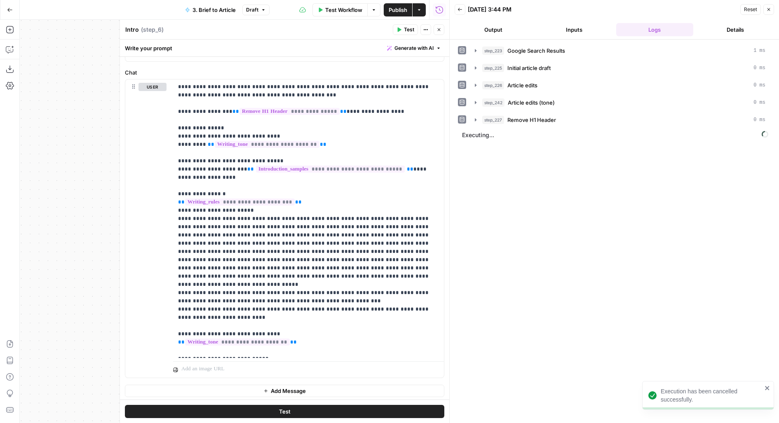
click at [404, 34] on button "Test" at bounding box center [405, 29] width 25 height 11
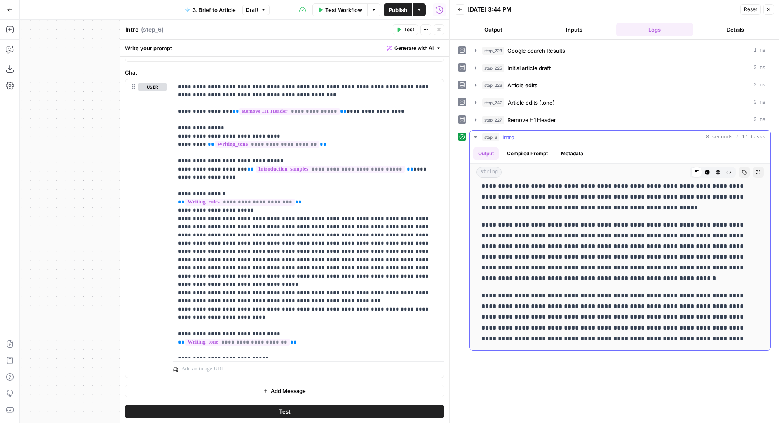
scroll to position [0, 0]
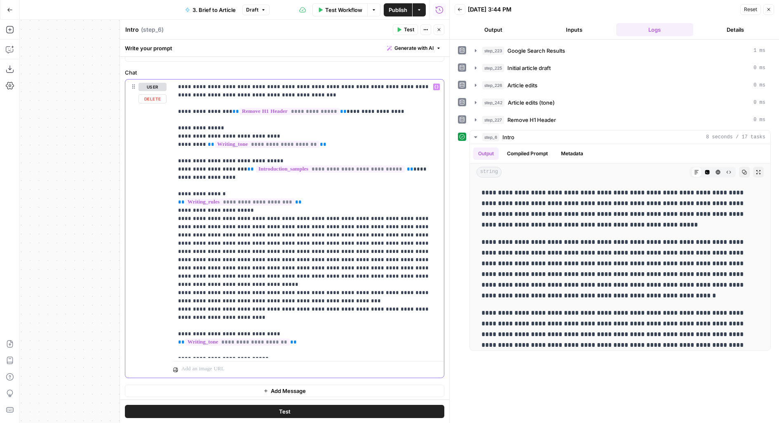
click at [188, 191] on p "**********" at bounding box center [308, 219] width 261 height 272
click at [222, 195] on p "**********" at bounding box center [308, 219] width 261 height 272
click at [200, 415] on button "Test" at bounding box center [285, 412] width 320 height 13
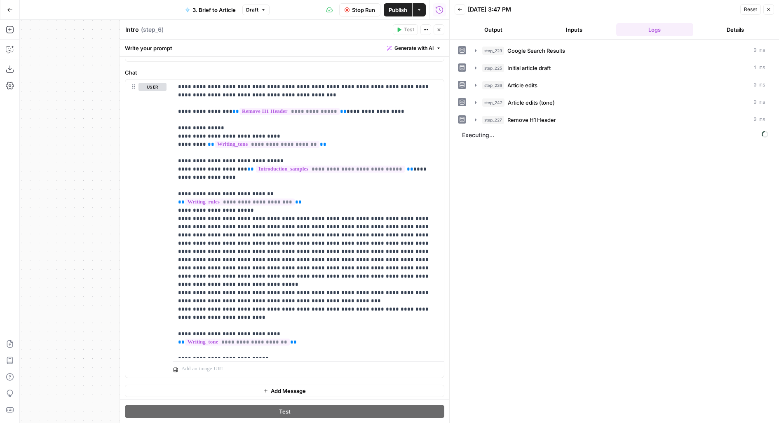
click at [439, 23] on header "Intro Intro ( step_6 ) Test Actions Close" at bounding box center [284, 30] width 329 height 20
click at [442, 33] on button "Close" at bounding box center [439, 29] width 11 height 11
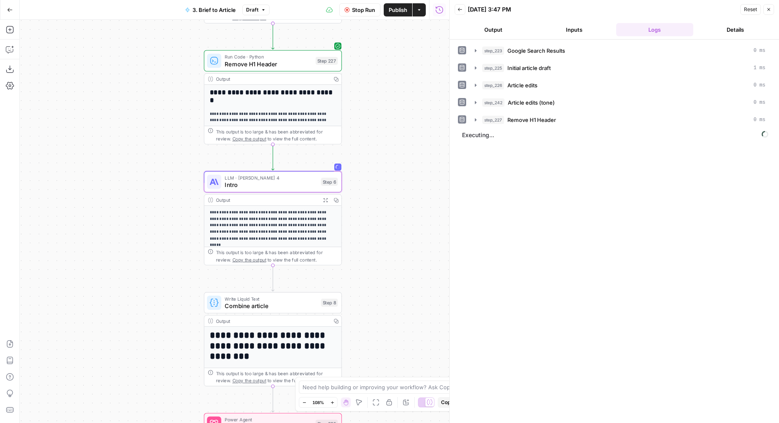
drag, startPoint x: 412, startPoint y: 199, endPoint x: 412, endPoint y: 170, distance: 28.9
click at [412, 176] on div "**********" at bounding box center [235, 222] width 430 height 404
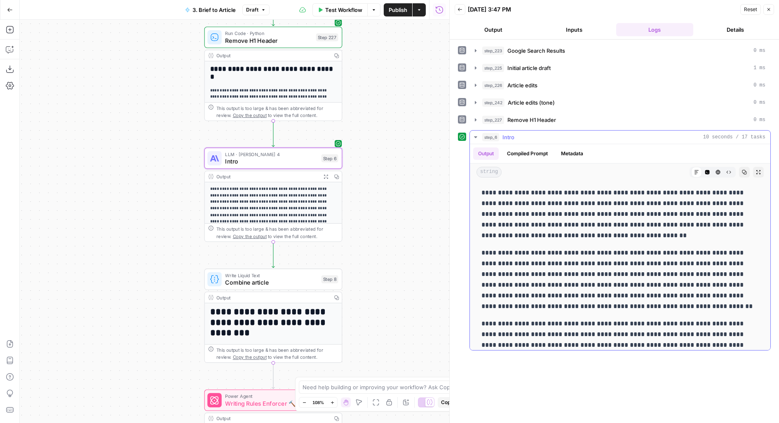
scroll to position [28, 0]
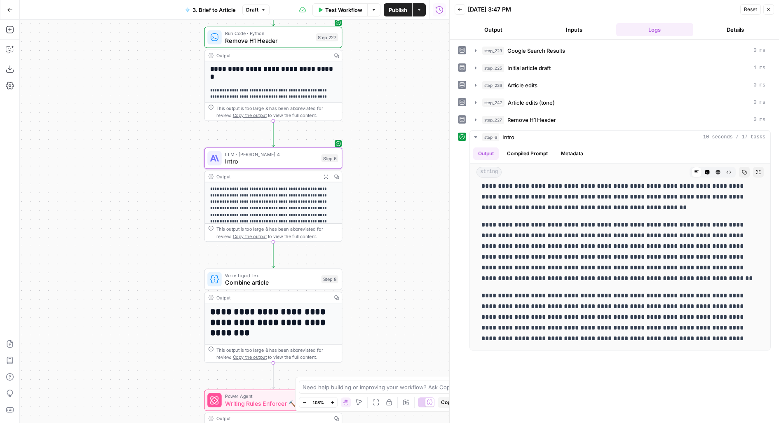
click at [397, 16] on button "Publish" at bounding box center [398, 9] width 28 height 13
drag, startPoint x: 377, startPoint y: 310, endPoint x: 337, endPoint y: 205, distance: 112.7
click at [338, 205] on div "**********" at bounding box center [235, 222] width 430 height 404
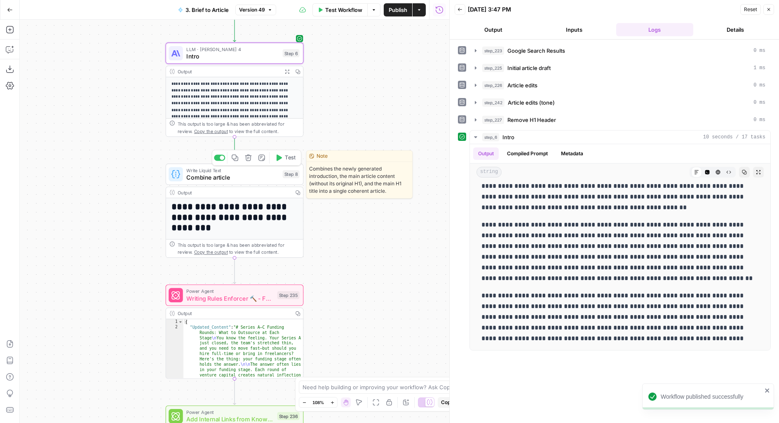
click at [289, 159] on span "Test" at bounding box center [290, 158] width 11 height 8
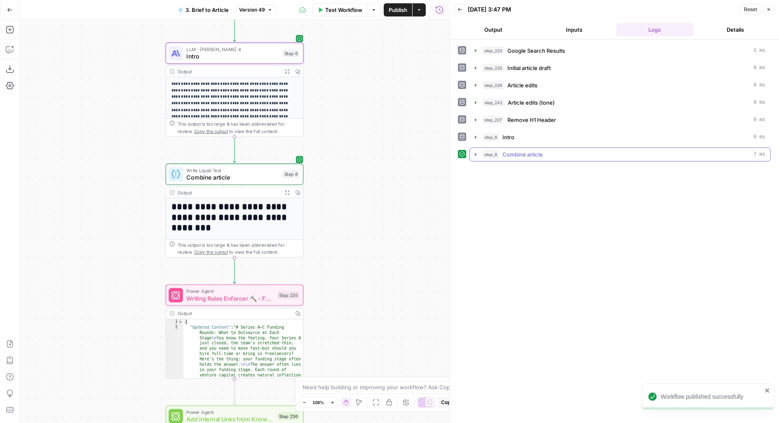
click at [579, 151] on div "step_8 Combine article 7 ms" at bounding box center [623, 155] width 283 height 8
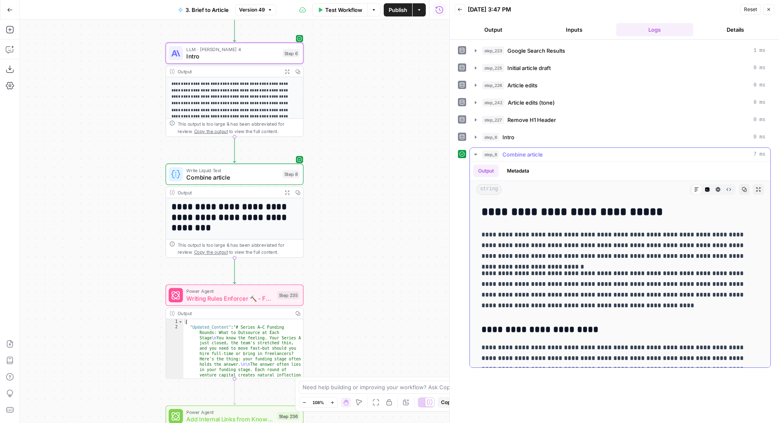
scroll to position [2022, 0]
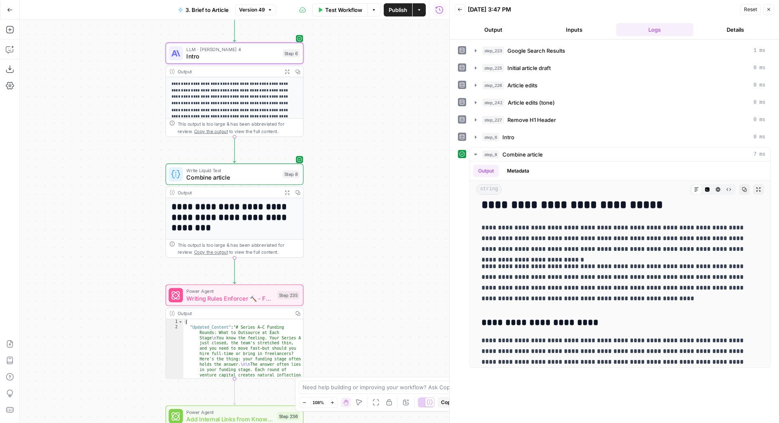
click at [589, 26] on button "Inputs" at bounding box center [575, 29] width 78 height 13
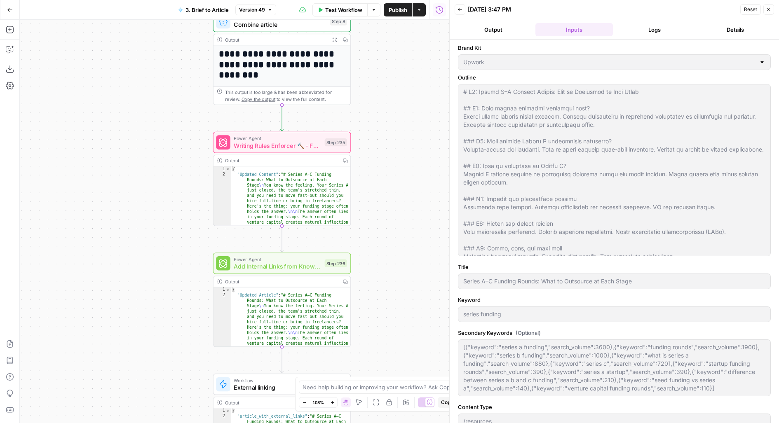
drag, startPoint x: 372, startPoint y: 303, endPoint x: 416, endPoint y: 179, distance: 131.3
click at [416, 179] on div "**********" at bounding box center [235, 222] width 430 height 404
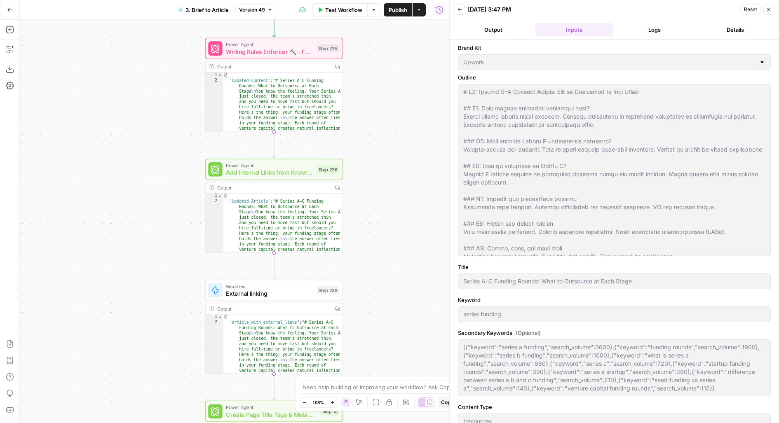
drag, startPoint x: 389, startPoint y: 288, endPoint x: 381, endPoint y: 194, distance: 94.3
click at [381, 194] on div "**********" at bounding box center [235, 222] width 430 height 404
click at [402, 7] on span "Publish" at bounding box center [398, 10] width 19 height 8
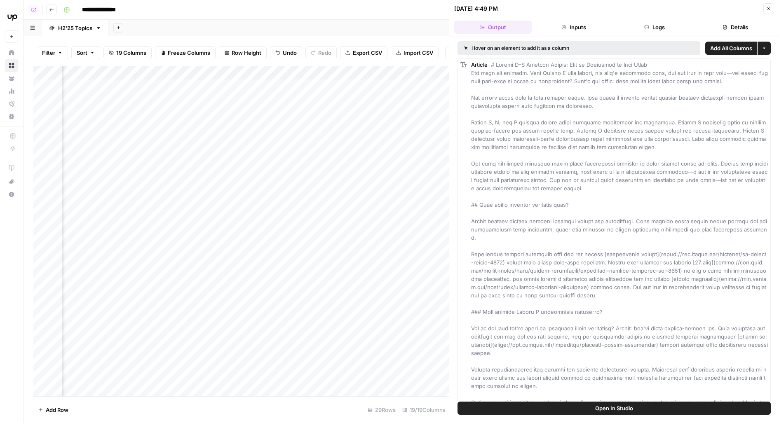
scroll to position [0, 1068]
click at [172, 107] on div "Add Column" at bounding box center [241, 231] width 416 height 331
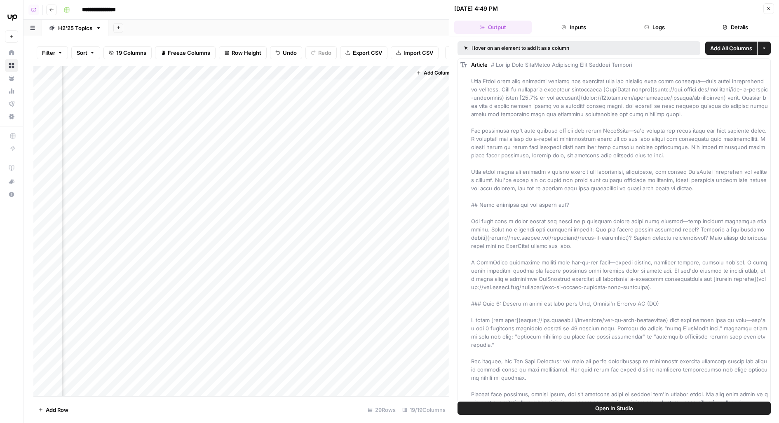
click at [628, 31] on button "Logs" at bounding box center [655, 27] width 78 height 13
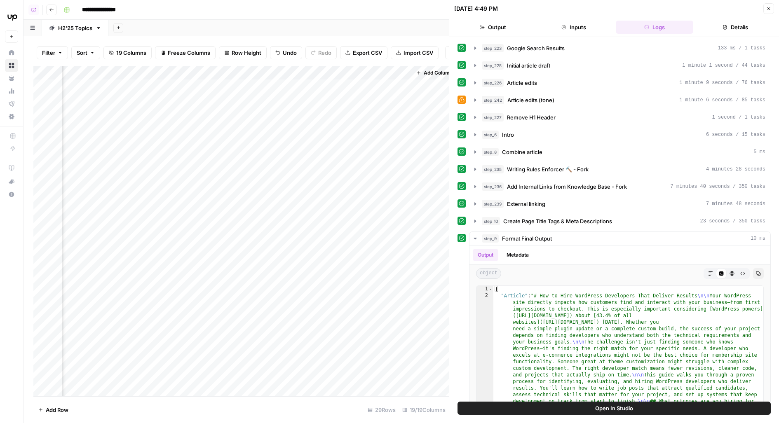
click at [742, 28] on button "Details" at bounding box center [736, 27] width 78 height 13
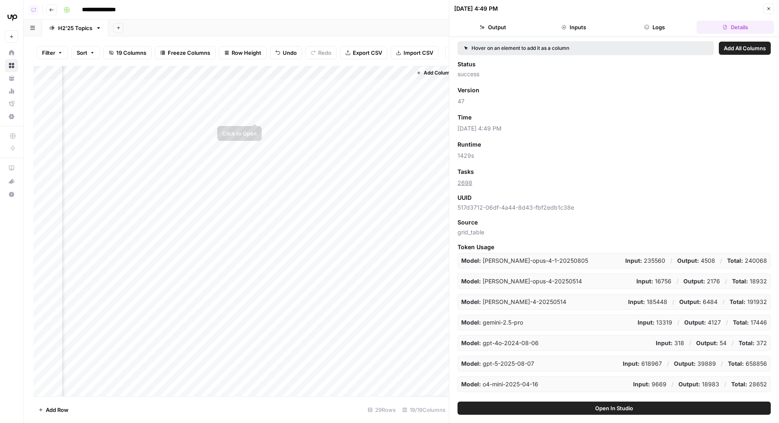
click at [257, 108] on div "Add Column" at bounding box center [241, 231] width 416 height 331
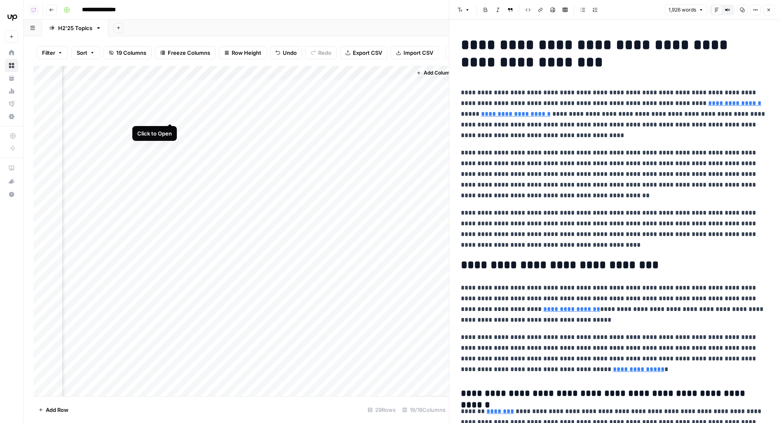
click at [171, 107] on div "Add Column" at bounding box center [241, 231] width 416 height 331
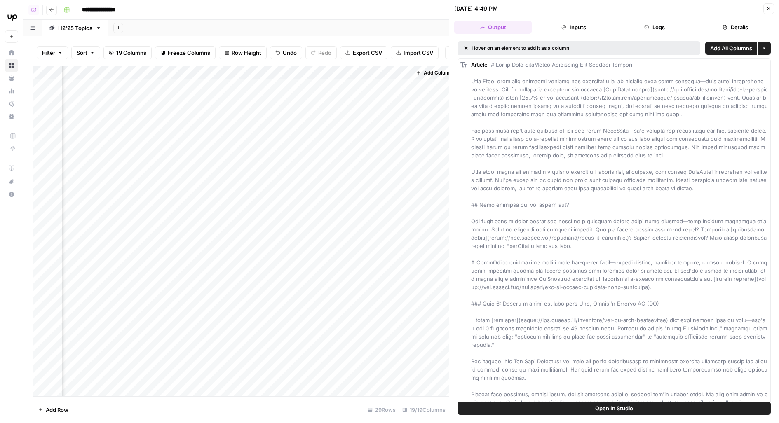
click at [492, 412] on button "Open In Studio" at bounding box center [614, 408] width 313 height 13
click at [651, 27] on button "Logs" at bounding box center [655, 27] width 78 height 13
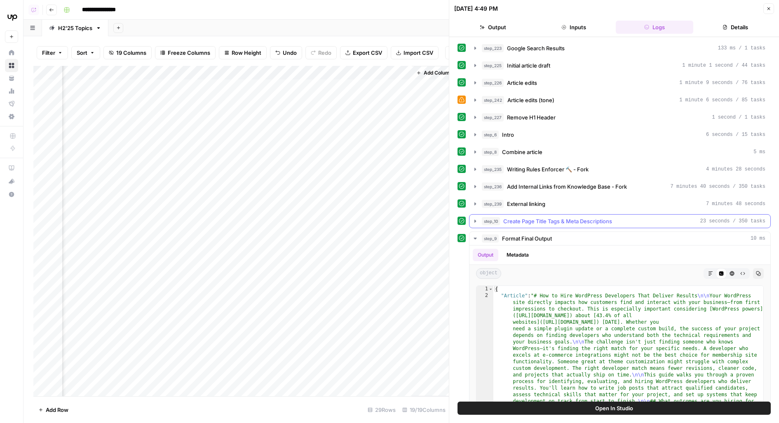
click at [596, 217] on span "Create Page Title Tags & Meta Descriptions" at bounding box center [557, 221] width 109 height 8
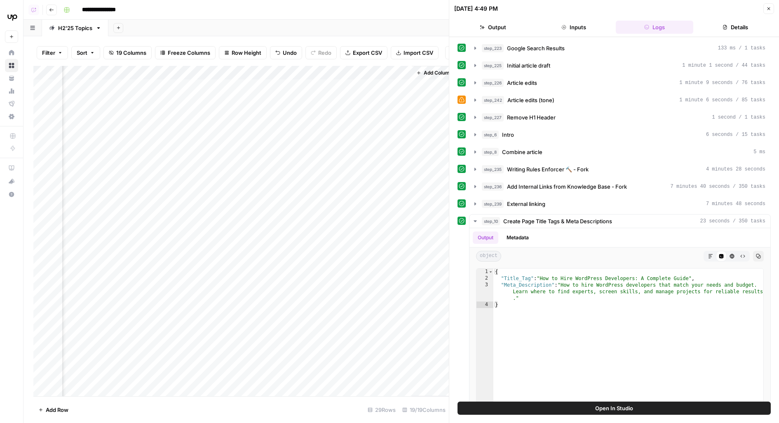
click at [563, 405] on button "Open In Studio" at bounding box center [614, 408] width 313 height 13
click at [645, 79] on div "step_226 Article edits 1 minute 9 seconds / 76 tasks" at bounding box center [624, 83] width 284 height 8
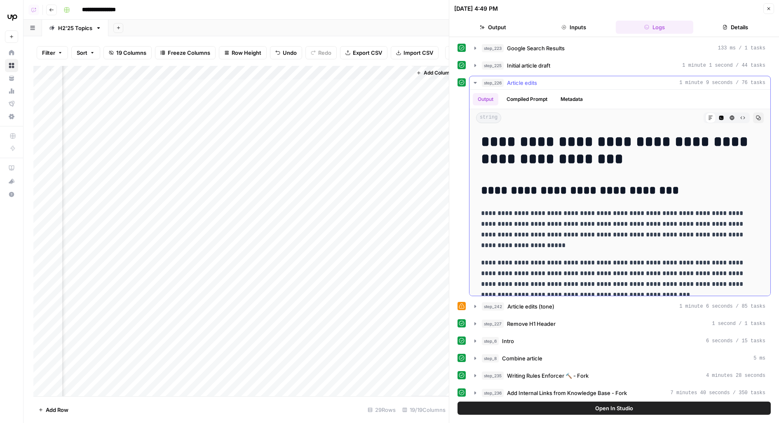
click at [645, 80] on div "step_226 Article edits 1 minute 9 seconds / 76 tasks" at bounding box center [624, 83] width 284 height 8
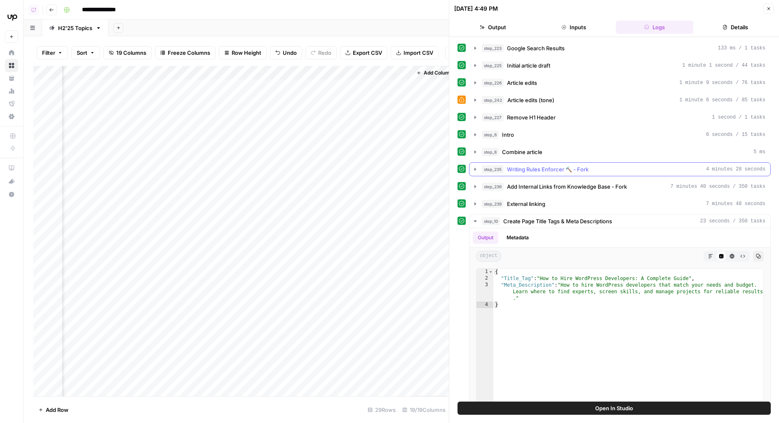
click at [712, 169] on span "4 minutes 28 seconds" at bounding box center [735, 169] width 59 height 7
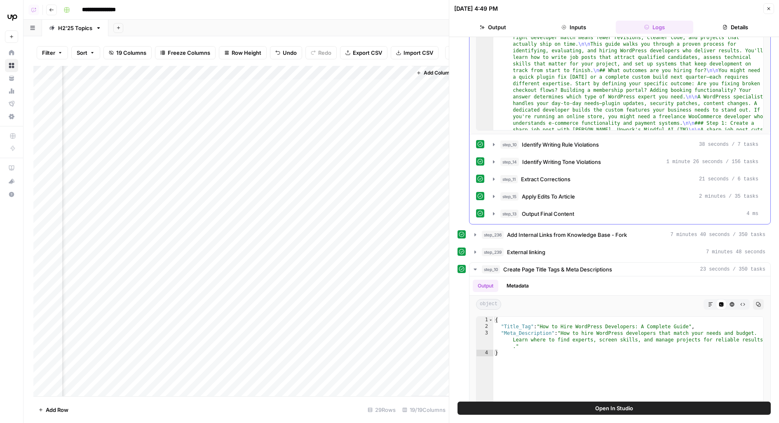
scroll to position [250, 0]
click at [722, 245] on button "step_239 External linking 7 minutes 48 seconds" at bounding box center [620, 251] width 301 height 13
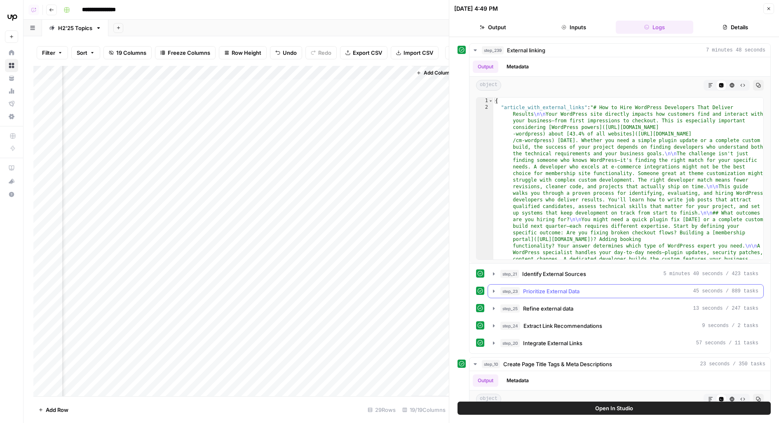
scroll to position [452, 0]
click at [686, 287] on div "step_23 Prioritize External Data 45 seconds / 889 tasks" at bounding box center [630, 291] width 258 height 8
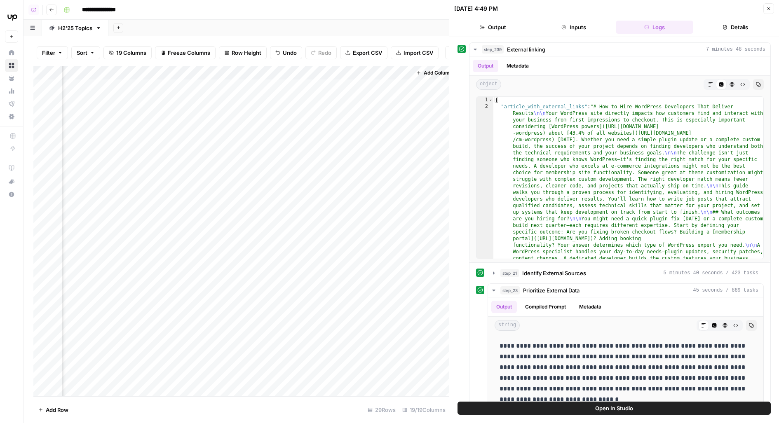
click at [650, 409] on button "Open In Studio" at bounding box center [614, 408] width 313 height 13
click at [183, 108] on div "Add Column" at bounding box center [241, 231] width 416 height 331
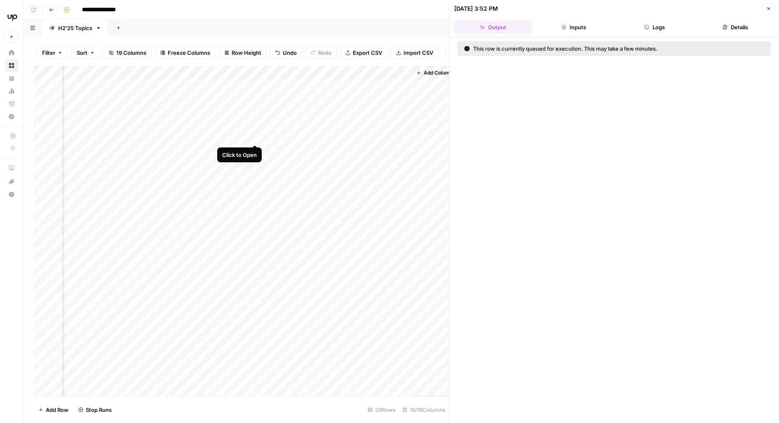
click at [255, 130] on div "Add Column" at bounding box center [241, 231] width 416 height 331
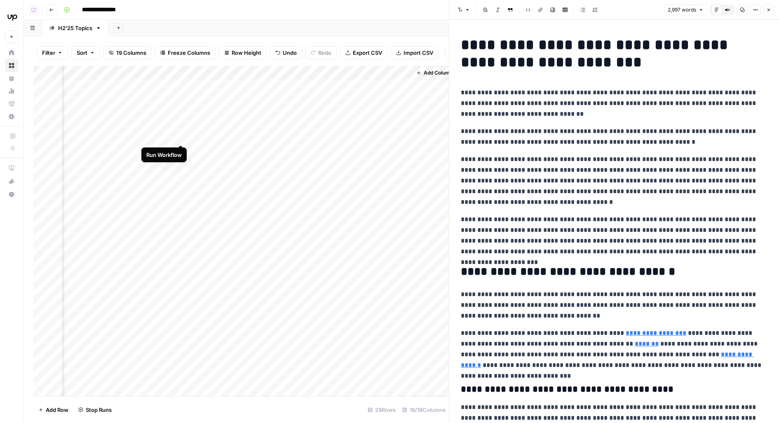
click at [181, 129] on div "Add Column" at bounding box center [241, 231] width 416 height 331
click at [172, 87] on div "Add Column" at bounding box center [241, 231] width 416 height 331
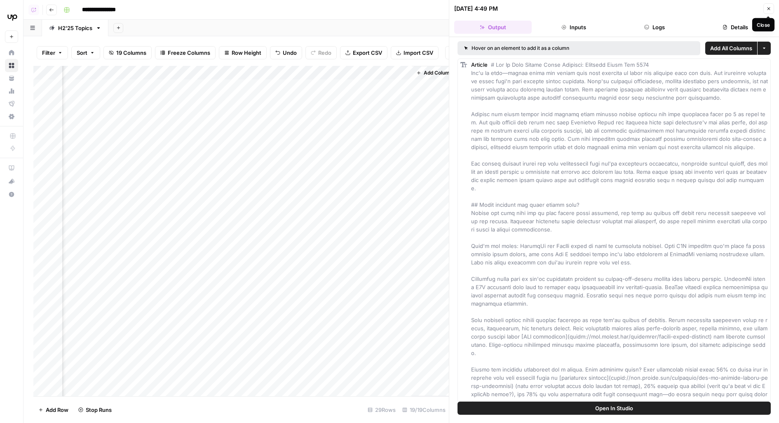
click at [757, 21] on div "Close" at bounding box center [764, 25] width 22 height 14
click at [747, 21] on button "Details" at bounding box center [736, 27] width 78 height 13
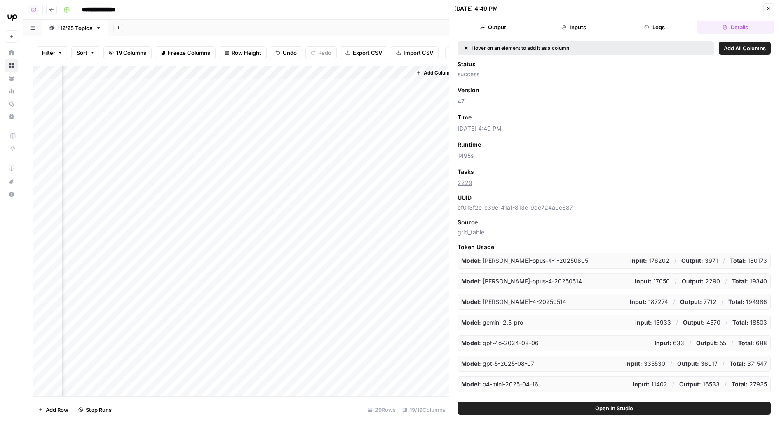
click at [489, 116] on span "Add as Column" at bounding box center [496, 117] width 36 height 7
click at [771, 7] on icon "button" at bounding box center [769, 8] width 5 height 5
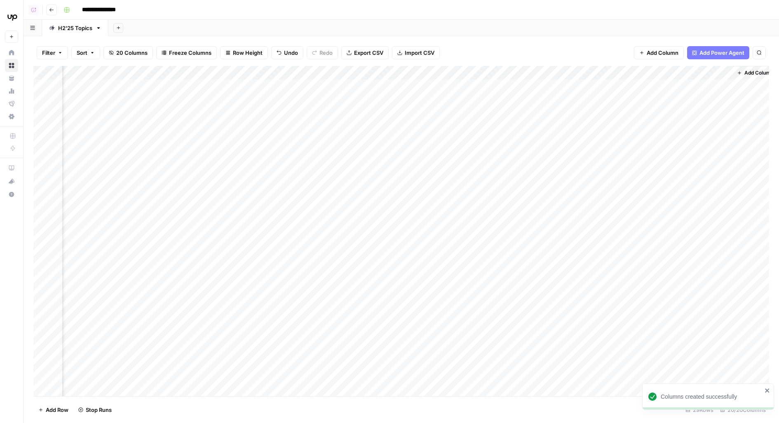
scroll to position [0, 821]
click at [430, 88] on div "Add Column" at bounding box center [401, 231] width 736 height 331
click at [430, 149] on div "Add Column" at bounding box center [401, 231] width 736 height 331
click at [428, 170] on div "Add Column" at bounding box center [401, 231] width 736 height 331
click at [428, 195] on div "Add Column" at bounding box center [401, 231] width 736 height 331
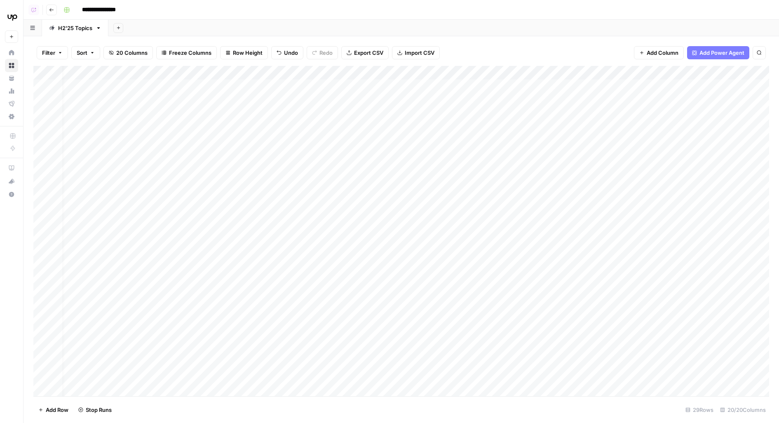
scroll to position [0, 0]
drag, startPoint x: 38, startPoint y: 260, endPoint x: 48, endPoint y: 421, distance: 161.1
click at [49, 422] on div "Filter Sort 20 Columns Freeze Columns Row Height Undo Redo Export CSV Import CS…" at bounding box center [402, 229] width 756 height 387
drag, startPoint x: 34, startPoint y: 256, endPoint x: 40, endPoint y: 421, distance: 165.9
click at [41, 422] on div "Filter Sort 20 Columns Freeze Columns Row Height Undo Redo Export CSV Import CS…" at bounding box center [402, 229] width 756 height 387
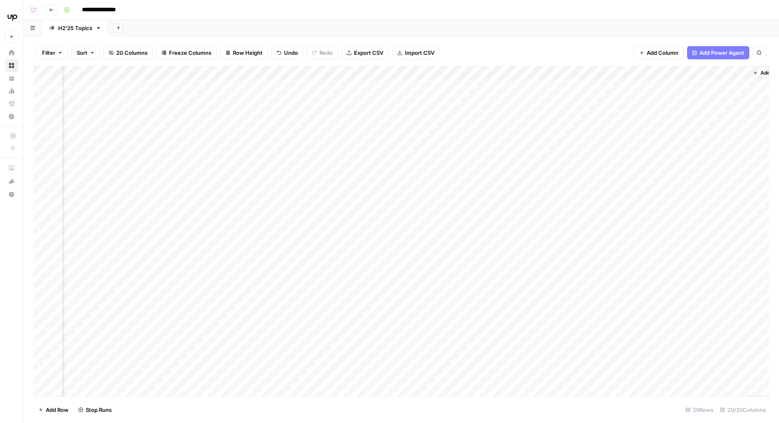
scroll to position [0, 830]
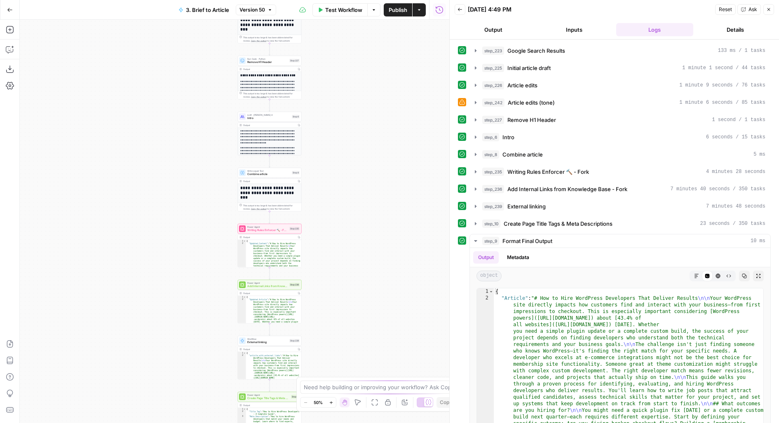
drag, startPoint x: 359, startPoint y: 228, endPoint x: 395, endPoint y: 160, distance: 76.6
click at [395, 162] on div "**********" at bounding box center [235, 222] width 430 height 404
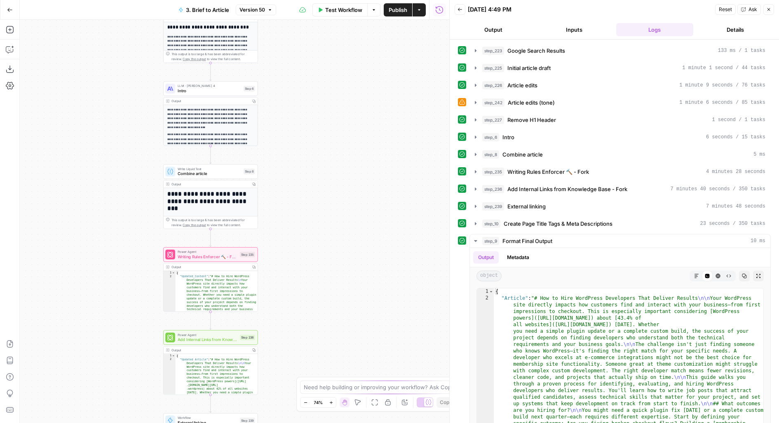
drag, startPoint x: 330, startPoint y: 283, endPoint x: 373, endPoint y: 195, distance: 98.3
click at [373, 195] on div "**********" at bounding box center [235, 222] width 430 height 404
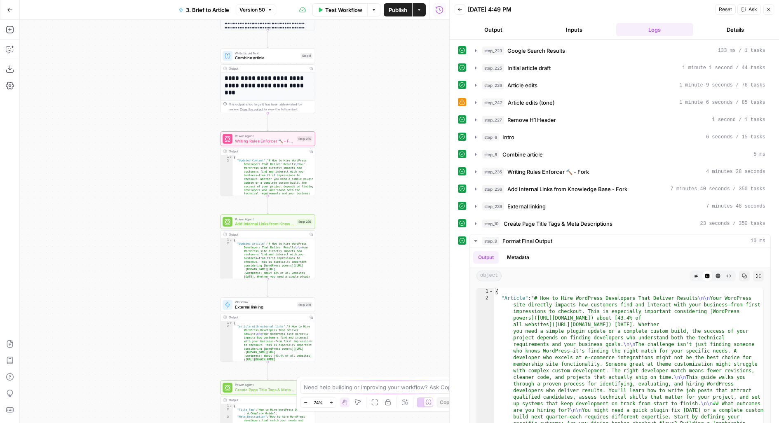
click at [294, 224] on div "Power Agent Add Internal Links from Knowledge Base - Fork Step 236 Copy step De…" at bounding box center [268, 222] width 90 height 10
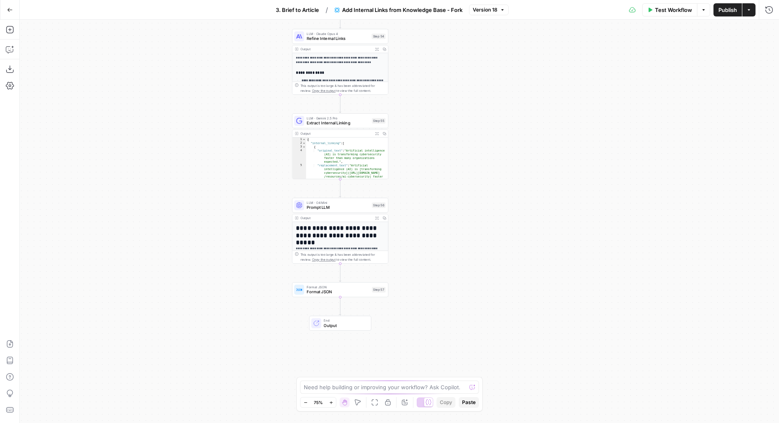
drag, startPoint x: 457, startPoint y: 190, endPoint x: 457, endPoint y: 101, distance: 88.7
click at [457, 101] on div "Workflow Set Inputs Inputs Search Knowledge Base Search /resources Step 51 Outp…" at bounding box center [400, 222] width 760 height 404
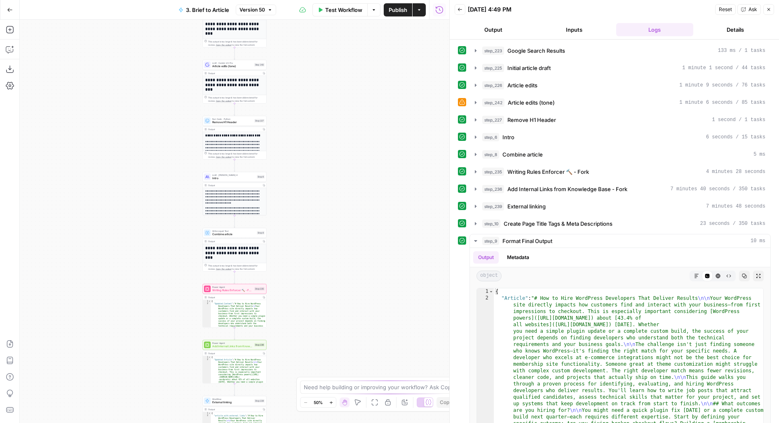
drag, startPoint x: 317, startPoint y: 303, endPoint x: 328, endPoint y: 83, distance: 220.5
click at [328, 84] on div "**********" at bounding box center [235, 222] width 430 height 404
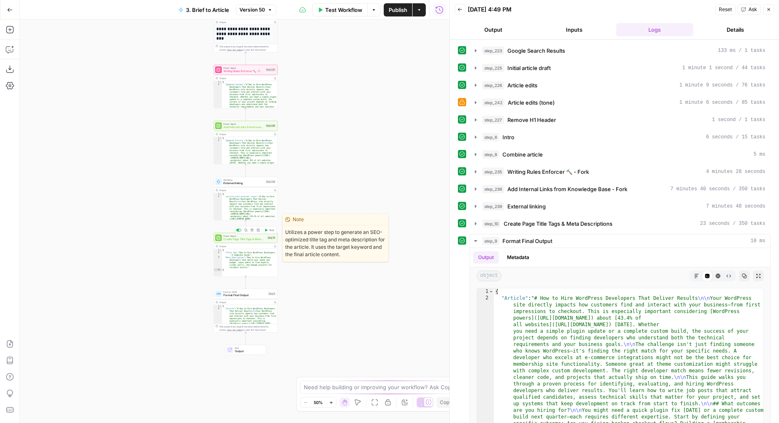
click at [246, 238] on span "Create Page Title Tags & Meta Descriptions" at bounding box center [244, 240] width 42 height 4
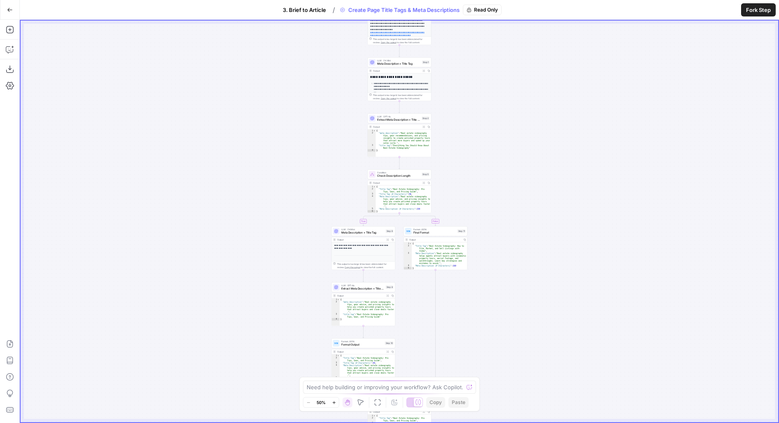
click at [755, 15] on button "Fork Step" at bounding box center [758, 9] width 35 height 13
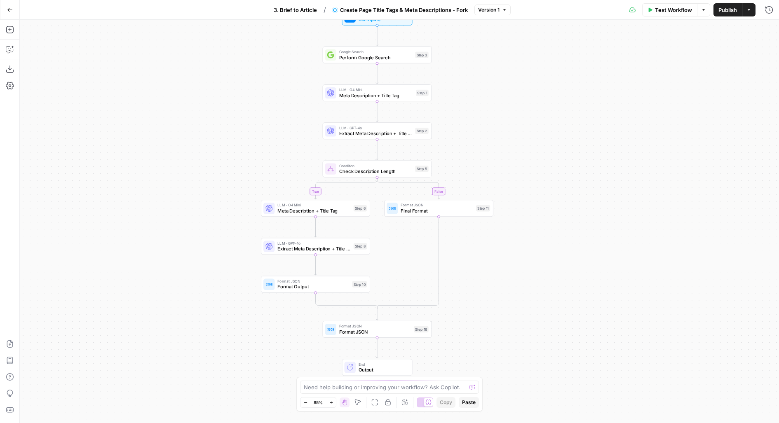
drag, startPoint x: 506, startPoint y: 138, endPoint x: 484, endPoint y: 108, distance: 37.4
click at [484, 108] on div "true false Workflow Set Inputs Inputs Google Search Perform Google Search Step …" at bounding box center [400, 222] width 760 height 404
click at [297, 6] on span "3. Brief to Article" at bounding box center [295, 10] width 43 height 8
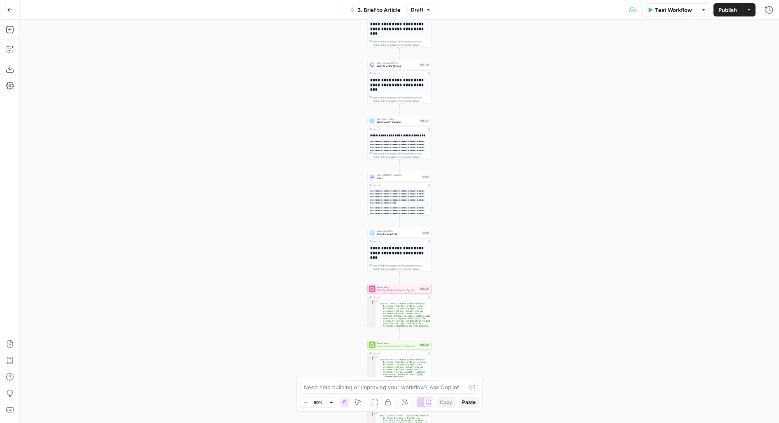
click at [736, 11] on span "Publish" at bounding box center [728, 10] width 19 height 8
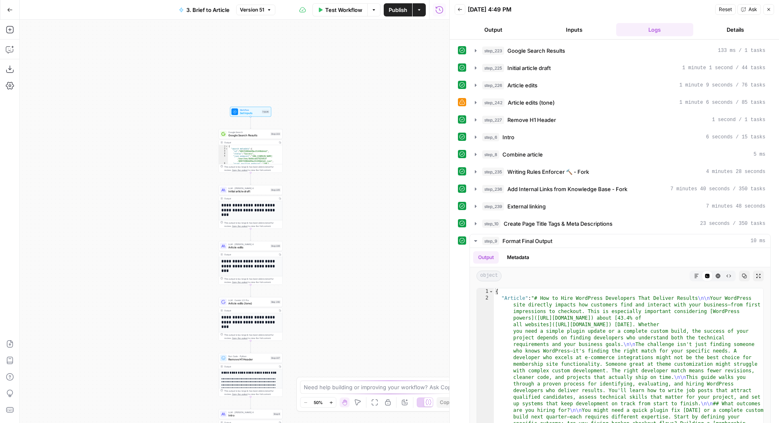
drag, startPoint x: 288, startPoint y: 87, endPoint x: 310, endPoint y: 366, distance: 279.2
click at [310, 366] on div "**********" at bounding box center [235, 222] width 430 height 404
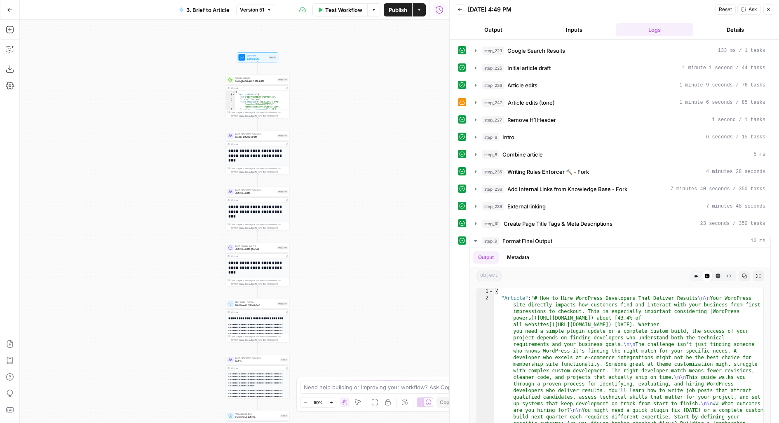
drag, startPoint x: 352, startPoint y: 335, endPoint x: 352, endPoint y: 126, distance: 208.6
click at [352, 127] on div "**********" at bounding box center [235, 222] width 430 height 404
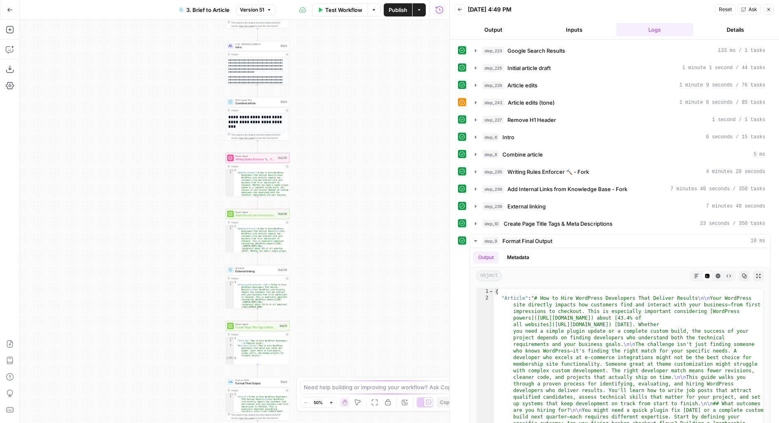
drag, startPoint x: 360, startPoint y: 206, endPoint x: 334, endPoint y: 163, distance: 50.1
click at [360, 0] on html "Upwork New Home Browse Your Data Usage Flightpath Settings Recent Grids Content…" at bounding box center [389, 211] width 779 height 423
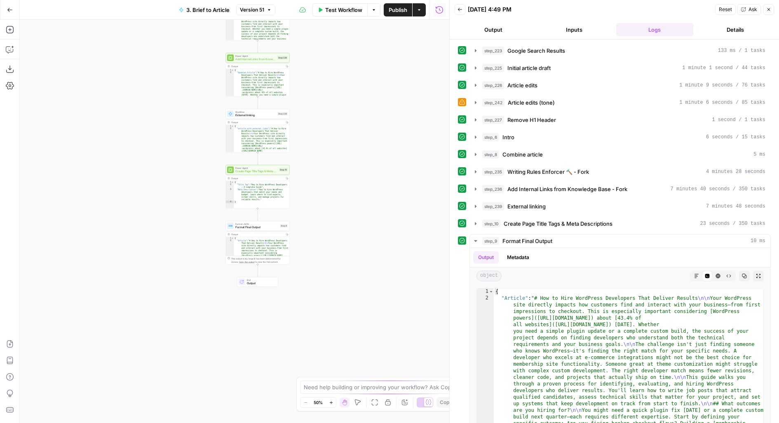
drag, startPoint x: 341, startPoint y: 341, endPoint x: 340, endPoint y: 199, distance: 142.3
click at [341, 201] on div "**********" at bounding box center [235, 222] width 430 height 404
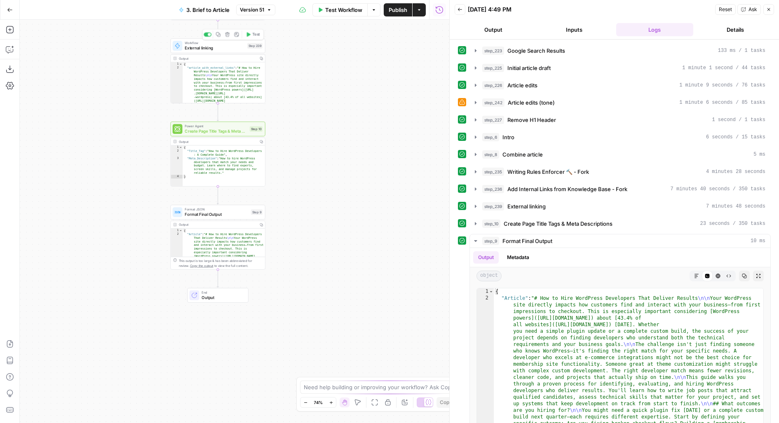
click at [216, 46] on span "External linking" at bounding box center [215, 48] width 60 height 6
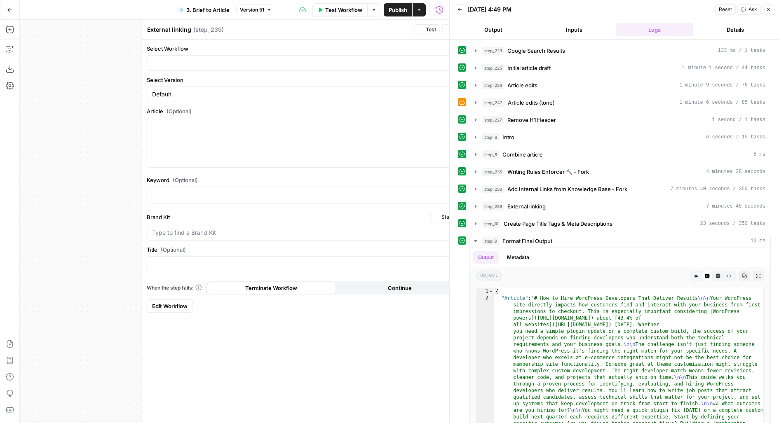
type input "External Linking"
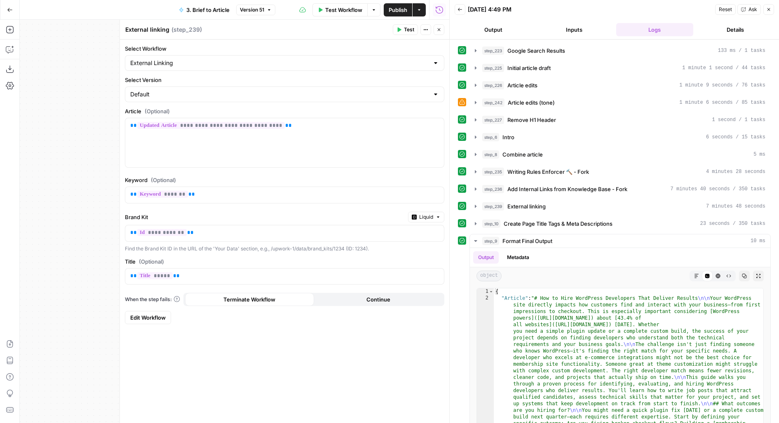
click at [151, 314] on span "Edit Workflow" at bounding box center [147, 318] width 35 height 8
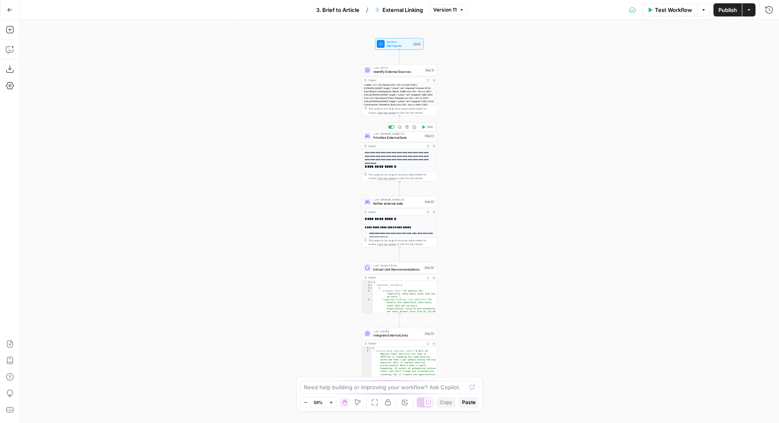
click at [403, 136] on span "Prioritize External Data" at bounding box center [397, 137] width 49 height 5
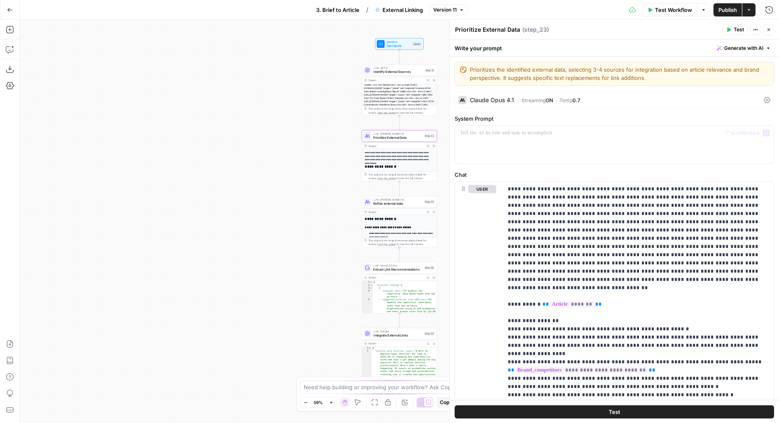
click at [557, 101] on span "|" at bounding box center [556, 100] width 6 height 8
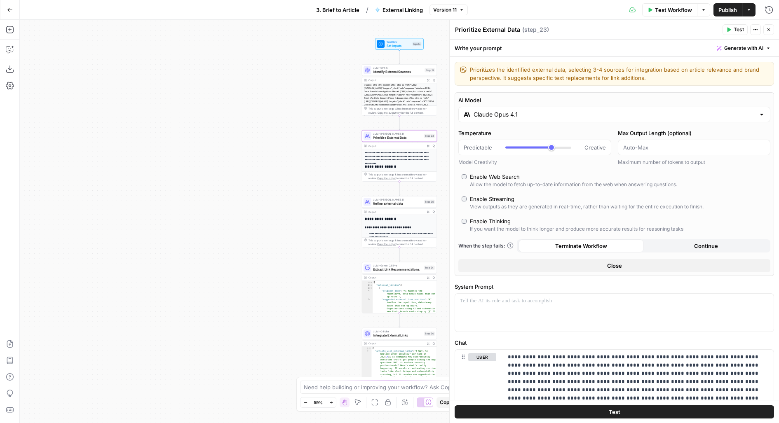
click at [520, 118] on input "Claude Opus 4.1" at bounding box center [615, 115] width 282 height 8
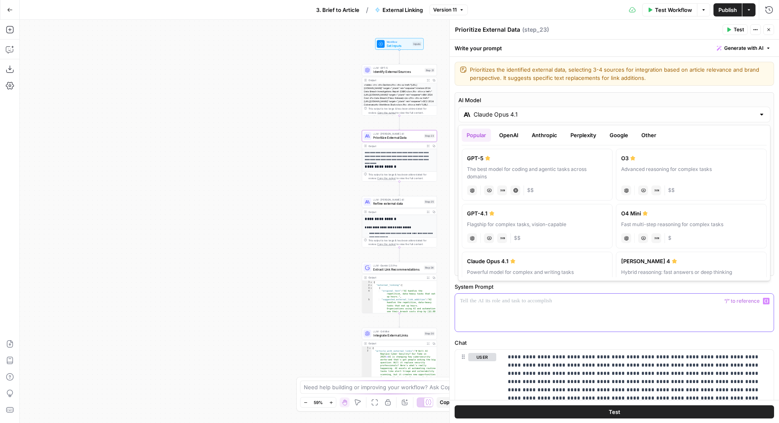
click at [510, 317] on div at bounding box center [614, 313] width 319 height 38
click at [528, 120] on div "Claude Opus 4.1" at bounding box center [615, 115] width 312 height 16
click at [600, 130] on button "Perplexity" at bounding box center [584, 135] width 36 height 13
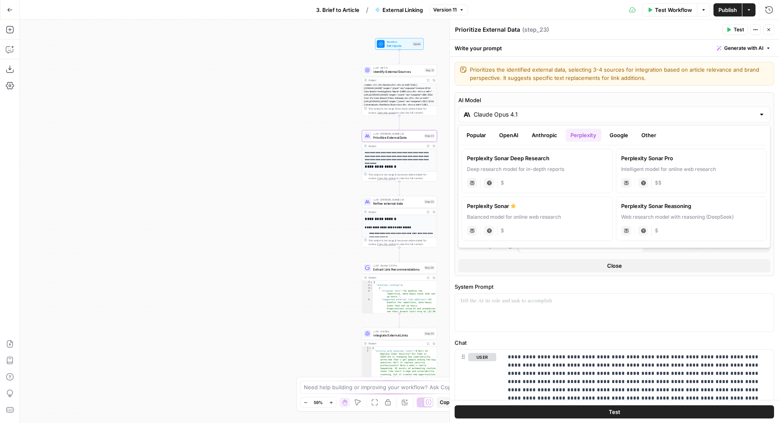
click at [616, 134] on button "Google" at bounding box center [619, 135] width 28 height 13
click at [527, 172] on div "Advanced reasoning for complex tasks" at bounding box center [537, 169] width 140 height 7
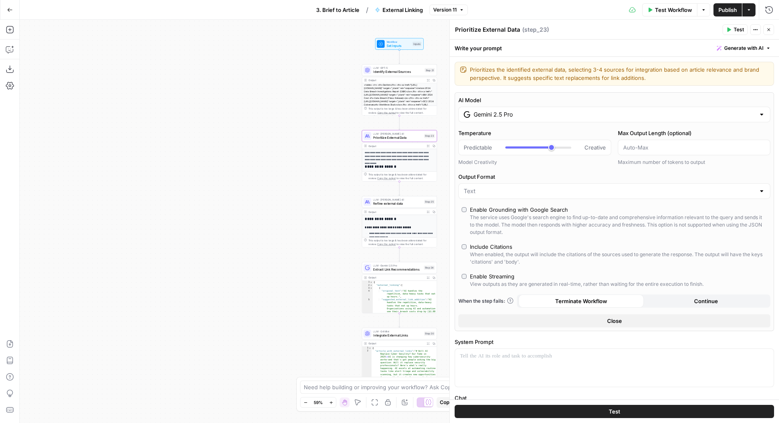
type input "Gemini 2.5 Pro"
click at [537, 412] on button "Test" at bounding box center [615, 412] width 320 height 13
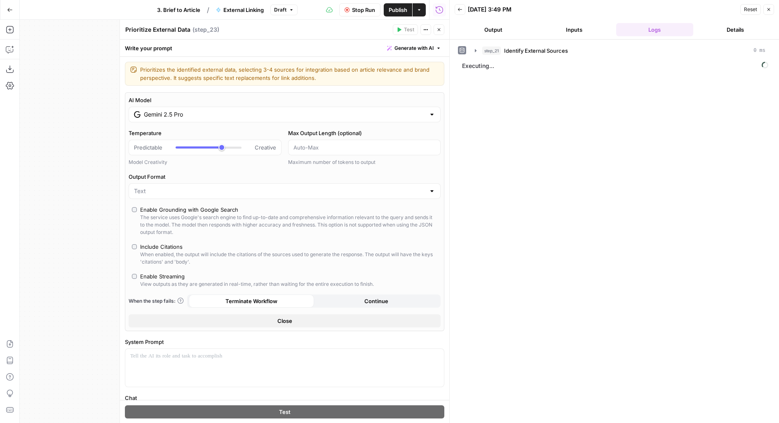
click at [438, 31] on icon "button" at bounding box center [439, 29] width 3 height 3
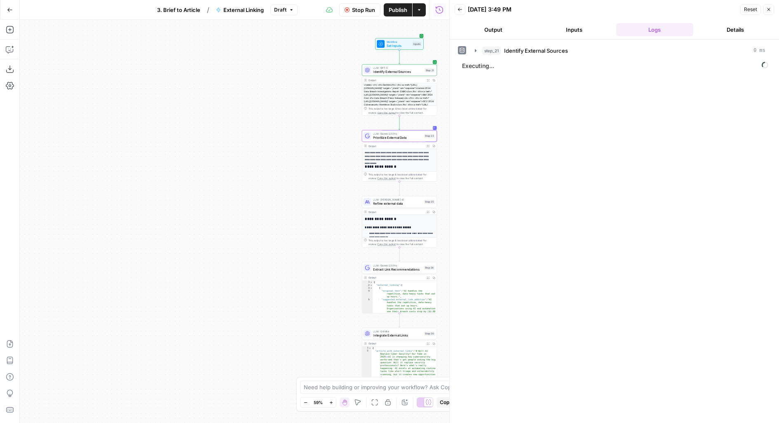
drag, startPoint x: 316, startPoint y: 289, endPoint x: 146, endPoint y: 246, distance: 175.9
click at [147, 247] on div "**********" at bounding box center [235, 222] width 430 height 404
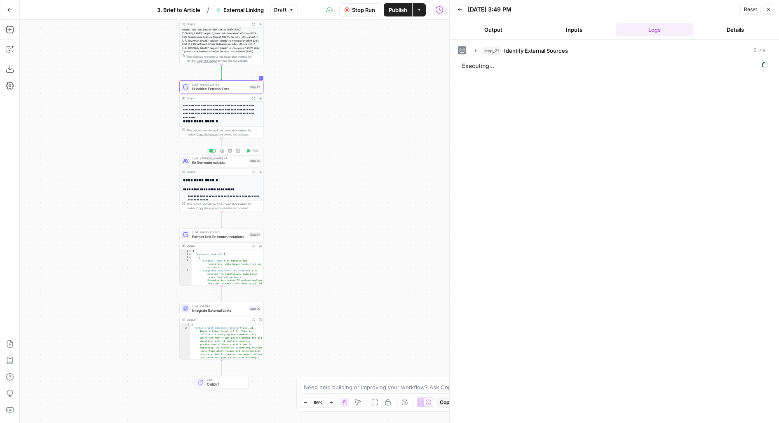
click at [246, 158] on span "LLM · [PERSON_NAME] 4.1" at bounding box center [219, 158] width 55 height 5
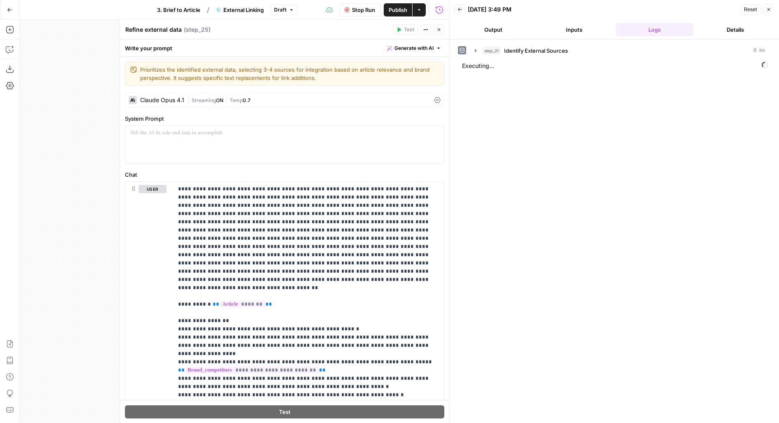
click at [222, 95] on div "[PERSON_NAME] Opus 4.1 | Streaming ON | Temp 0.7" at bounding box center [285, 100] width 320 height 16
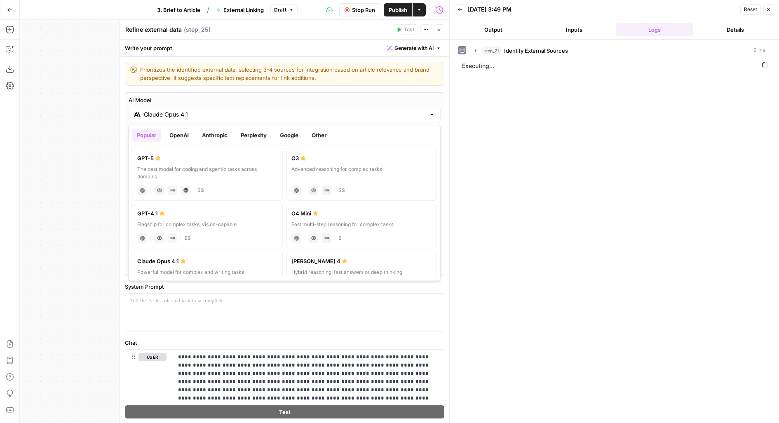
click at [281, 111] on input "Claude Opus 4.1" at bounding box center [285, 115] width 282 height 8
click at [258, 137] on button "Perplexity" at bounding box center [254, 135] width 36 height 13
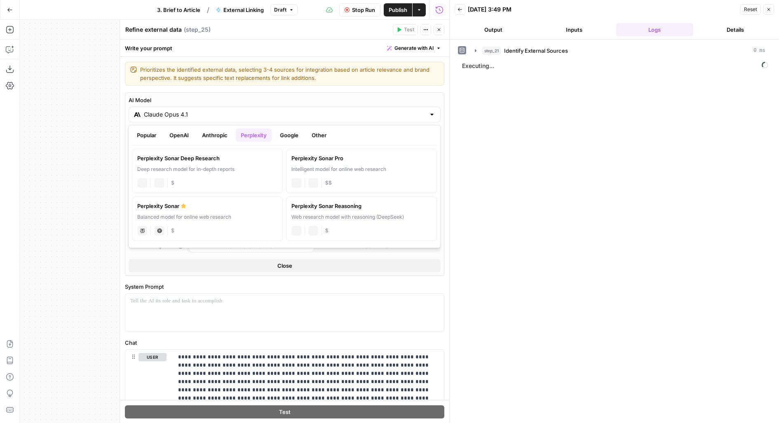
click at [226, 137] on button "Anthropic" at bounding box center [214, 135] width 35 height 13
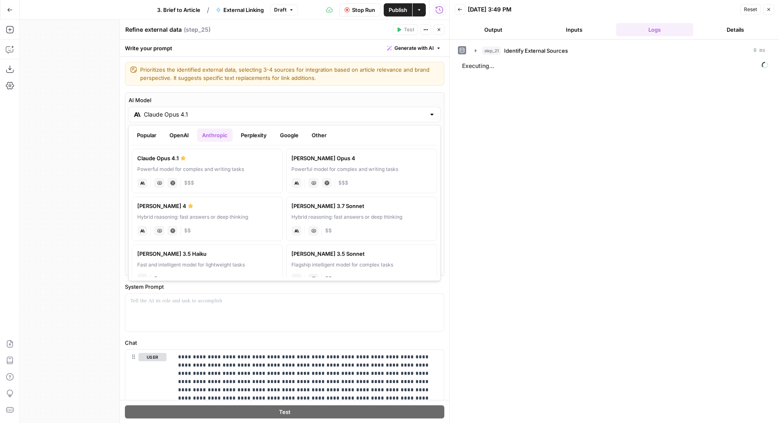
click at [231, 212] on label "[PERSON_NAME] 4 Hybrid reasoning: fast answers or deep thinking anthropic Visio…" at bounding box center [207, 219] width 151 height 45
type input "[PERSON_NAME] 4"
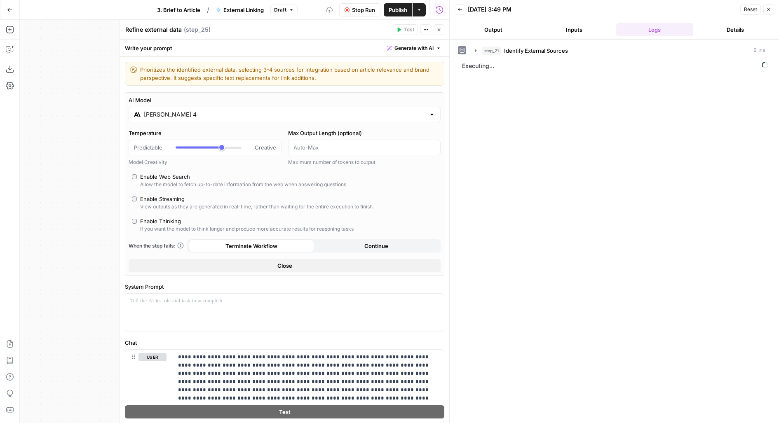
click at [440, 33] on button "Close" at bounding box center [439, 29] width 11 height 11
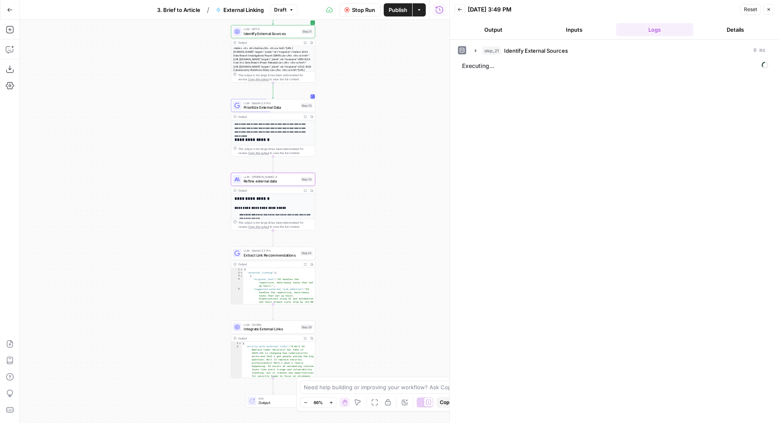
drag, startPoint x: 341, startPoint y: 211, endPoint x: 393, endPoint y: 230, distance: 54.8
click at [393, 230] on div "**********" at bounding box center [235, 222] width 430 height 404
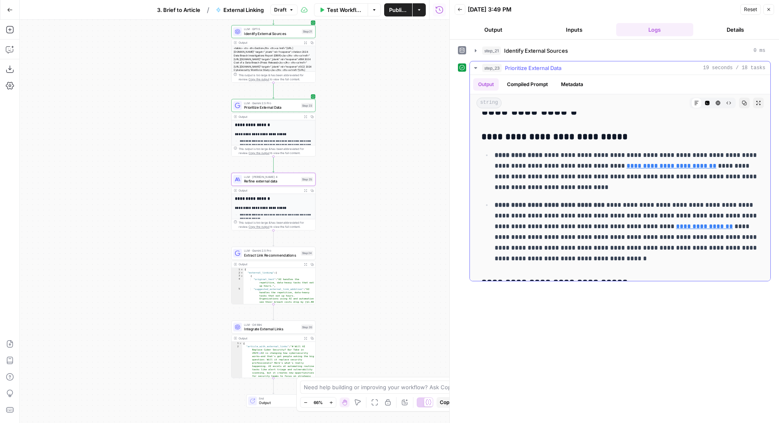
scroll to position [15, 0]
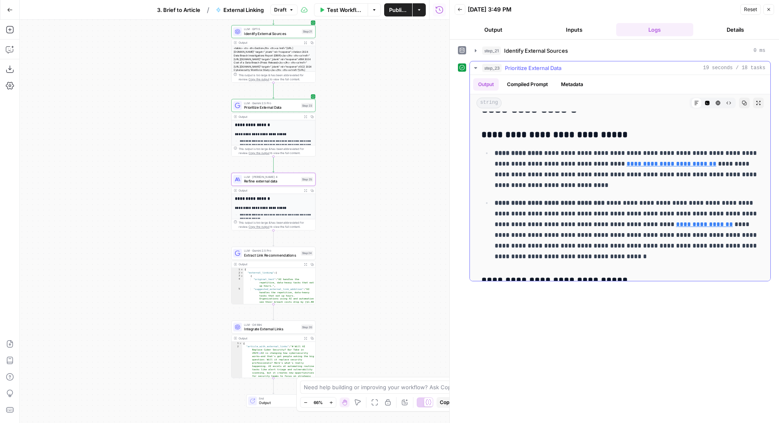
drag, startPoint x: 489, startPoint y: 213, endPoint x: 528, endPoint y: 250, distance: 53.4
click at [528, 251] on ul "**********" at bounding box center [621, 205] width 278 height 115
click at [554, 254] on p "**********" at bounding box center [627, 230] width 265 height 64
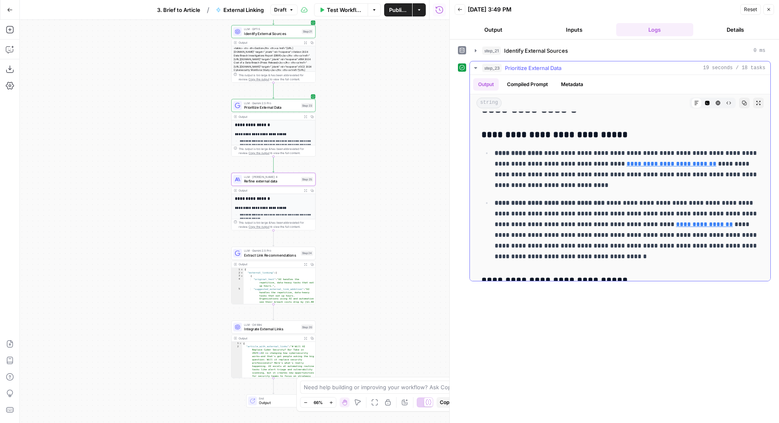
click at [553, 253] on p "**********" at bounding box center [627, 230] width 265 height 64
drag, startPoint x: 535, startPoint y: 232, endPoint x: 542, endPoint y: 250, distance: 19.5
click at [542, 250] on p "**********" at bounding box center [627, 230] width 265 height 64
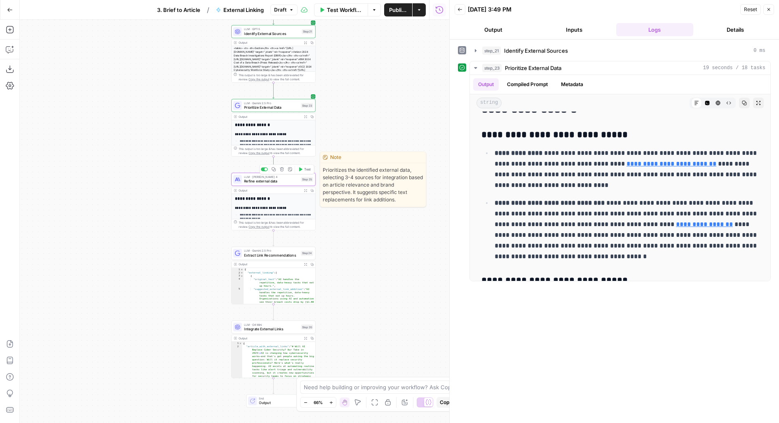
click at [272, 103] on span "LLM · Gemini 2.5 Pro" at bounding box center [271, 103] width 55 height 5
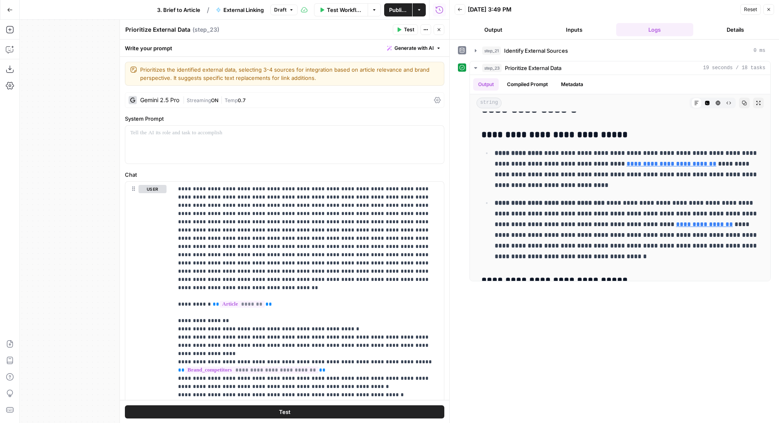
click at [227, 91] on div "**********" at bounding box center [284, 390] width 329 height 666
click at [216, 101] on span "ON" at bounding box center [214, 100] width 7 height 6
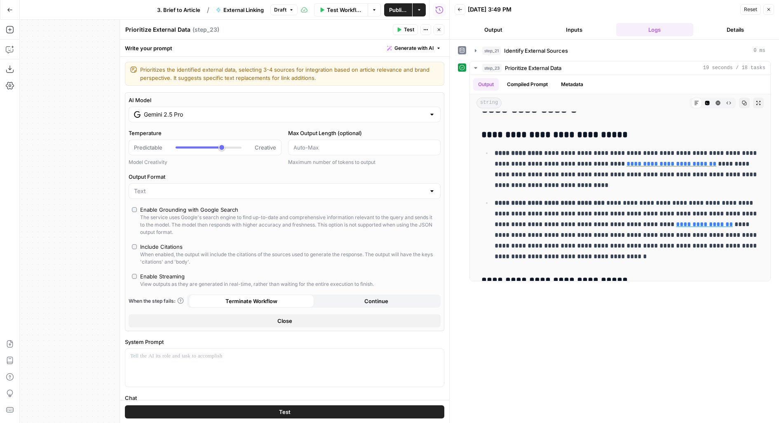
click at [216, 114] on input "Gemini 2.5 Pro" at bounding box center [285, 115] width 282 height 8
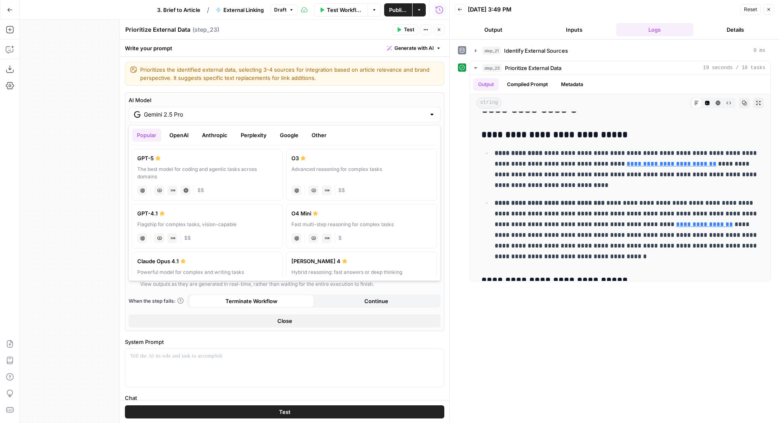
click at [278, 133] on button "Google" at bounding box center [289, 135] width 28 height 13
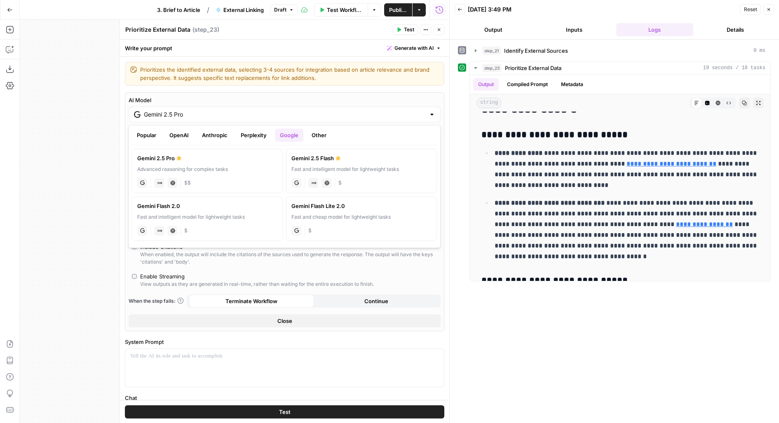
click at [254, 131] on button "Perplexity" at bounding box center [254, 135] width 36 height 13
click at [205, 130] on button "Anthropic" at bounding box center [214, 135] width 35 height 13
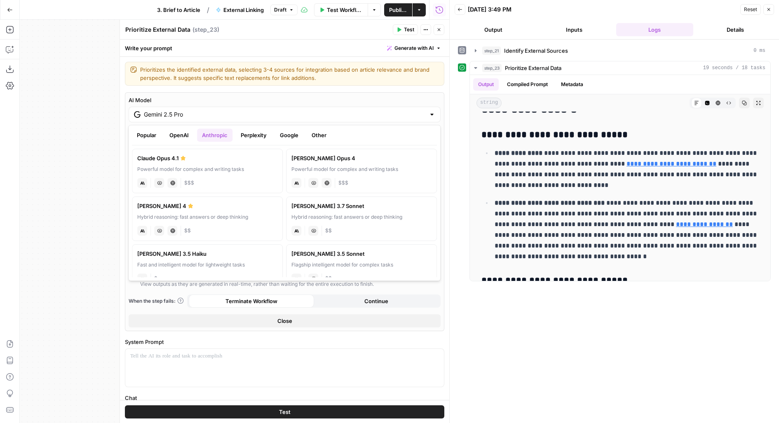
click at [189, 230] on span "$$" at bounding box center [187, 230] width 7 height 7
type input "[PERSON_NAME] 4"
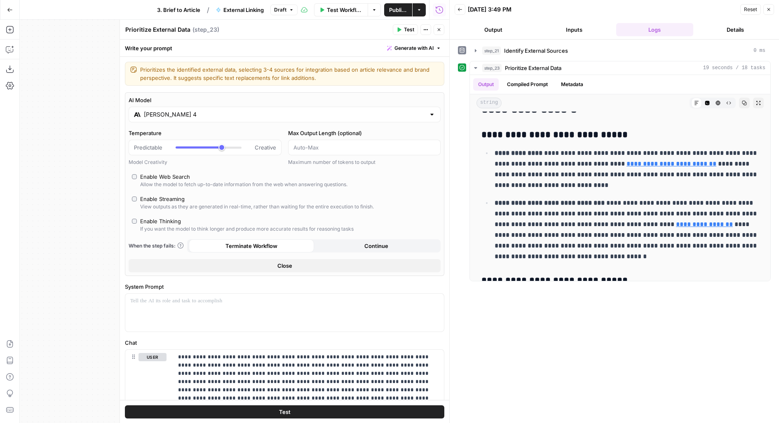
click at [165, 231] on div "If you want the model to think longer and produce more accurate results for rea…" at bounding box center [247, 229] width 214 height 7
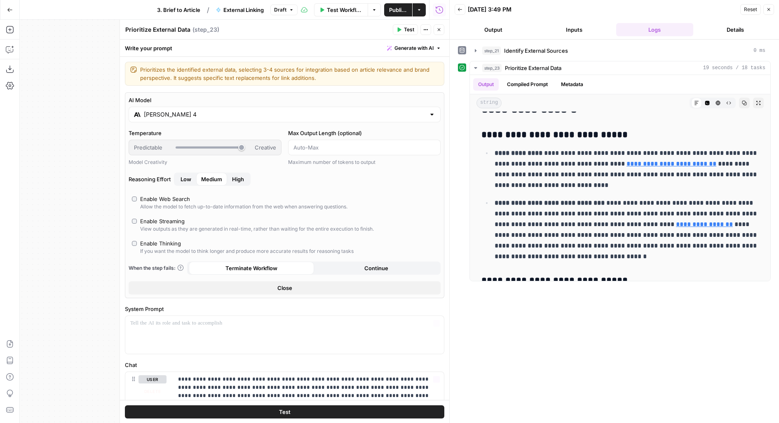
click at [196, 412] on button "Test" at bounding box center [285, 412] width 320 height 13
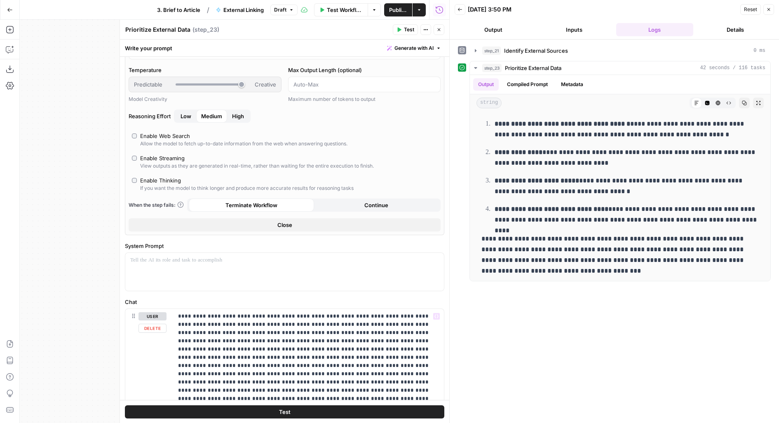
scroll to position [0, 0]
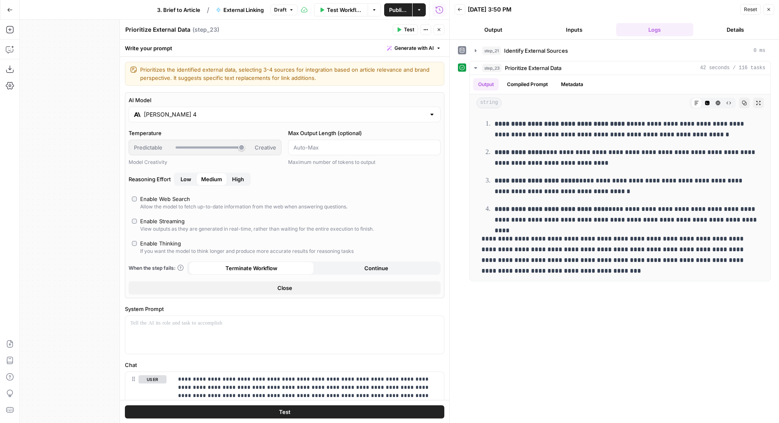
click at [235, 108] on div "[PERSON_NAME] 4" at bounding box center [285, 115] width 312 height 16
click at [193, 323] on p at bounding box center [284, 324] width 309 height 8
click at [175, 249] on div "If you want the model to think longer and produce more accurate results for rea…" at bounding box center [247, 251] width 214 height 7
type input "***"
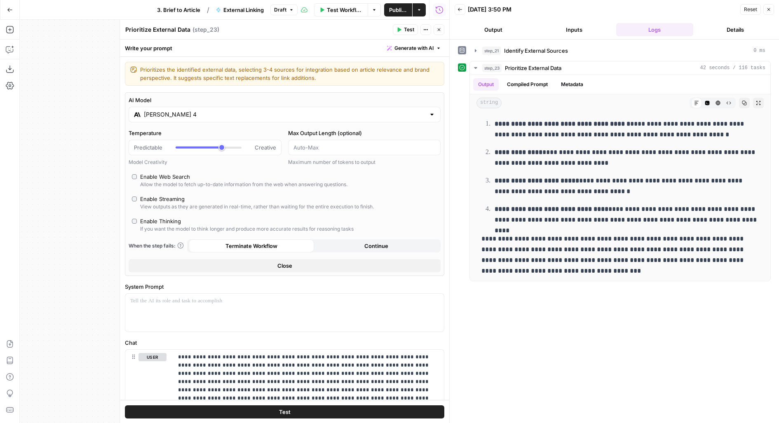
click at [168, 407] on button "Test" at bounding box center [285, 412] width 320 height 13
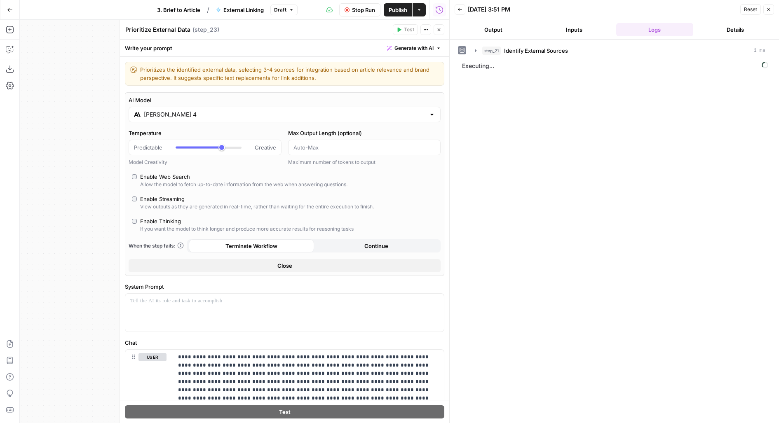
click at [154, 177] on div "Enable Web Search" at bounding box center [165, 177] width 50 height 8
click at [359, 13] on span "Stop Run" at bounding box center [363, 10] width 23 height 8
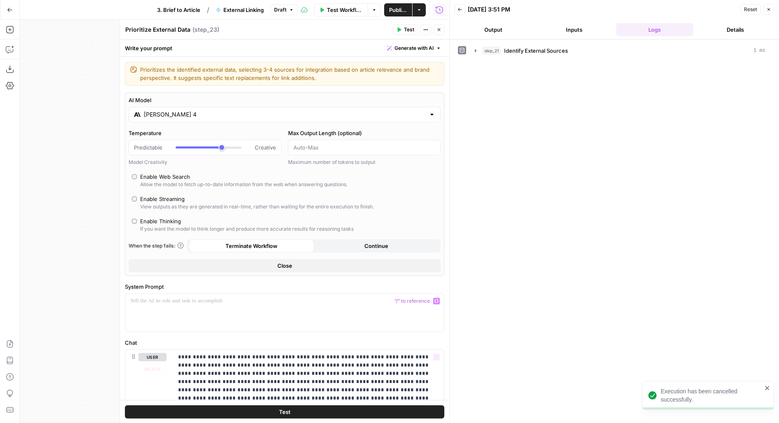
click at [254, 411] on button "Test" at bounding box center [285, 412] width 320 height 13
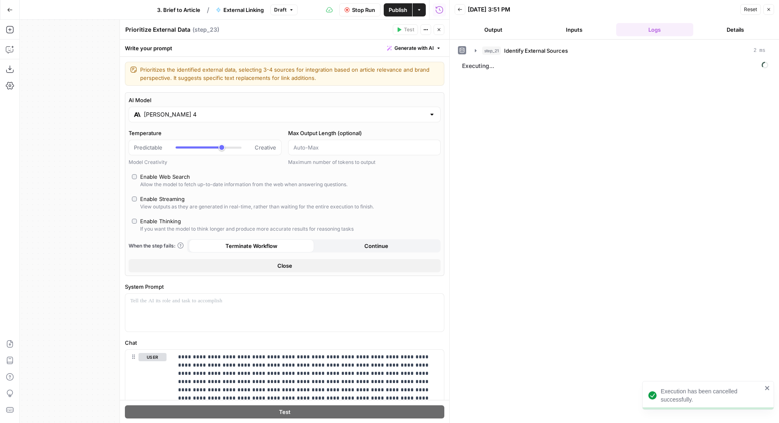
click at [512, 36] on header "Back [DATE] 3:51 PM Reset Close Output Inputs Logs Details" at bounding box center [614, 20] width 329 height 40
click at [505, 30] on button "Output" at bounding box center [494, 29] width 78 height 13
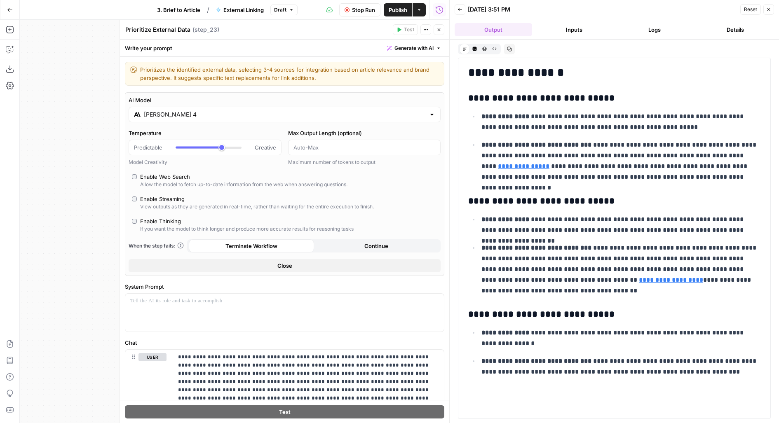
drag, startPoint x: 532, startPoint y: 119, endPoint x: 659, endPoint y: 127, distance: 127.6
click at [660, 127] on p "**********" at bounding box center [622, 121] width 280 height 21
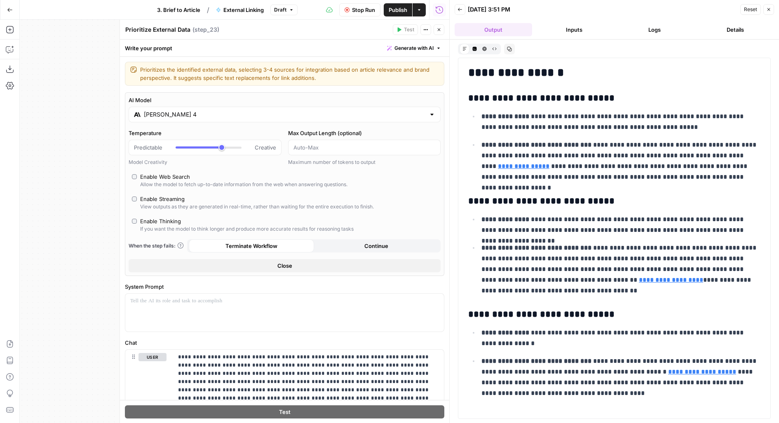
drag, startPoint x: 589, startPoint y: 144, endPoint x: 600, endPoint y: 173, distance: 30.3
click at [600, 173] on p "**********" at bounding box center [622, 161] width 280 height 43
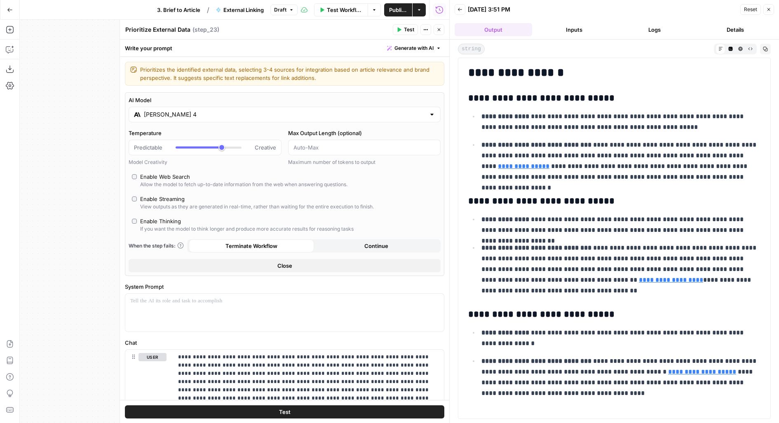
drag, startPoint x: 588, startPoint y: 153, endPoint x: 605, endPoint y: 173, distance: 25.8
click at [605, 173] on p "**********" at bounding box center [622, 161] width 280 height 43
drag, startPoint x: 605, startPoint y: 173, endPoint x: 603, endPoint y: 164, distance: 8.8
click at [603, 164] on p "**********" at bounding box center [622, 161] width 280 height 43
drag, startPoint x: 596, startPoint y: 152, endPoint x: 594, endPoint y: 191, distance: 39.2
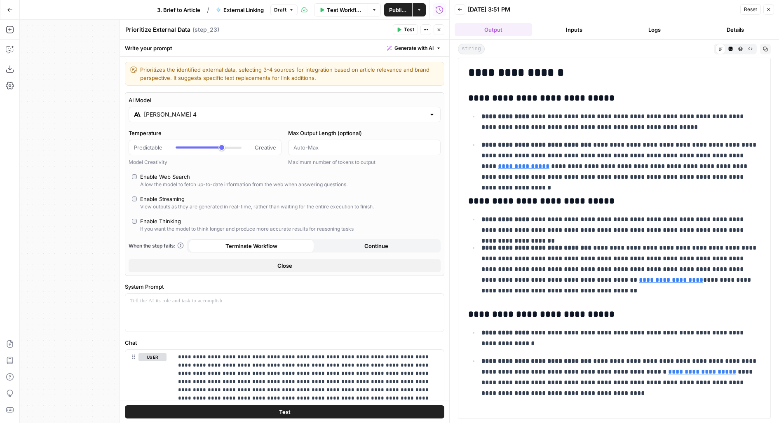
click at [594, 192] on div "**********" at bounding box center [614, 286] width 302 height 446
click at [590, 180] on p "**********" at bounding box center [622, 161] width 280 height 43
click at [550, 163] on link "**********" at bounding box center [524, 166] width 52 height 6
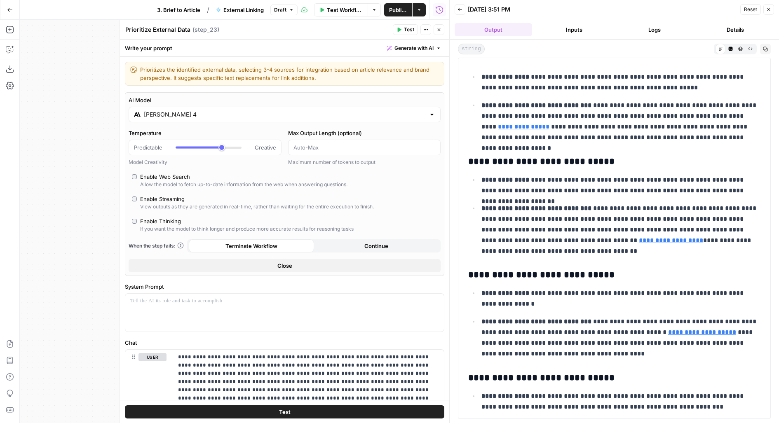
scroll to position [93, 0]
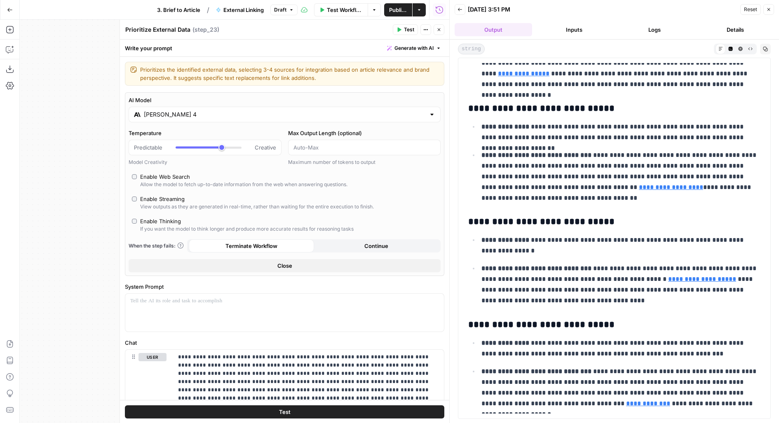
click at [441, 26] on button "Close" at bounding box center [439, 29] width 11 height 11
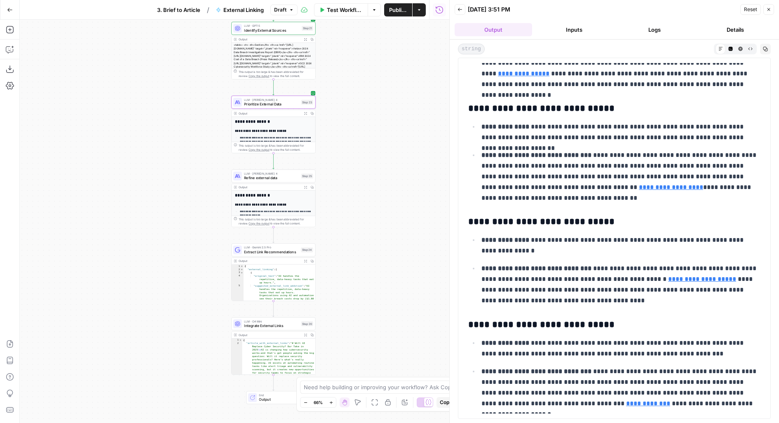
drag, startPoint x: 431, startPoint y: 242, endPoint x: 431, endPoint y: 220, distance: 22.3
click at [431, 220] on div "**********" at bounding box center [235, 222] width 430 height 404
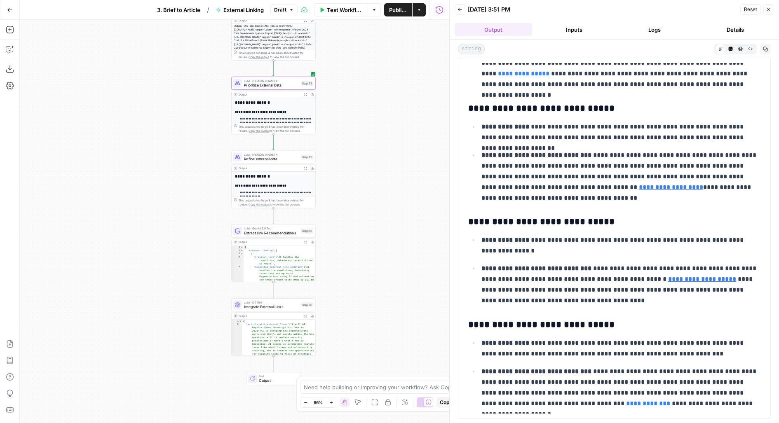
click at [460, 12] on button "Back" at bounding box center [460, 9] width 11 height 11
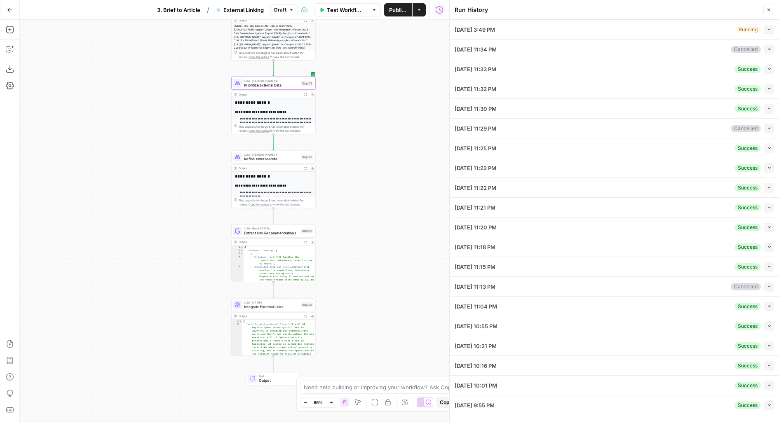
click at [769, 31] on icon "button" at bounding box center [769, 29] width 5 height 5
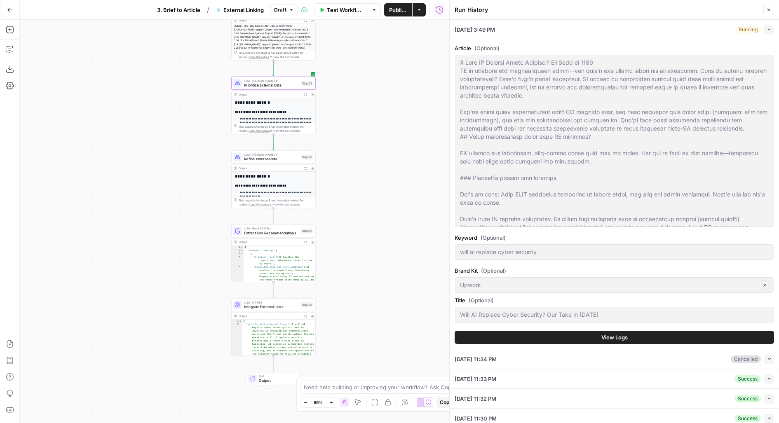
click at [546, 334] on button "View Logs" at bounding box center [615, 337] width 320 height 13
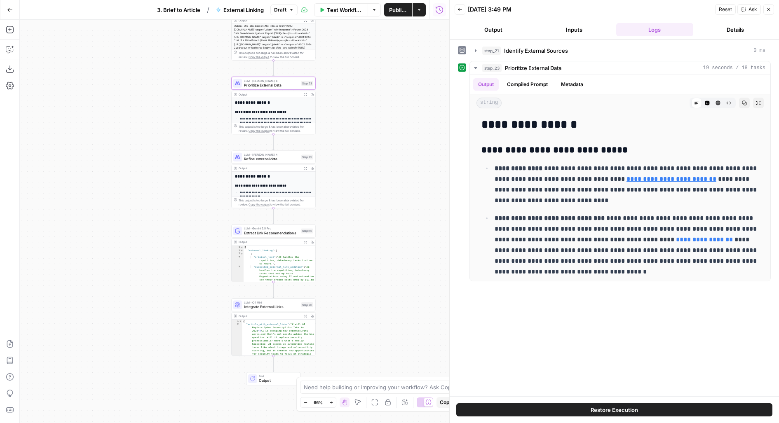
click at [394, 11] on span "Publish" at bounding box center [398, 10] width 18 height 8
